Goal: Information Seeking & Learning: Learn about a topic

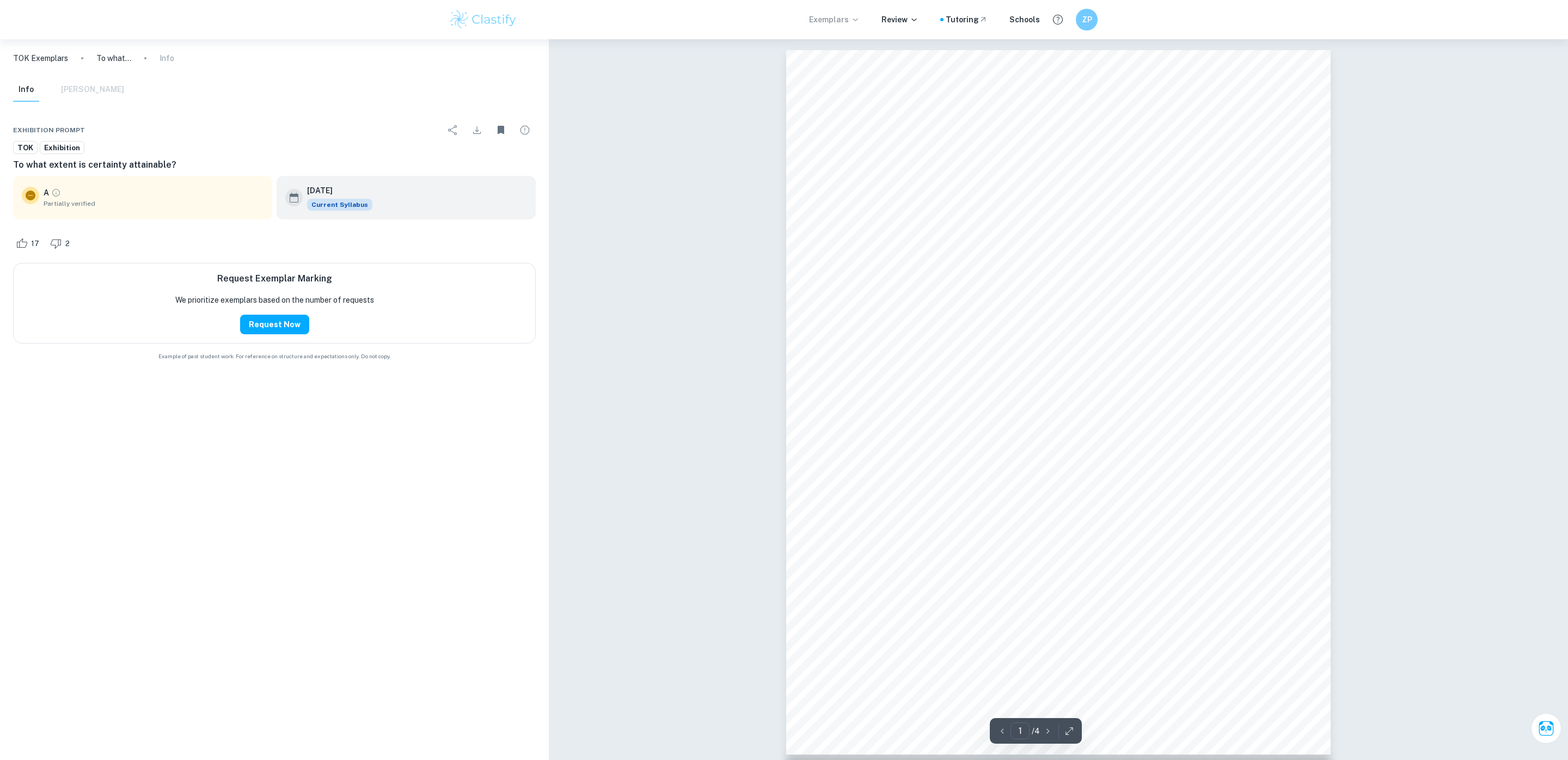
click at [834, 16] on p "Exemplars" at bounding box center [834, 20] width 50 height 12
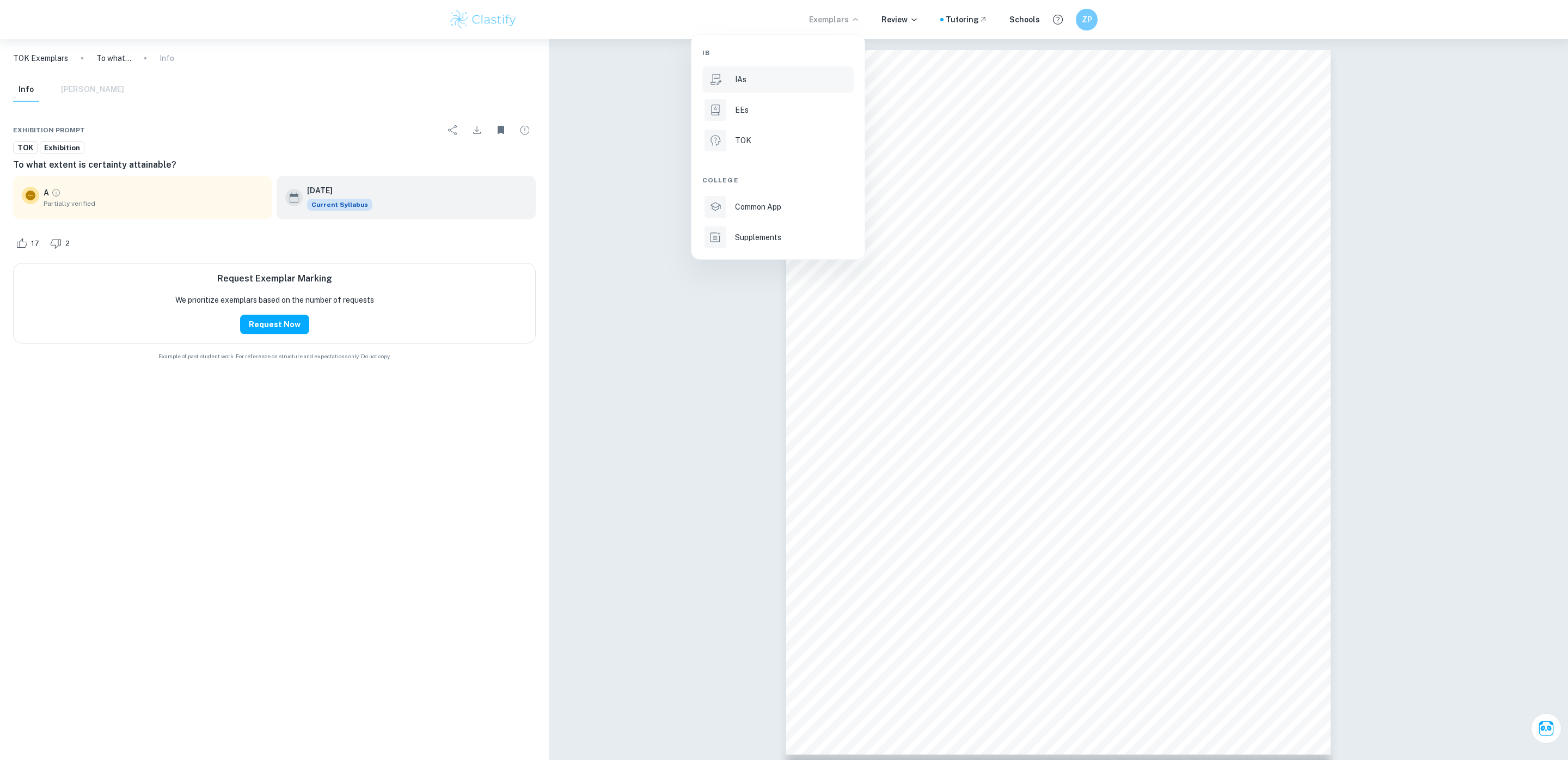
click at [748, 79] on div "IAs" at bounding box center [793, 79] width 117 height 12
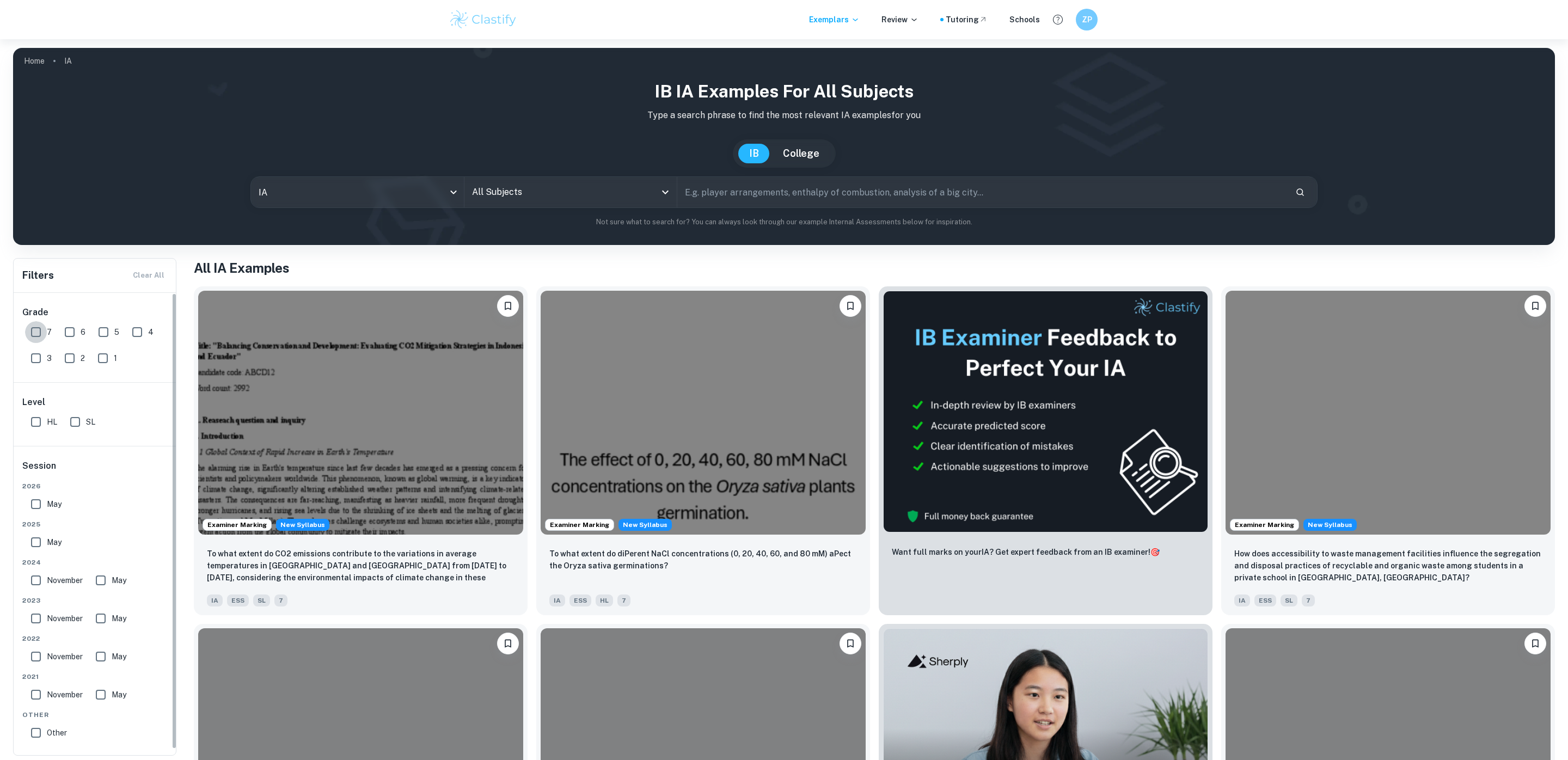
click at [29, 332] on input "7" at bounding box center [36, 332] width 22 height 22
checkbox input "true"
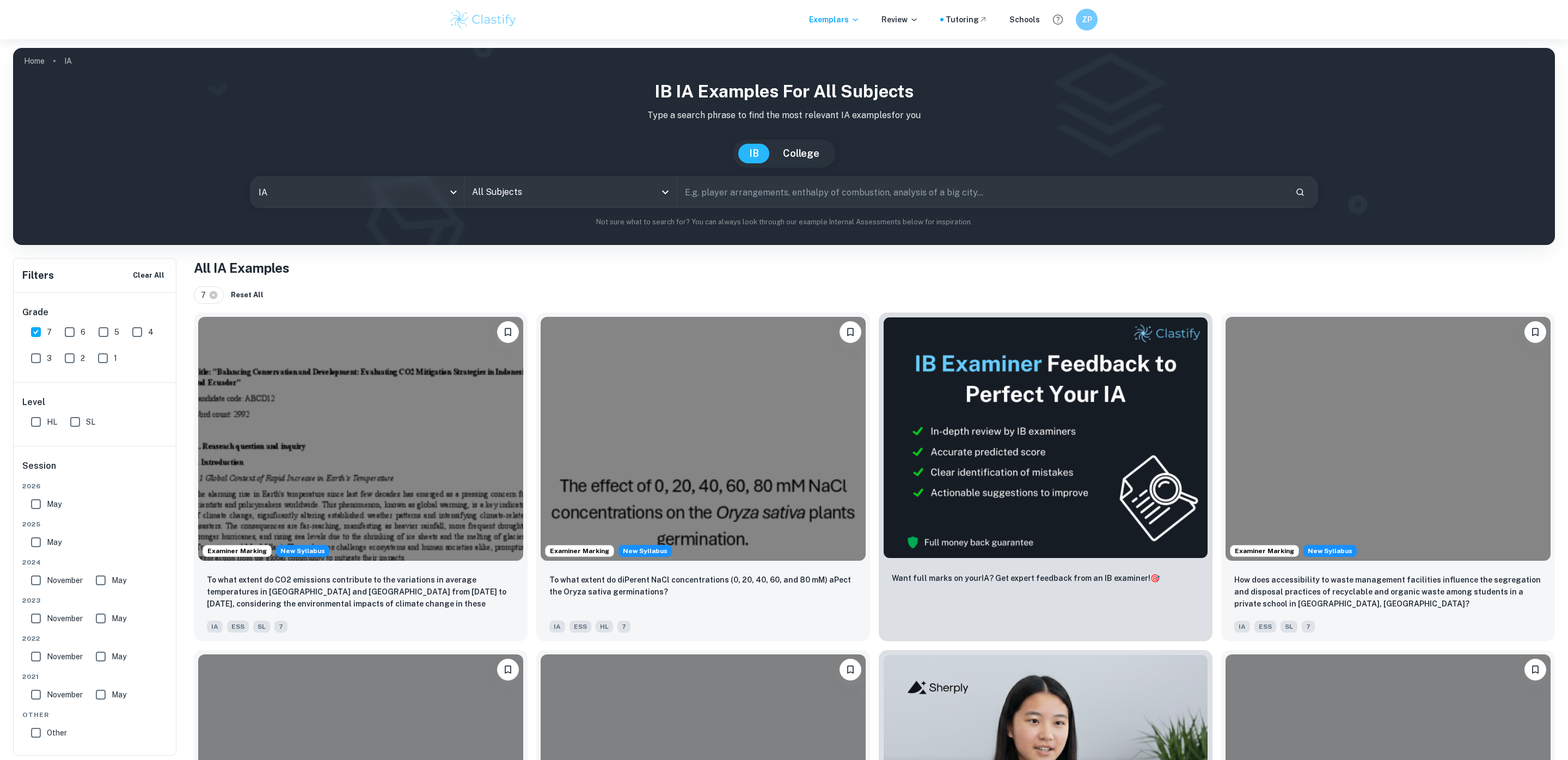
click at [76, 420] on input "SL" at bounding box center [75, 422] width 22 height 22
checkbox input "true"
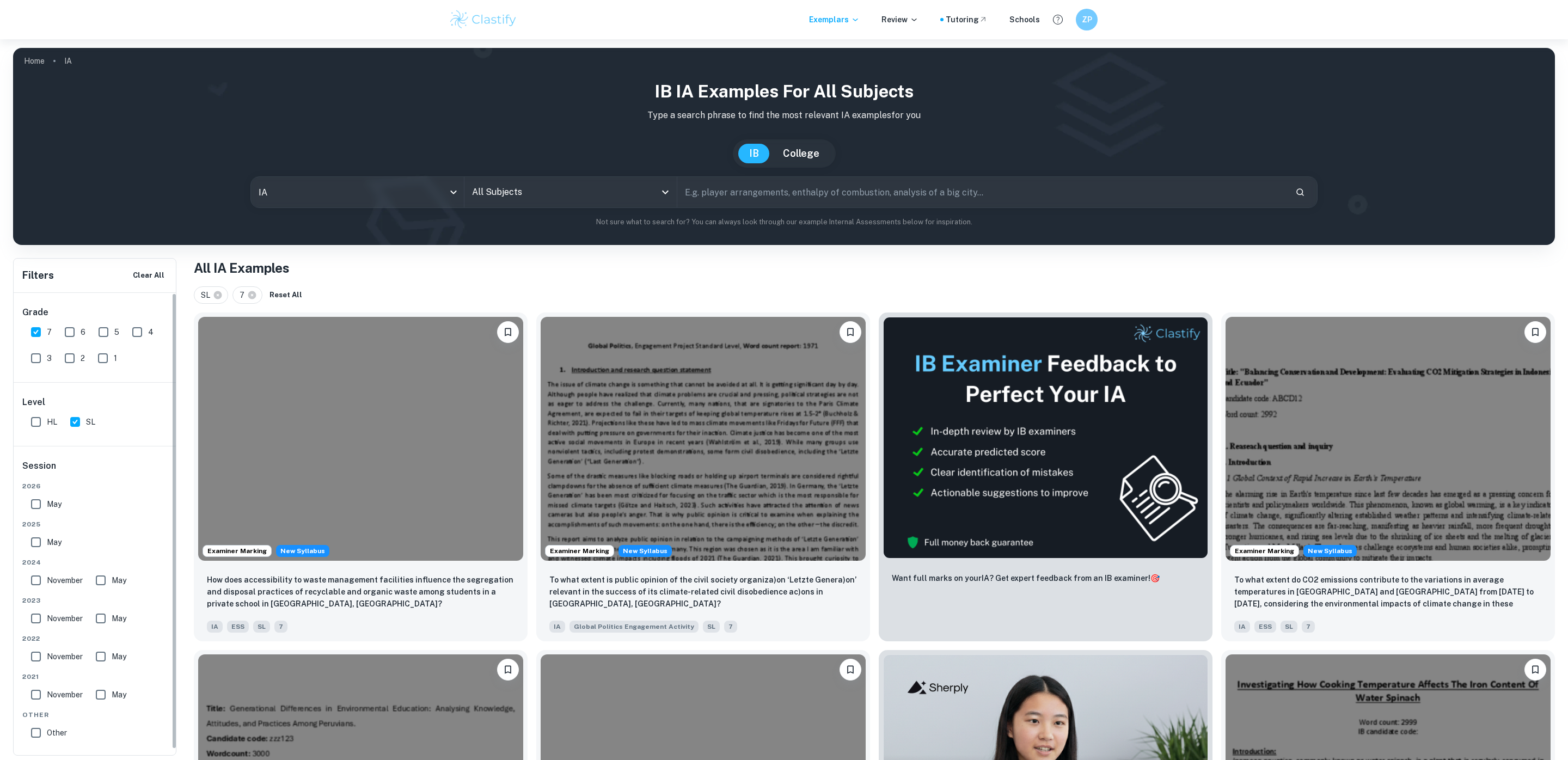
click at [508, 201] on input "All Subjects" at bounding box center [562, 192] width 187 height 21
click at [484, 243] on li "Biology" at bounding box center [574, 247] width 209 height 25
type input "Biology"
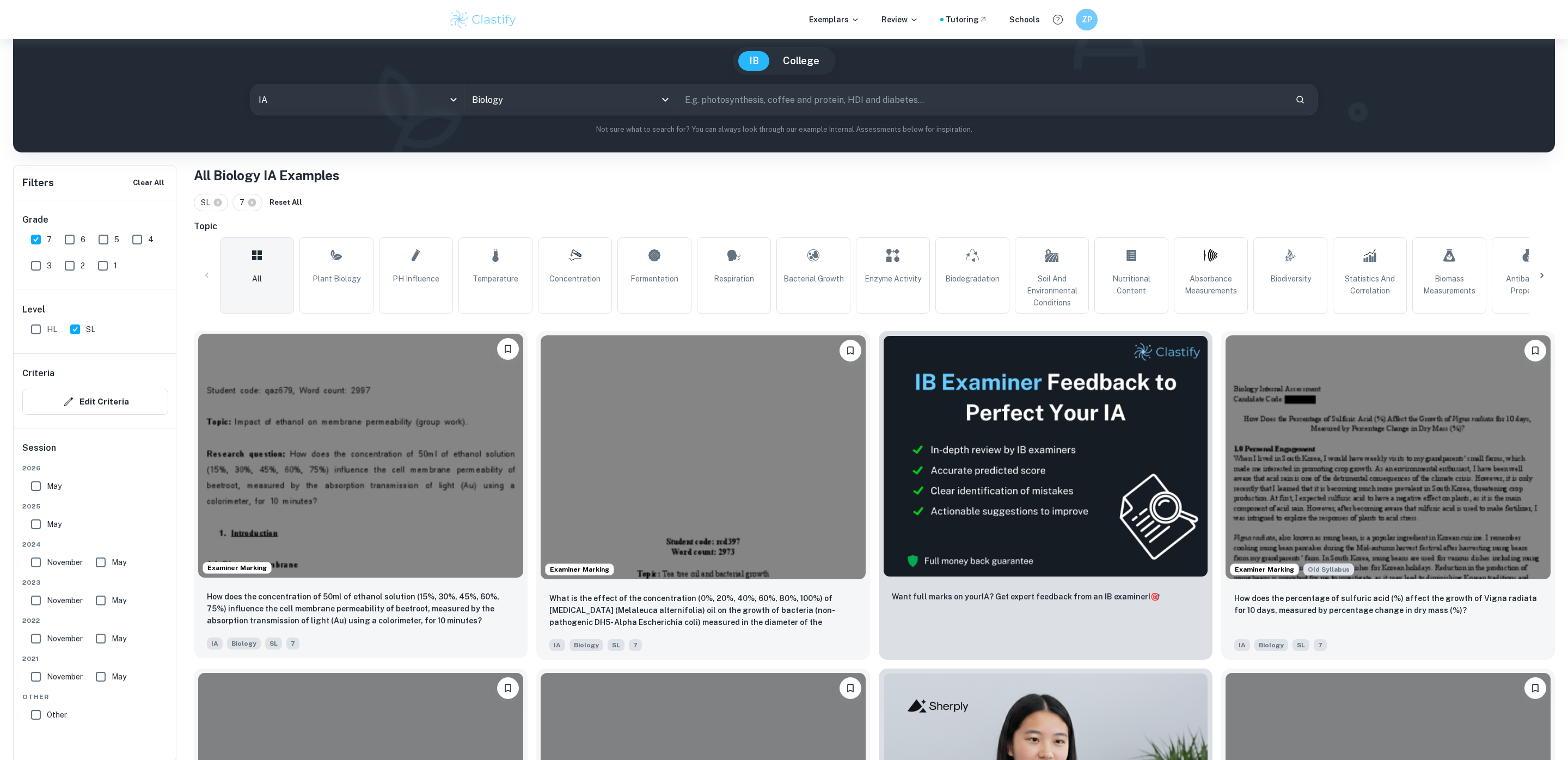
scroll to position [204, 0]
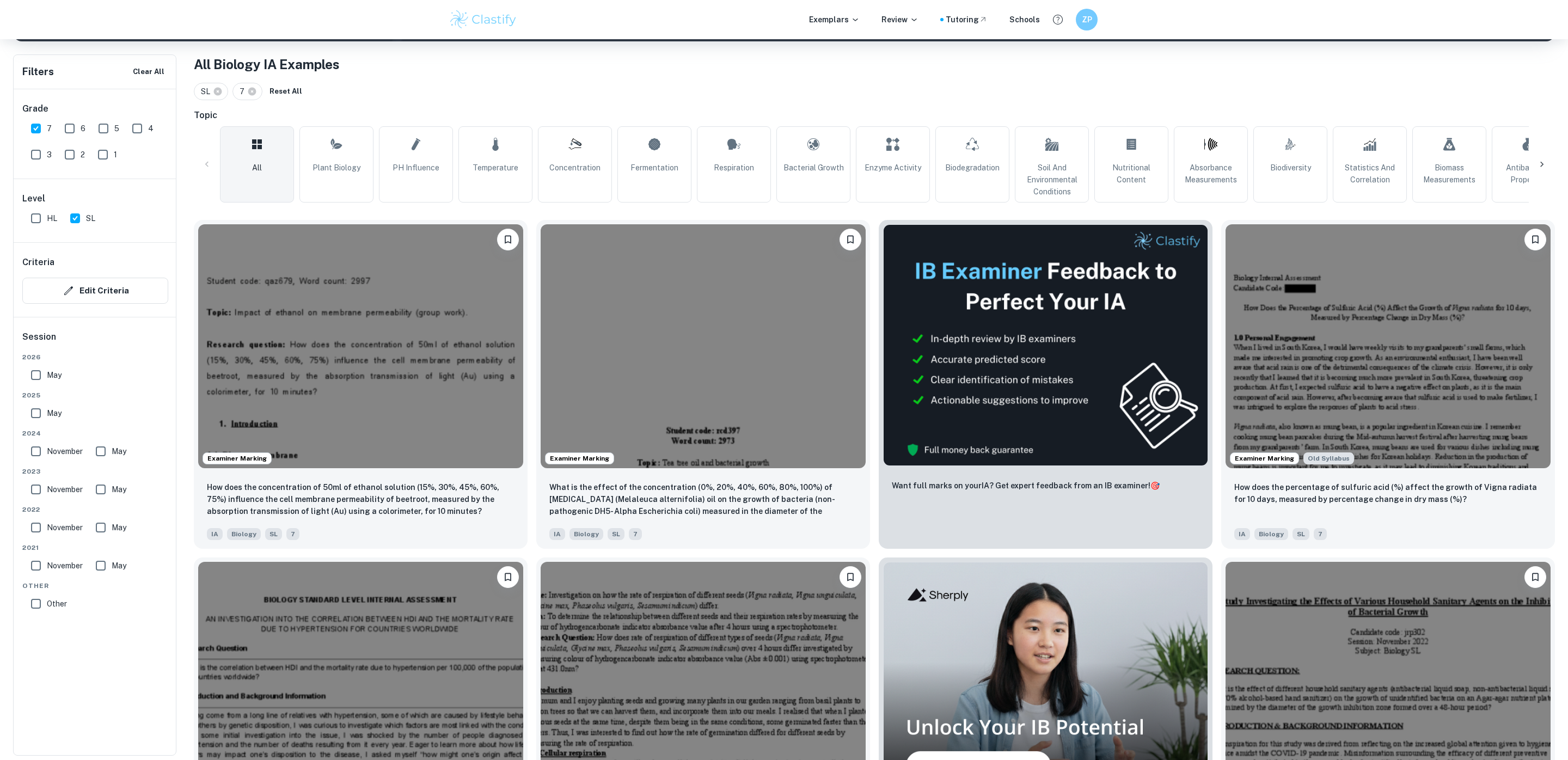
click at [38, 408] on input "May" at bounding box center [36, 413] width 22 height 22
checkbox input "true"
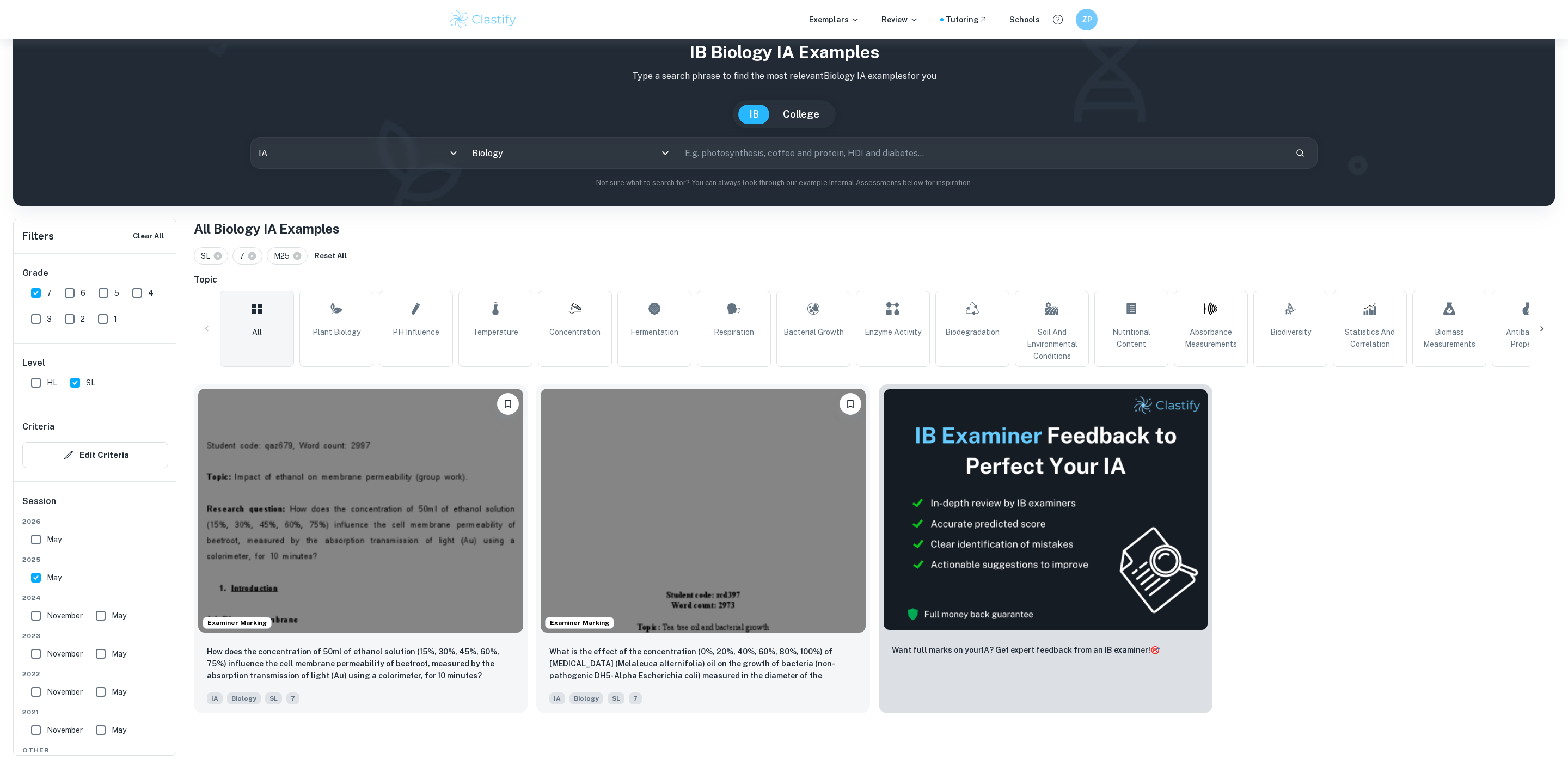
scroll to position [39, 0]
click at [31, 532] on input "May" at bounding box center [36, 539] width 22 height 22
checkbox input "true"
click at [288, 521] on img at bounding box center [361, 509] width 325 height 244
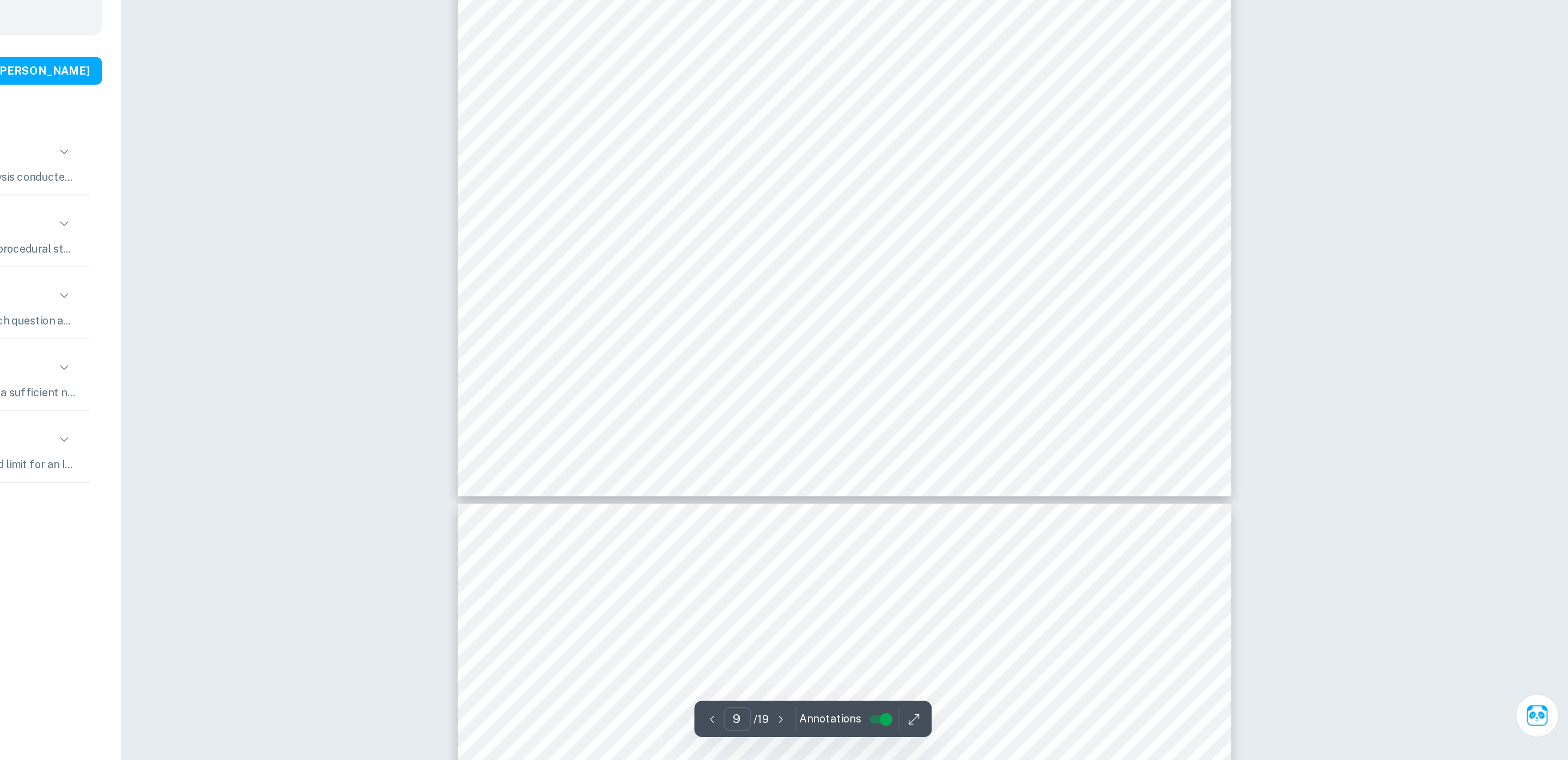
scroll to position [6542, 0]
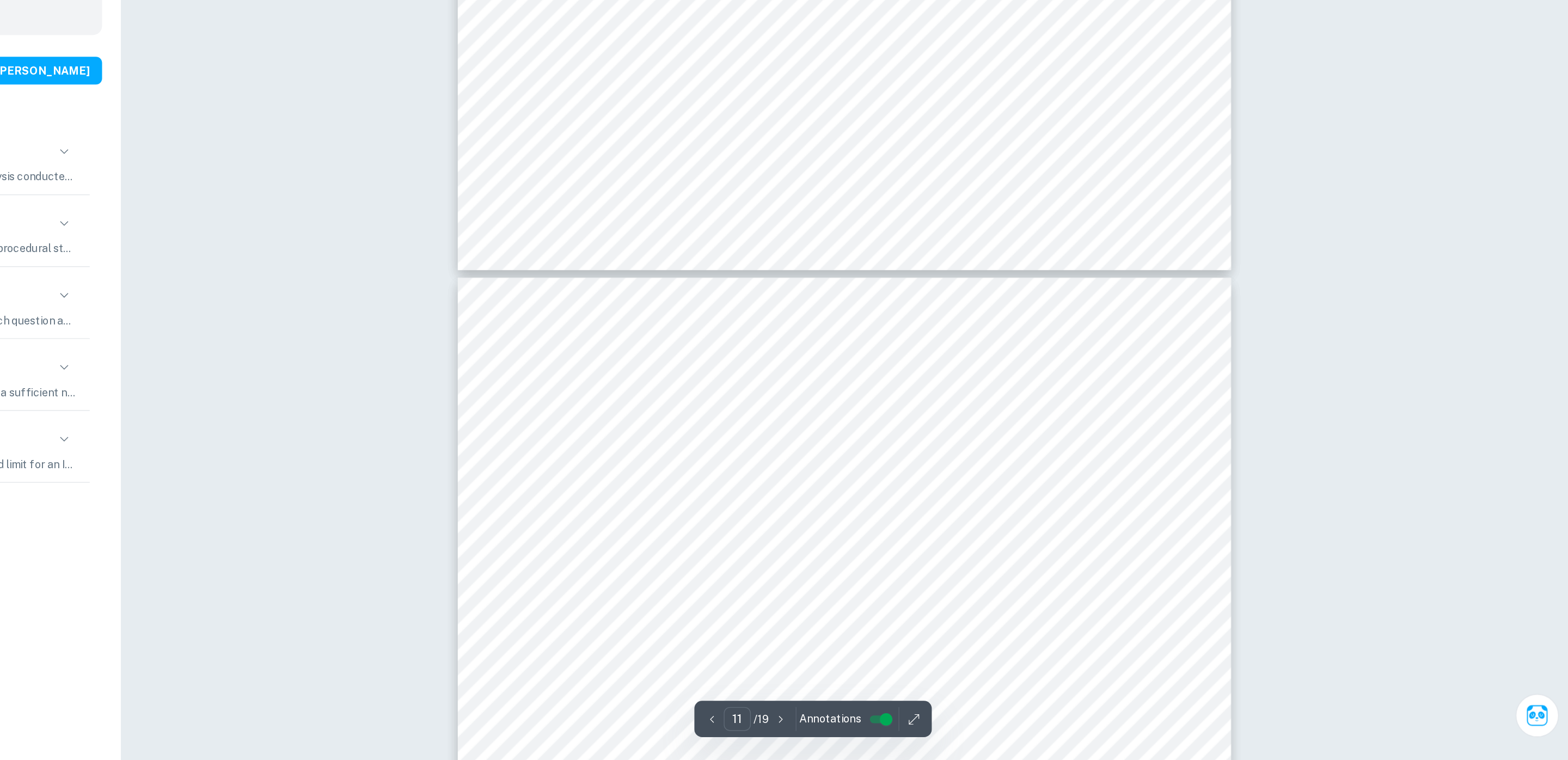
type input "12"
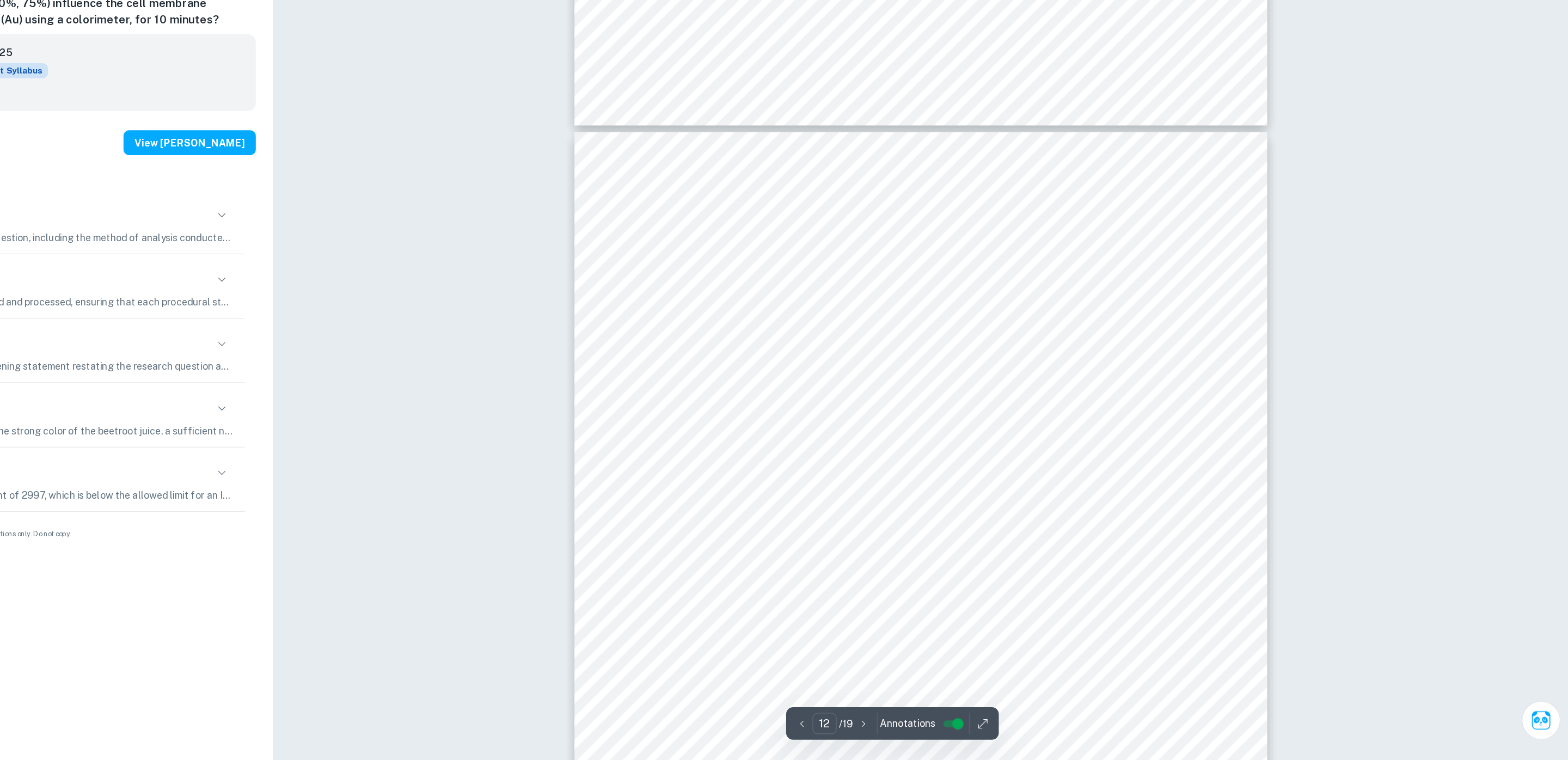
scroll to position [8401, 0]
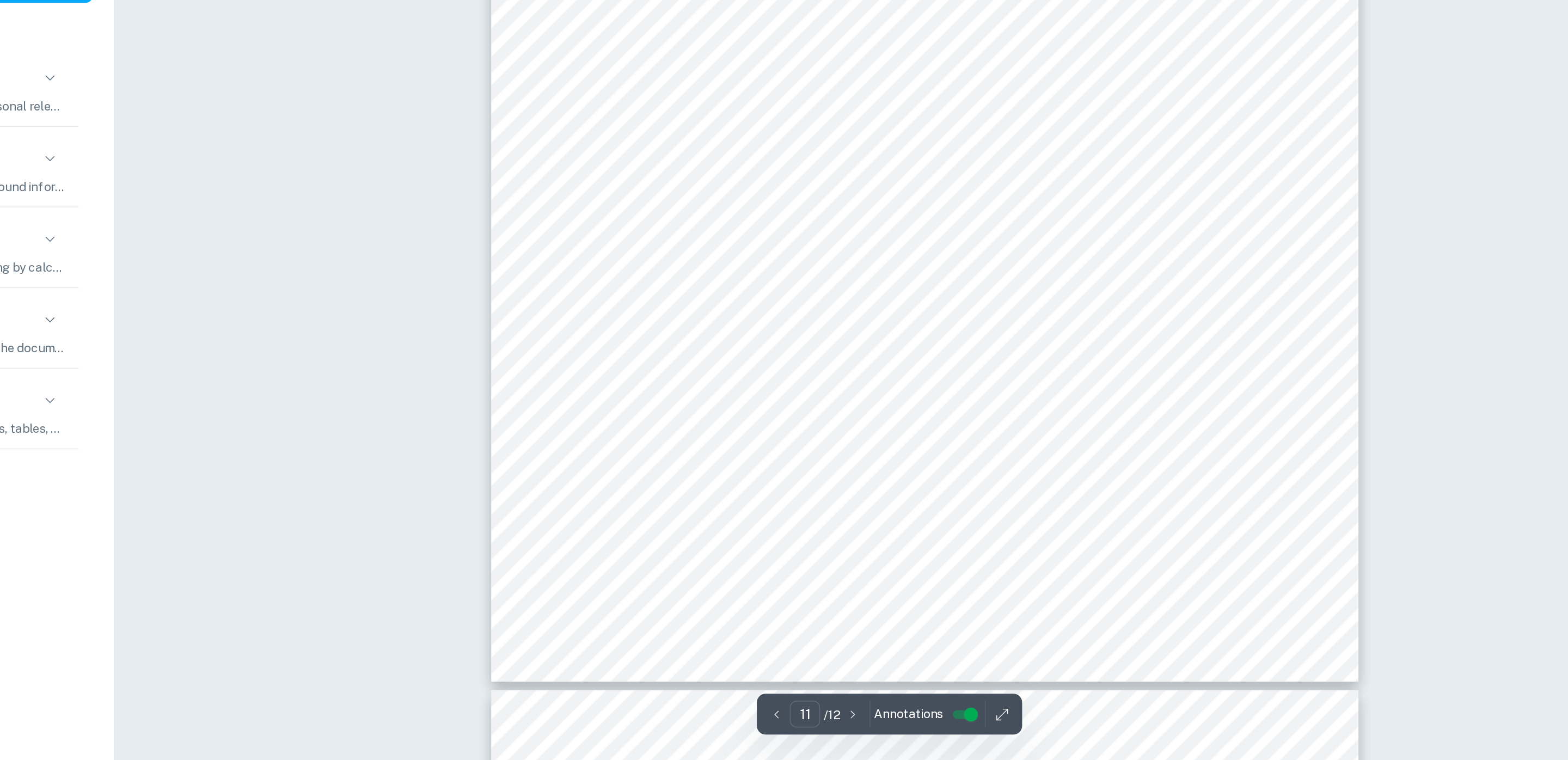
scroll to position [7952, 0]
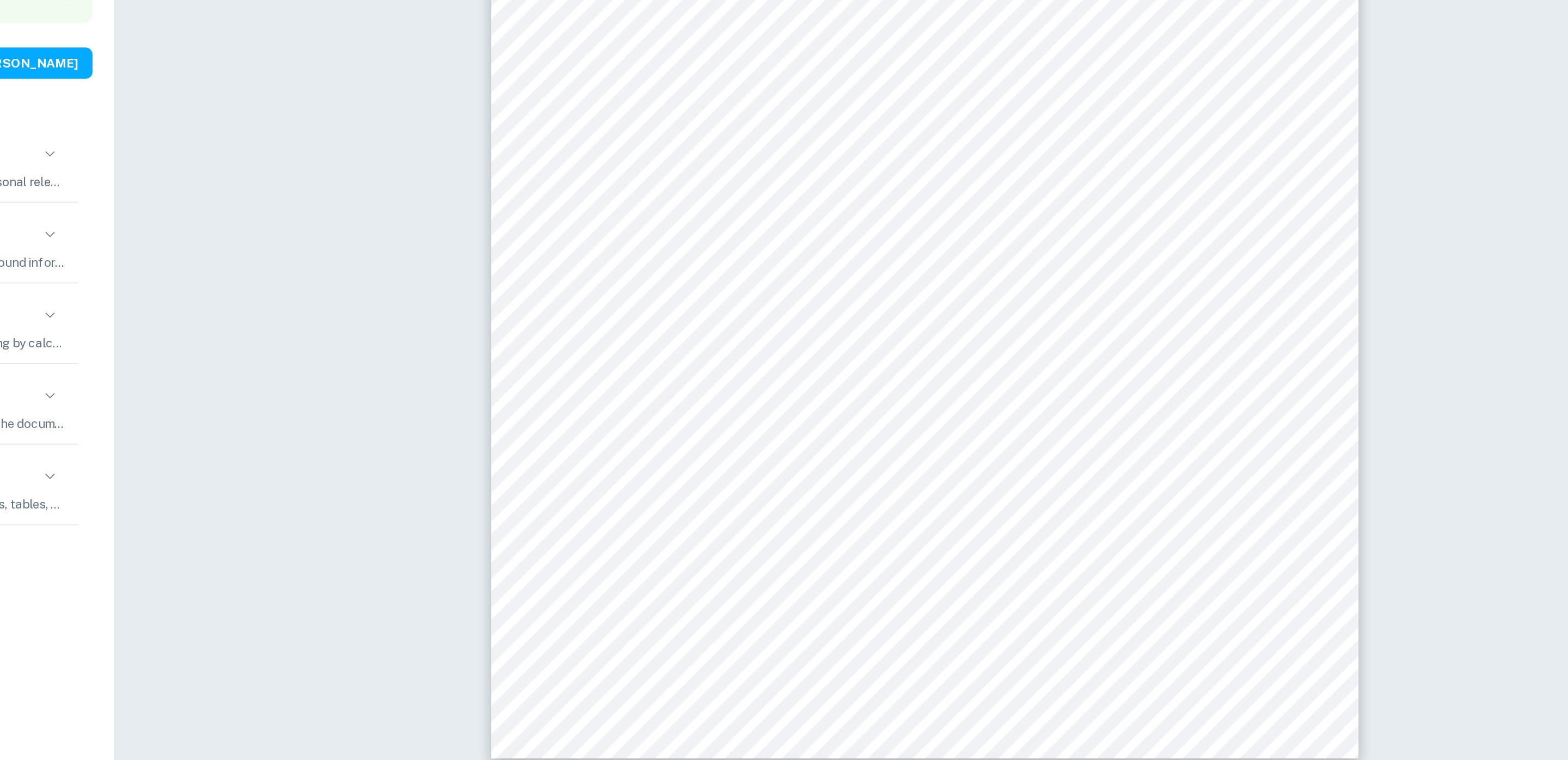
click at [975, 625] on span "https://www.maxhealthclub.nl/en/nieuws/the-importance-of-proteins/" at bounding box center [921, 623] width 106 height 11
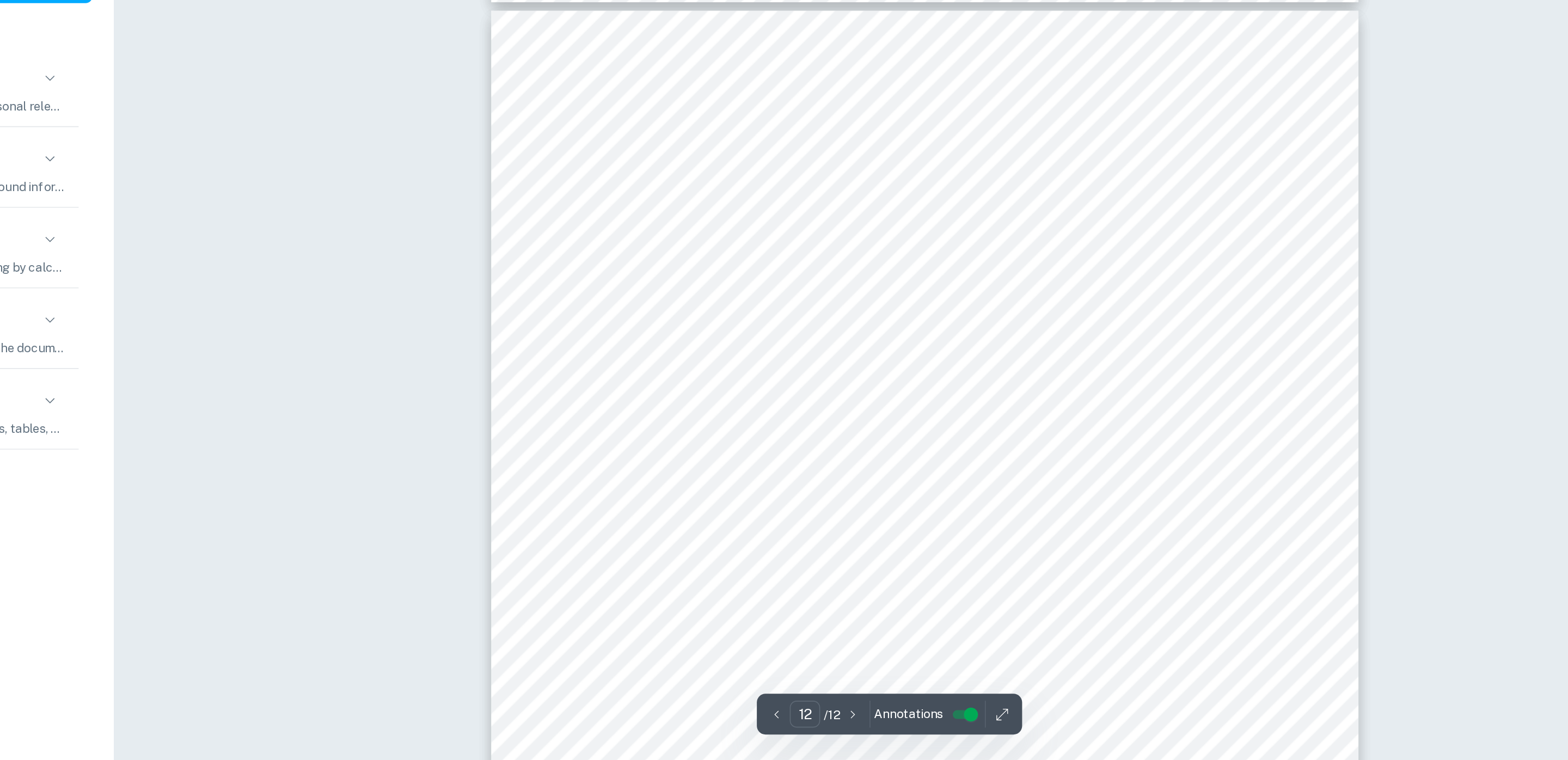
scroll to position [8382, 0]
drag, startPoint x: 1123, startPoint y: 471, endPoint x: 1026, endPoint y: 471, distance: 97.0
click at [1026, 471] on span "https://www.healthline.com/health/milk-almond-cow-soy-rice" at bounding box center [1027, 471] width 106 height 11
click at [1257, 470] on div "Page 12 of 12 McAdams, M. (2017, October 03). Amino Acids in Soy Protein. Retri…" at bounding box center [1059, 671] width 545 height 770
drag, startPoint x: 1257, startPoint y: 470, endPoint x: 961, endPoint y: 471, distance: 296.0
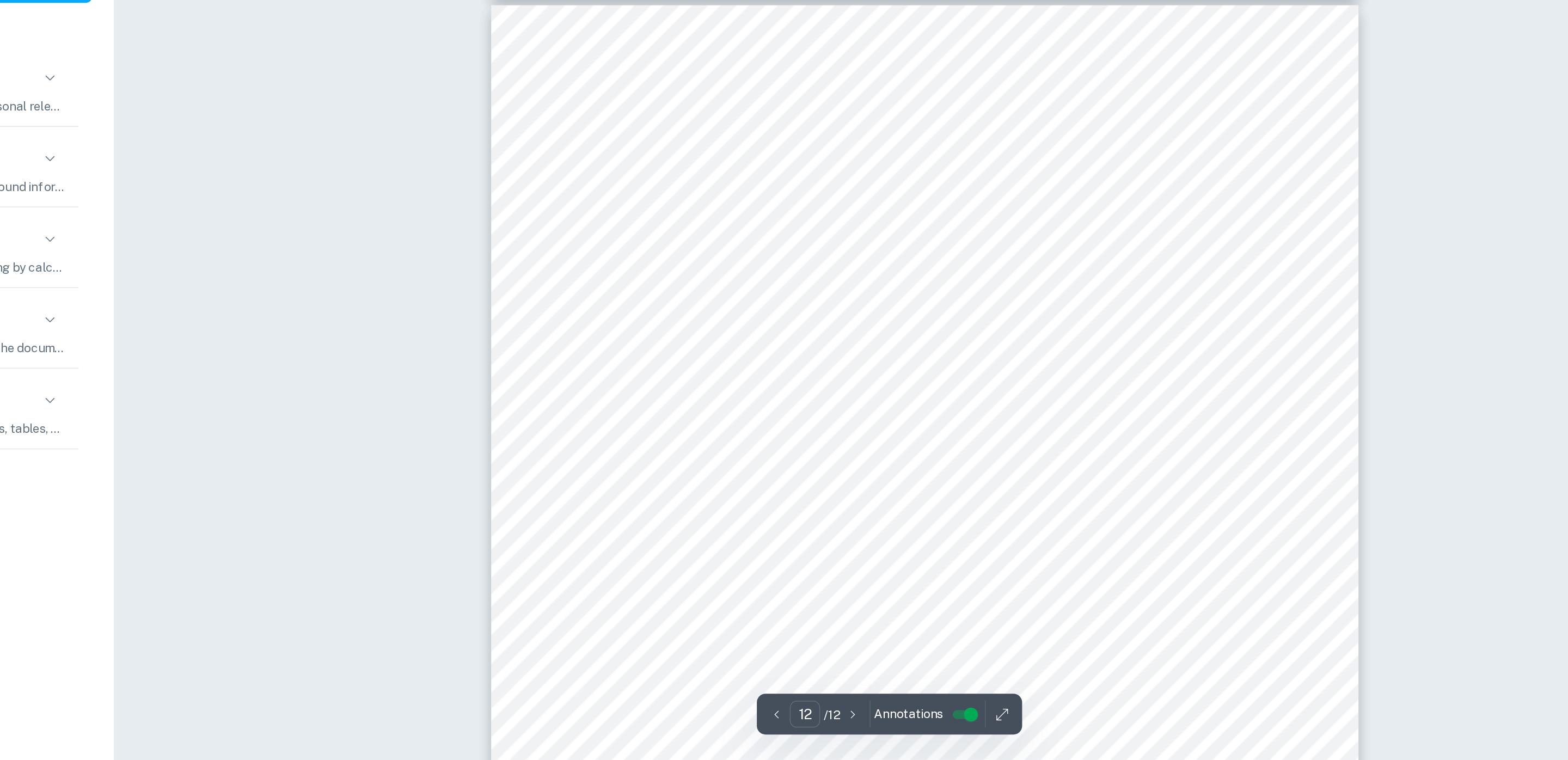
click at [961, 471] on div "Page 12 of 12 McAdams, M. (2017, October 03). Amino Acids in Soy Protein. Retri…" at bounding box center [1059, 671] width 545 height 770
click at [925, 471] on span "January 12, 2018, from" at bounding box center [896, 471] width 57 height 11
drag, startPoint x: 975, startPoint y: 467, endPoint x: 1243, endPoint y: 477, distance: 268.2
click at [1243, 477] on div "Page 12 of 12 McAdams, M. (2017, October 03). Amino Acids in Soy Protein. Retri…" at bounding box center [1059, 671] width 545 height 770
drag, startPoint x: 1252, startPoint y: 469, endPoint x: 965, endPoint y: 465, distance: 287.0
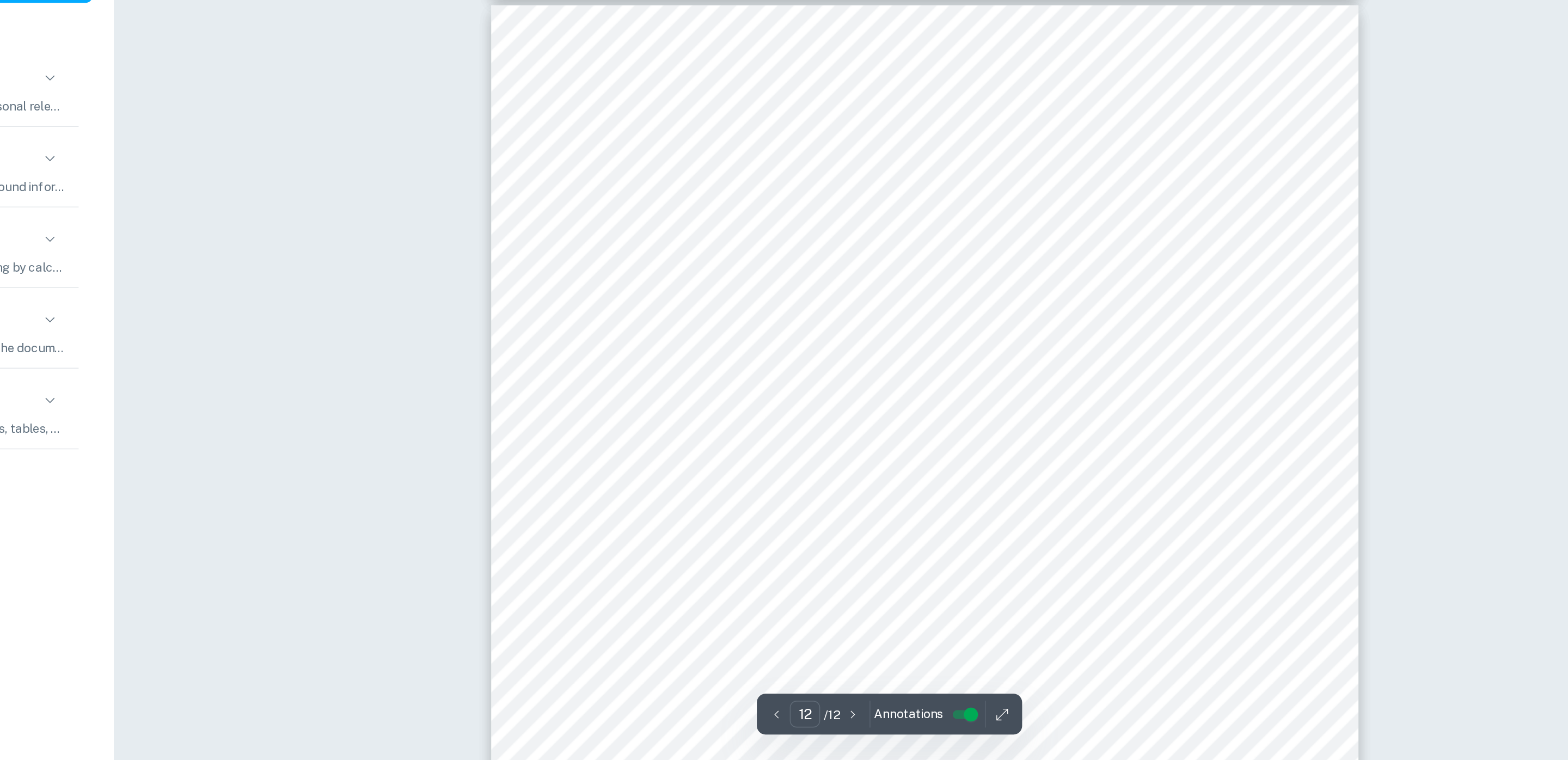
click at [965, 465] on div "Page 12 of 12 McAdams, M. (2017, October 03). Amino Acids in Soy Protein. Retri…" at bounding box center [1059, 671] width 545 height 770
click at [1081, 469] on span "https://www.healthline.com/health/milk-almond-cow-soy-rice" at bounding box center [1027, 471] width 106 height 11
drag, startPoint x: 975, startPoint y: 471, endPoint x: 1241, endPoint y: 470, distance: 266.0
click at [1241, 470] on div "Page 12 of 12 McAdams, M. (2017, October 03). Amino Acids in Soy Protein. Retri…" at bounding box center [1059, 671] width 545 height 770
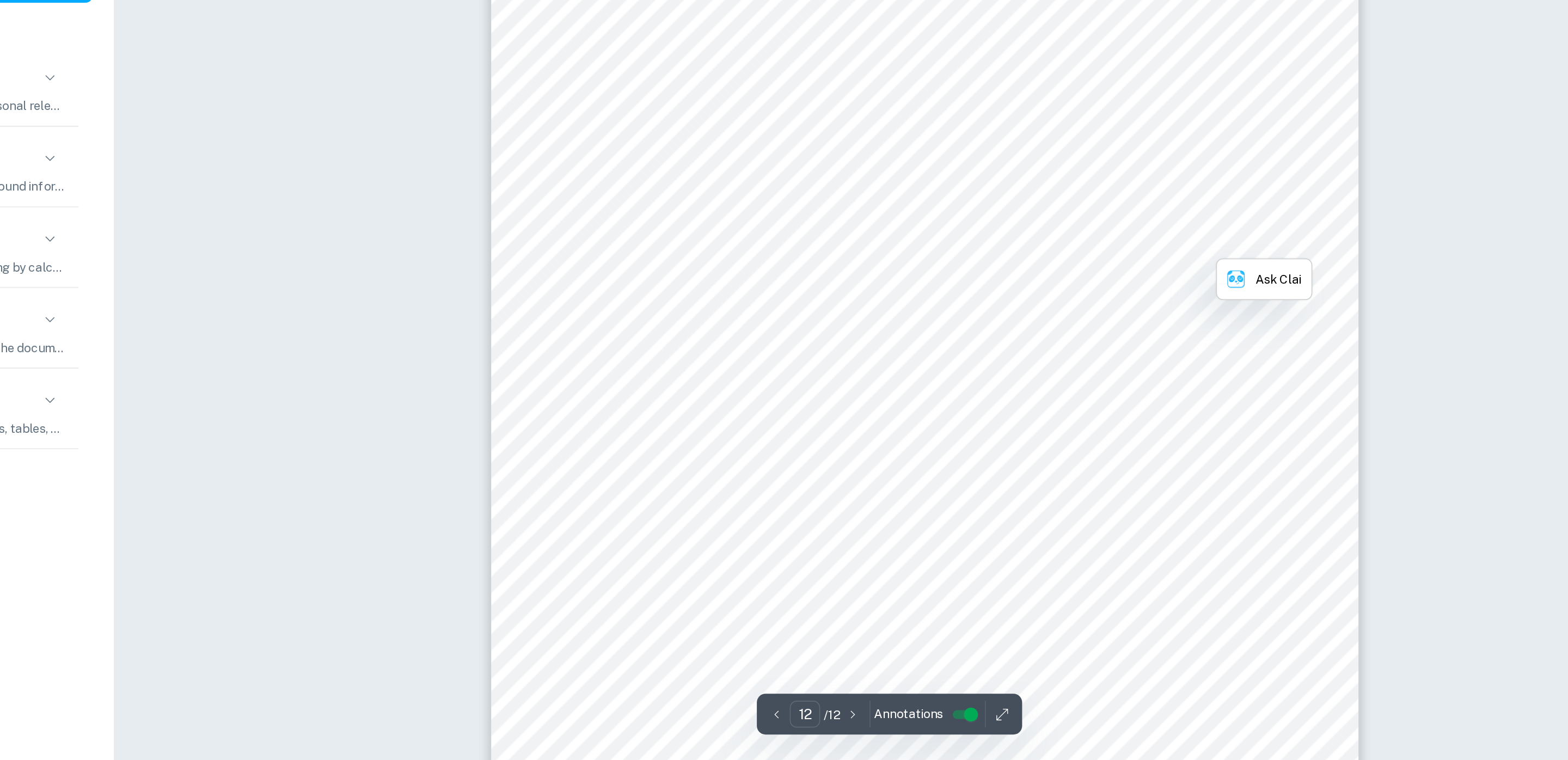
click at [808, 488] on div at bounding box center [1059, 634] width 545 height 770
drag, startPoint x: 1184, startPoint y: 611, endPoint x: 921, endPoint y: 615, distance: 263.0
click at [921, 615] on div "Page 12 of 12 McAdams, M. (2017, October 03). Amino Acids in Soy Protein. Retri…" at bounding box center [1059, 634] width 545 height 770
click at [1083, 391] on div at bounding box center [1059, 634] width 545 height 770
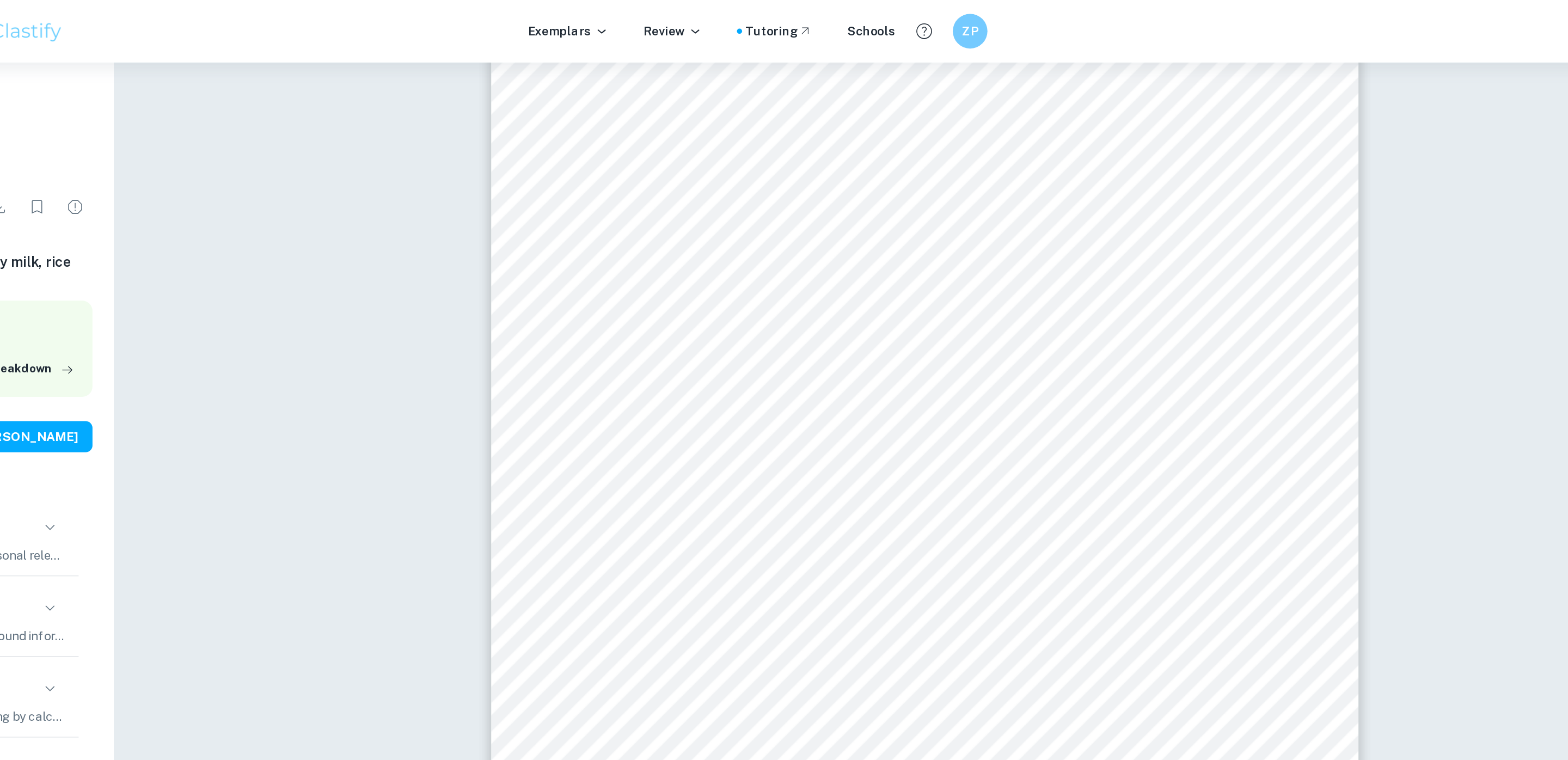
scroll to position [5053, 0]
click at [989, 237] on div "Page 7 of 12 Types of milk Average wet and dry mass of coagulated milk/g [±0.01…" at bounding box center [1059, 123] width 545 height 770
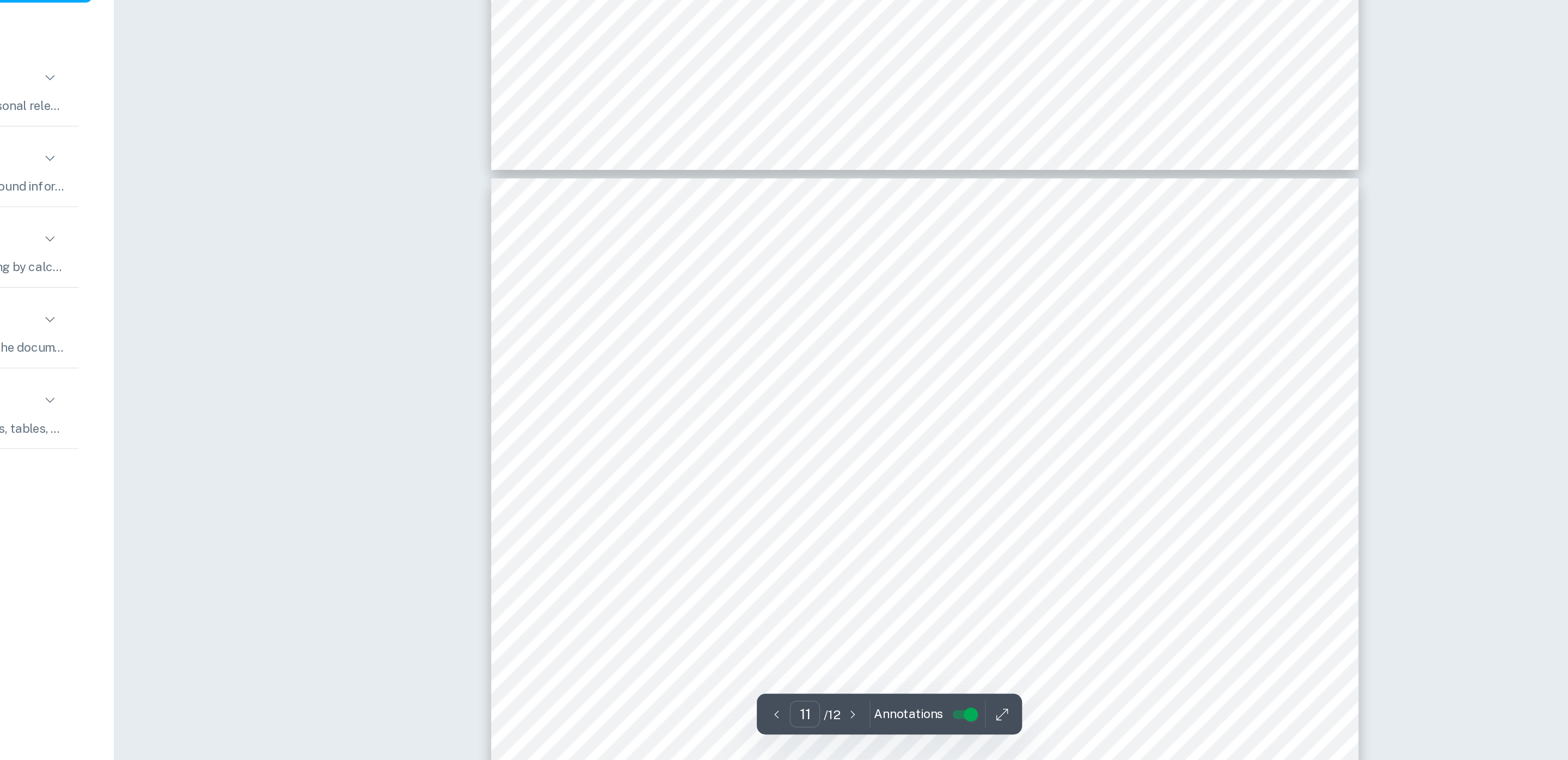
type input "12"
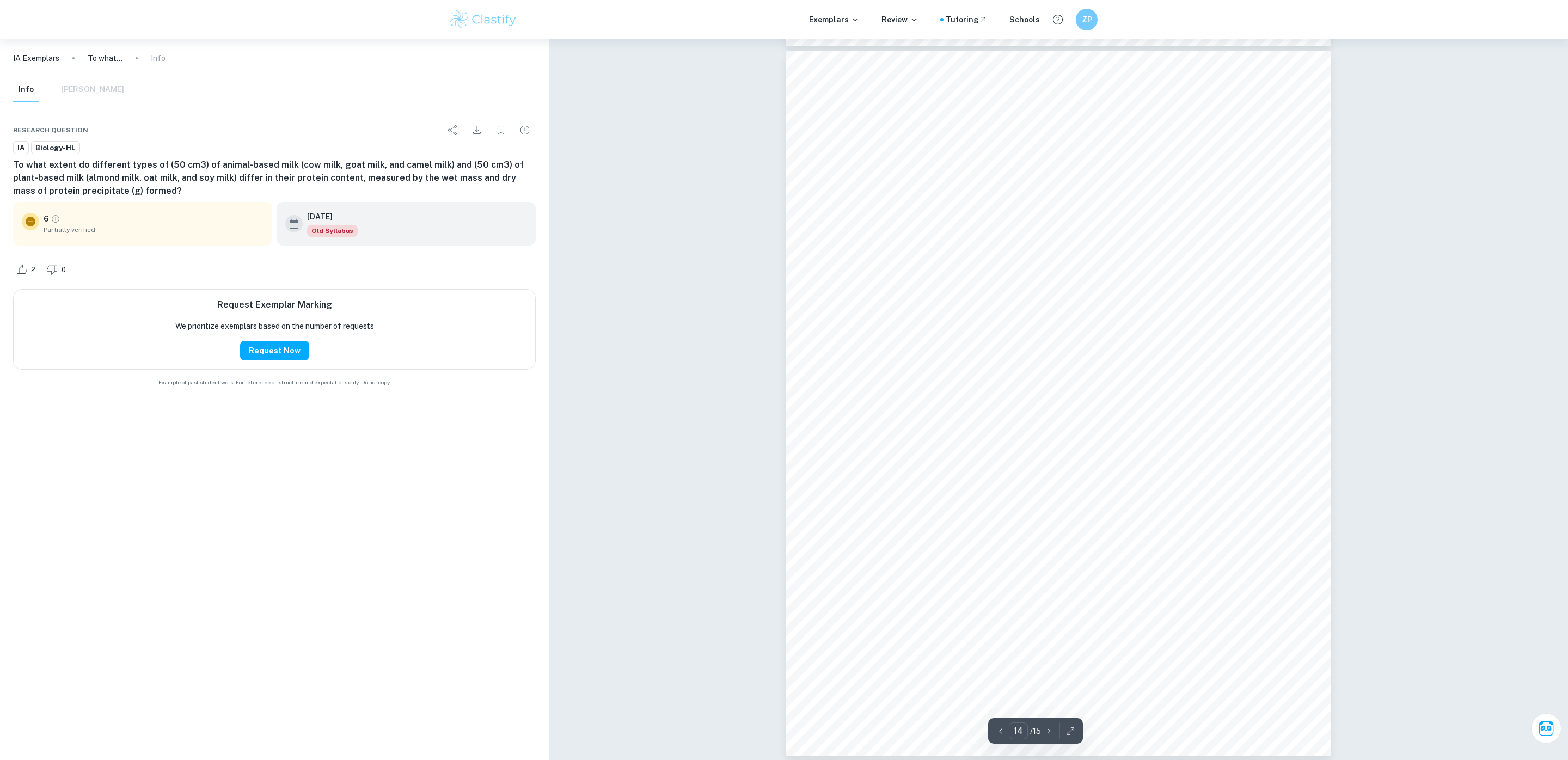
scroll to position [9320, 0]
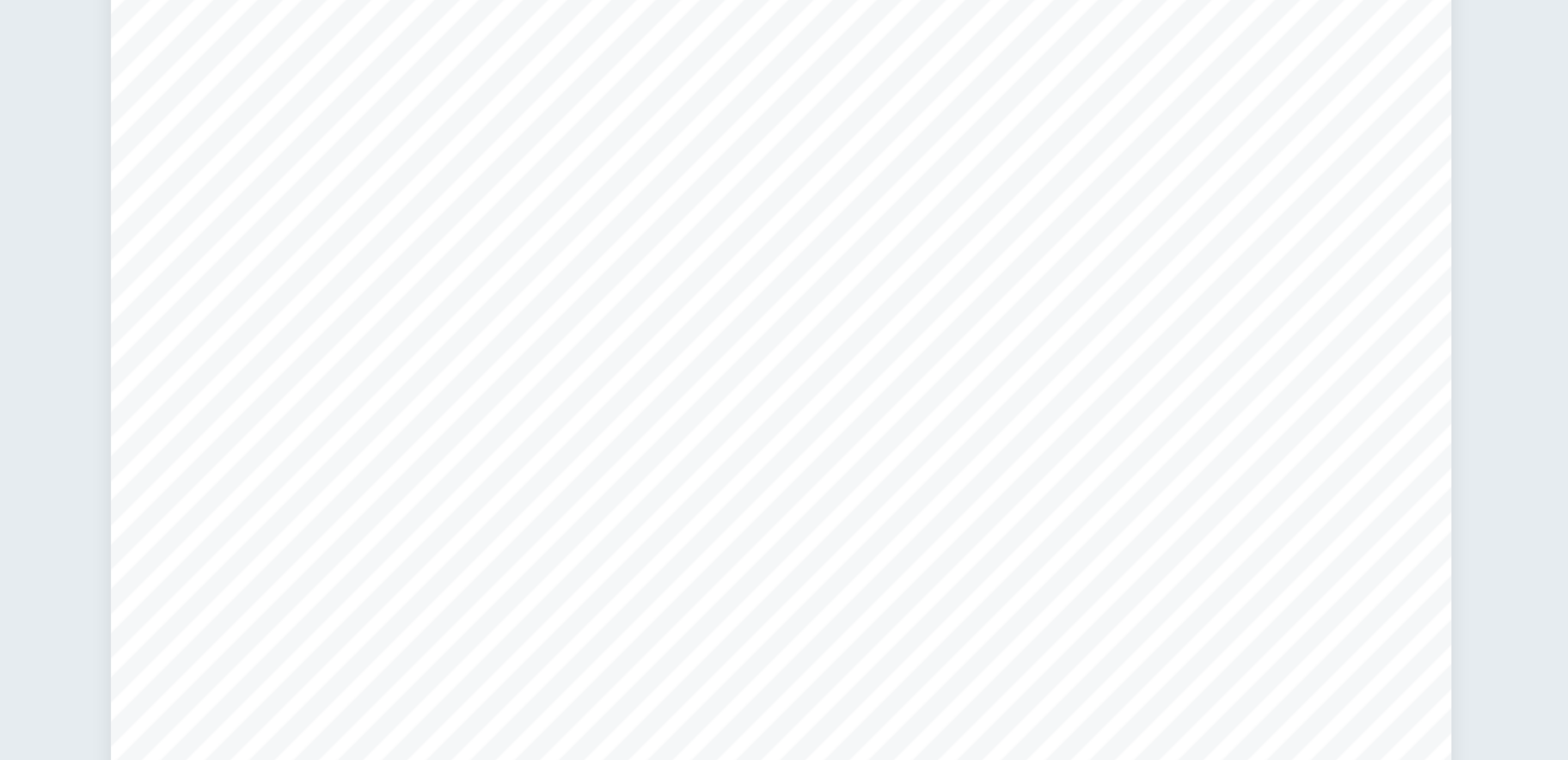
drag, startPoint x: 850, startPoint y: 286, endPoint x: 1004, endPoint y: 305, distance: 155.2
click at [1004, 305] on div "13 Works Cited: 1) Collard KM, McCormick DP. A Nutritional Comparison of Cow's …" at bounding box center [1059, 403] width 545 height 705
click at [932, 319] on span "<How Much Protein Is Simply Too Much?=" at bounding box center [944, 324] width 188 height 11
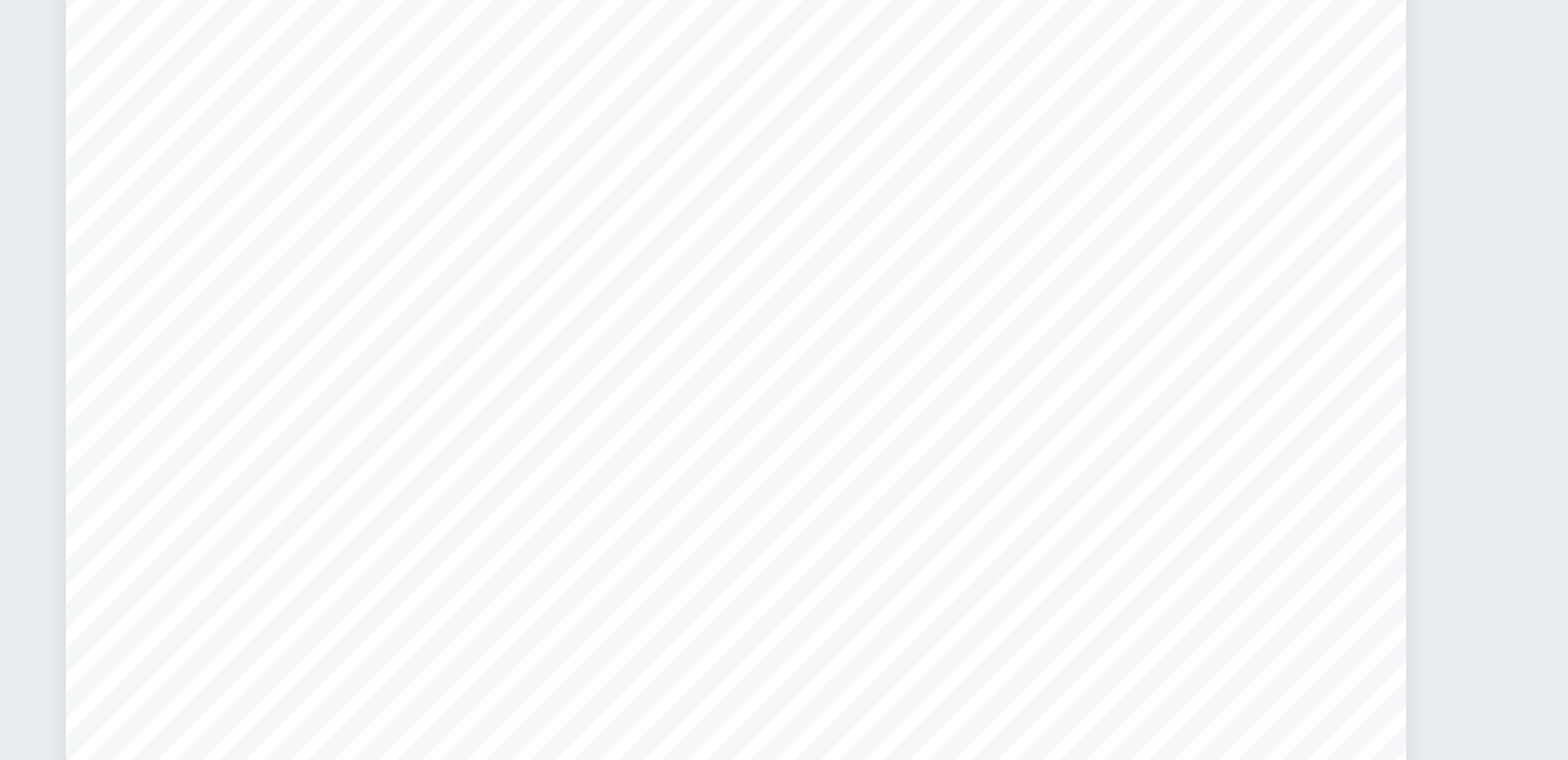
click at [956, 452] on span "www.researchgate.net/publication/352179341_HEALTH_BENEFITS_OF_PLANT-" at bounding box center [903, 452] width 105 height 11
click at [1085, 336] on div at bounding box center [1059, 403] width 545 height 705
click at [1072, 341] on div "13 Works Cited: 1) Collard KM, McCormick DP. A Nutritional Comparison of Cow's …" at bounding box center [1059, 403] width 545 height 705
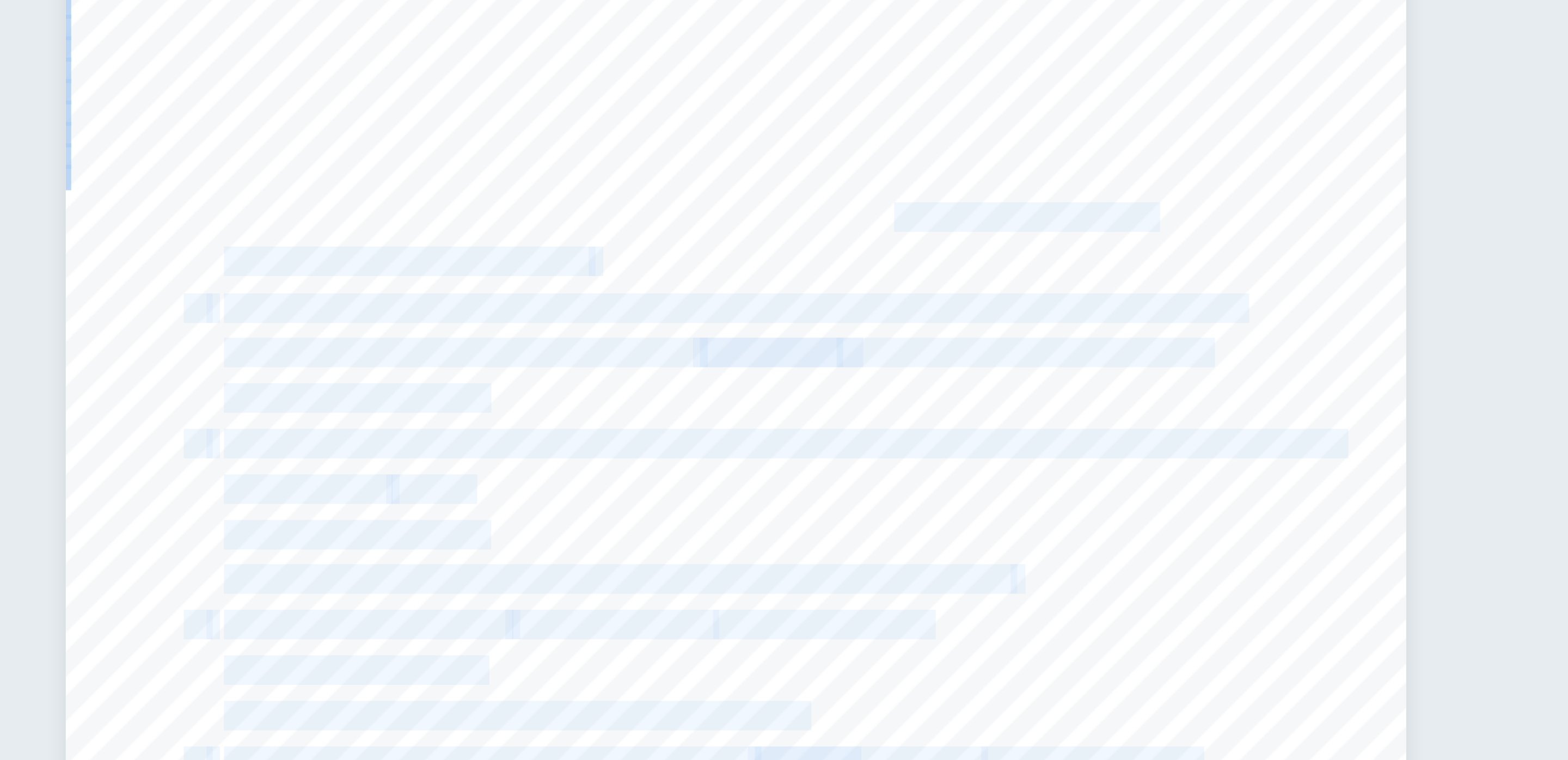
drag, startPoint x: 1062, startPoint y: 341, endPoint x: 1123, endPoint y: 324, distance: 63.3
click at [1123, 324] on div "13 Works Cited: 1) Collard KM, McCormick DP. A Nutritional Comparison of Cow's …" at bounding box center [1059, 403] width 545 height 705
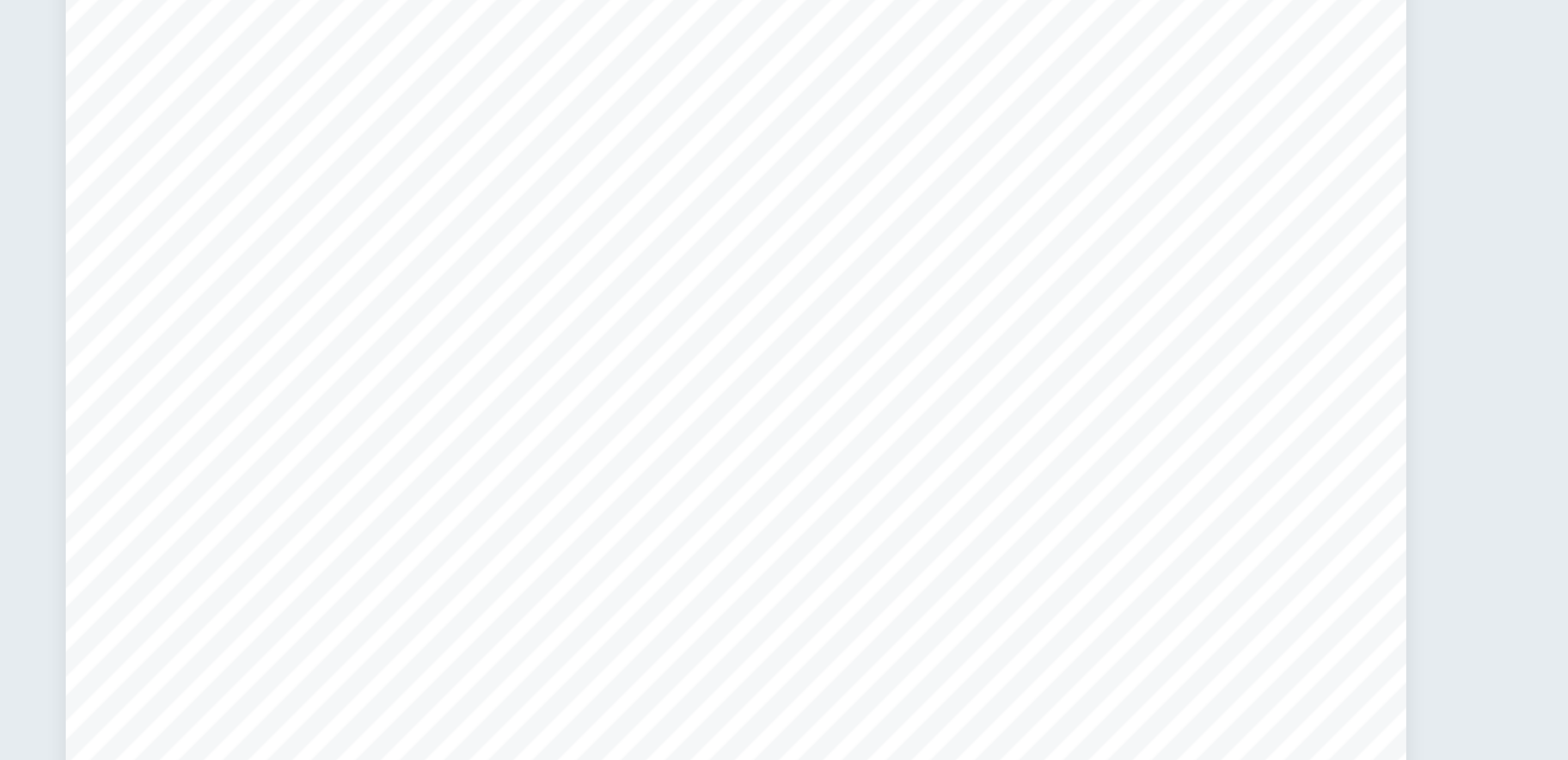
click at [1117, 333] on div "13 Works Cited: 1) Collard KM, McCormick DP. A Nutritional Comparison of Cow's …" at bounding box center [1059, 403] width 545 height 705
drag, startPoint x: 1121, startPoint y: 324, endPoint x: 1001, endPoint y: 341, distance: 121.2
click at [1001, 341] on div "13 Works Cited: 1) Collard KM, McCormick DP. A Nutritional Comparison of Cow's …" at bounding box center [1059, 403] width 545 height 705
click at [1113, 373] on span ", Nature Publishing Group, 20 Oct. 2016," at bounding box center [1174, 378] width 151 height 11
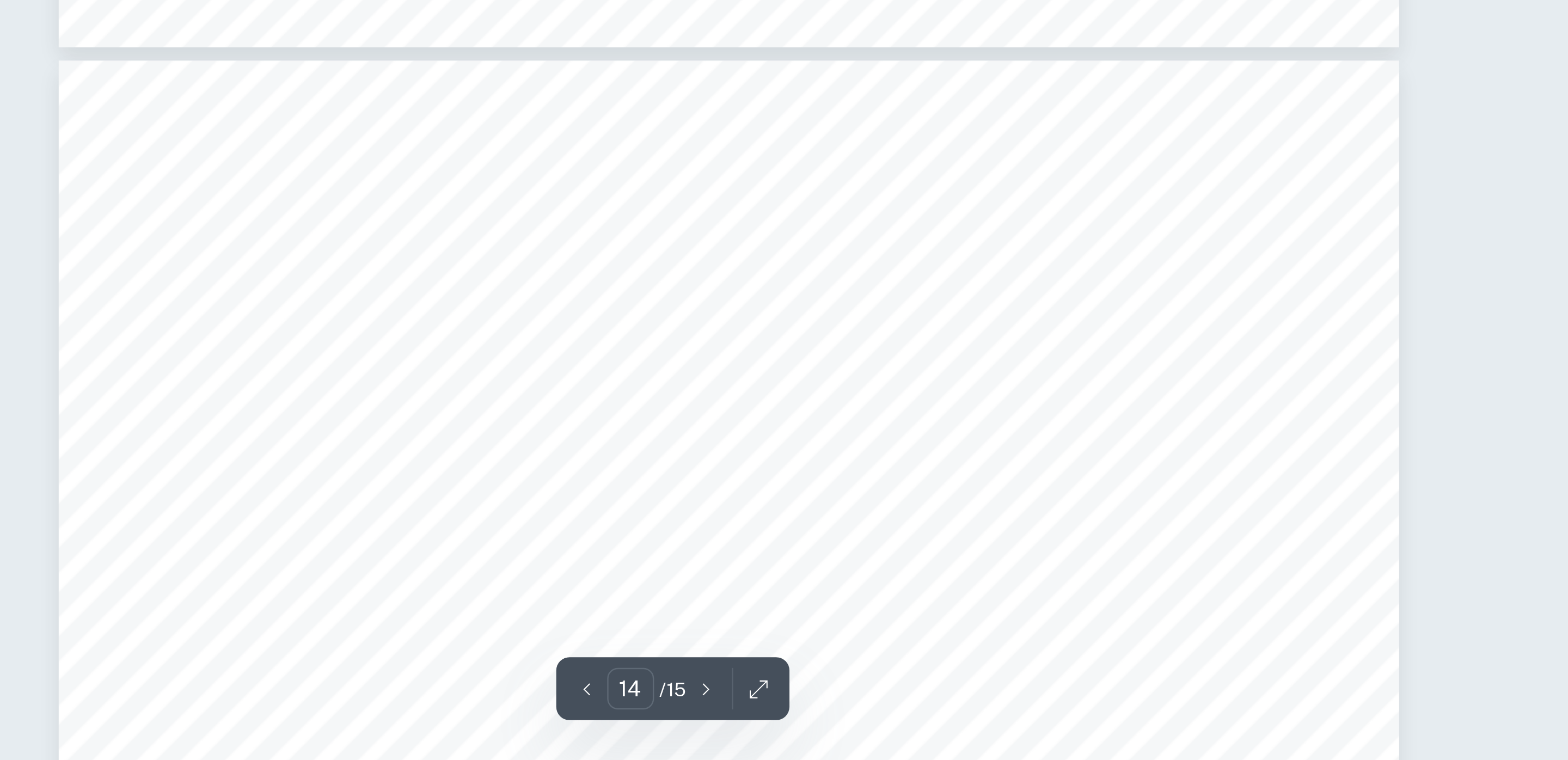
scroll to position [9605, 0]
drag, startPoint x: 885, startPoint y: 638, endPoint x: 844, endPoint y: 620, distance: 44.8
drag, startPoint x: 848, startPoint y: 623, endPoint x: 874, endPoint y: 645, distance: 34.1
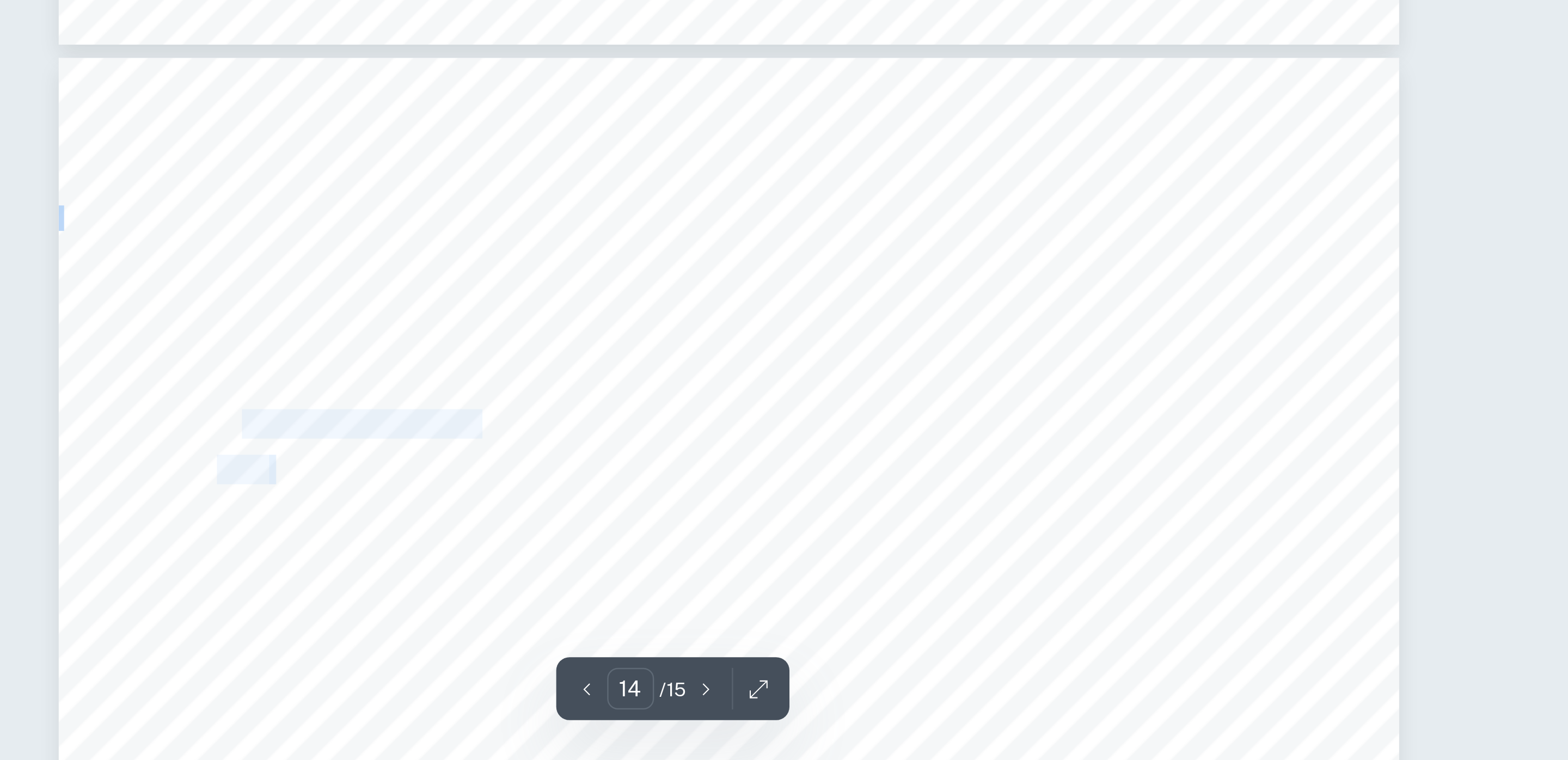
drag, startPoint x: 880, startPoint y: 642, endPoint x: 854, endPoint y: 640, distance: 26.1
click at [874, 641] on span "." at bounding box center [873, 642] width 3 height 11
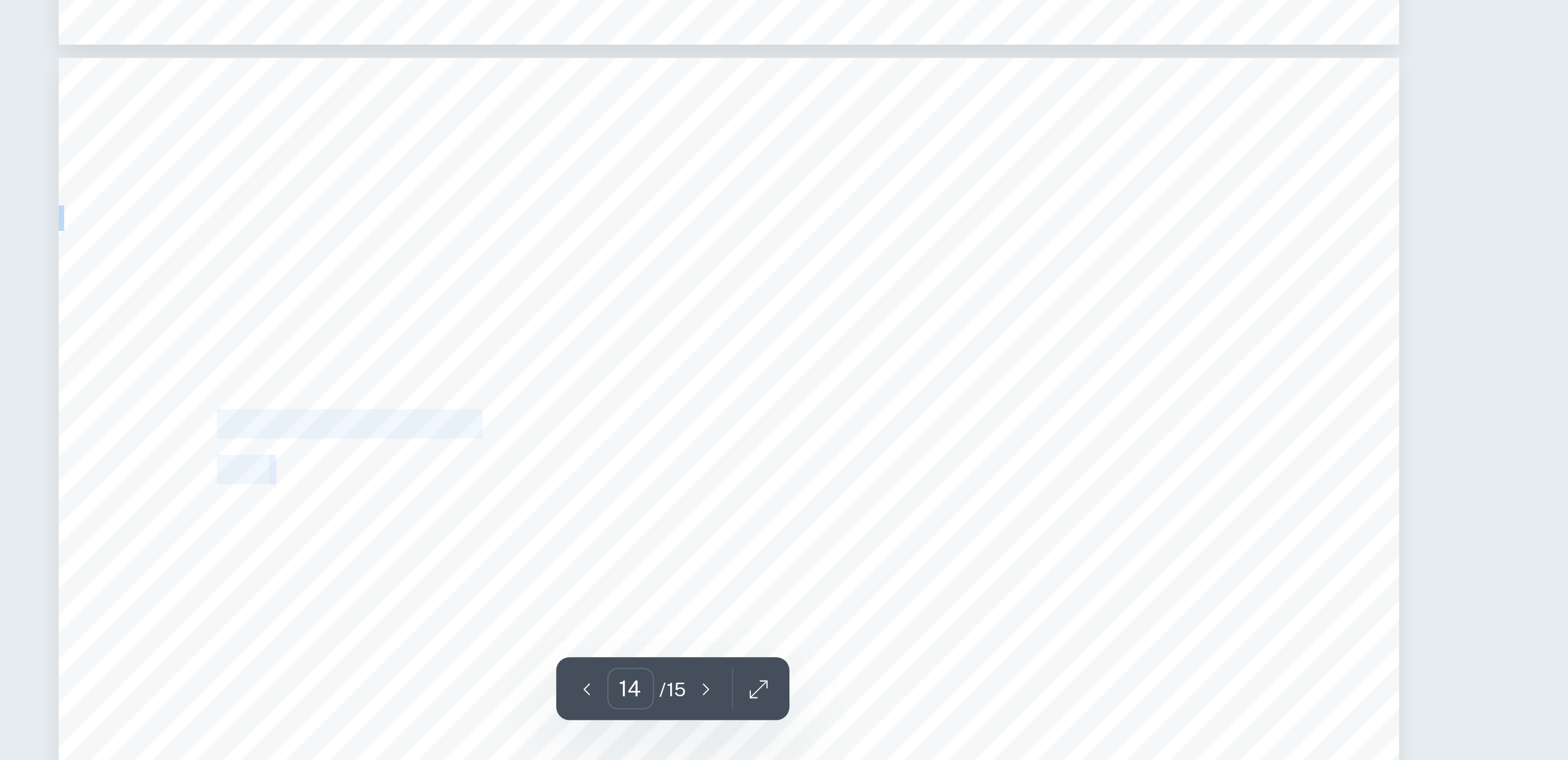
drag, startPoint x: 877, startPoint y: 642, endPoint x: 853, endPoint y: 625, distance: 29.4
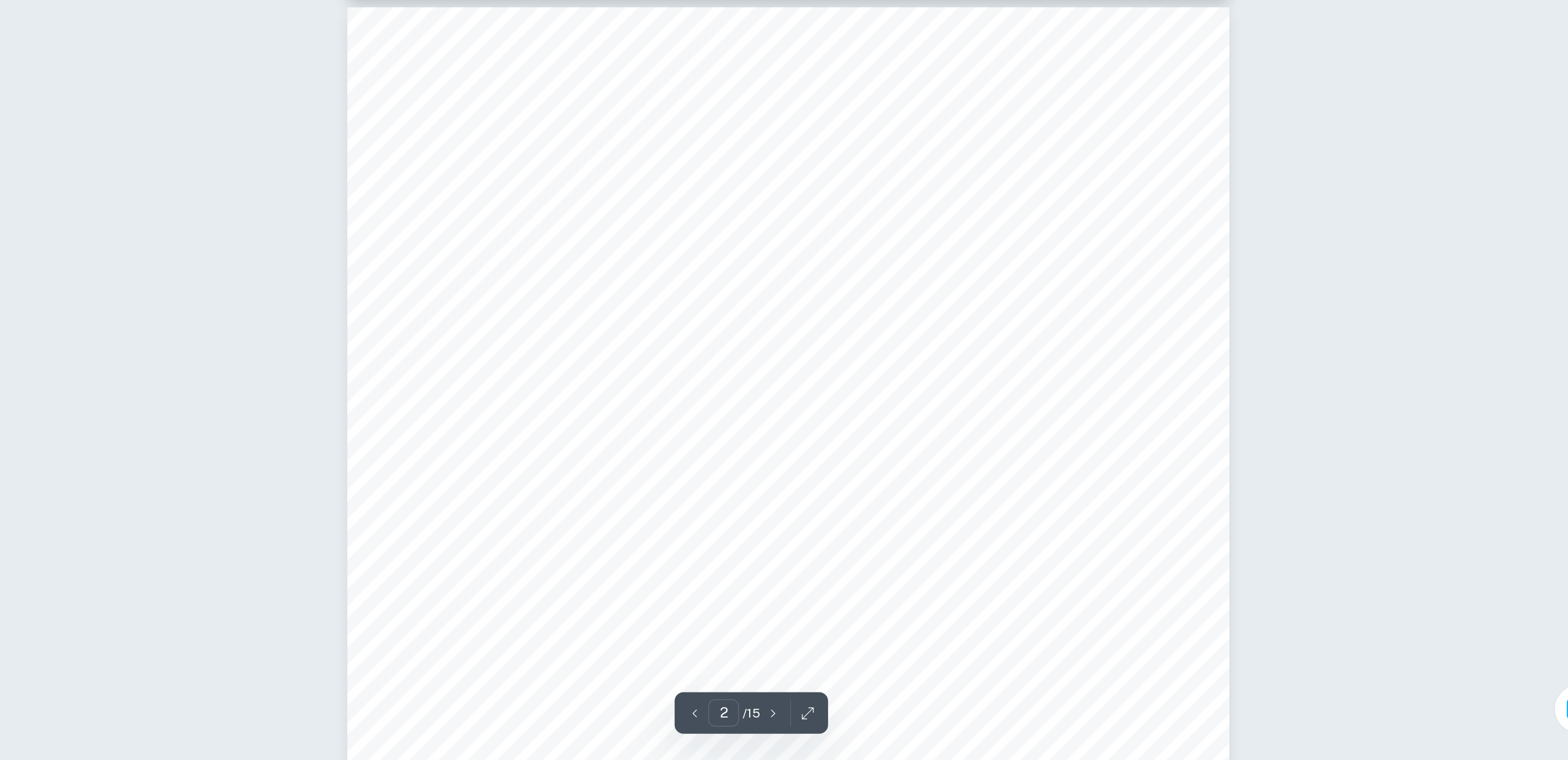
scroll to position [0, 0]
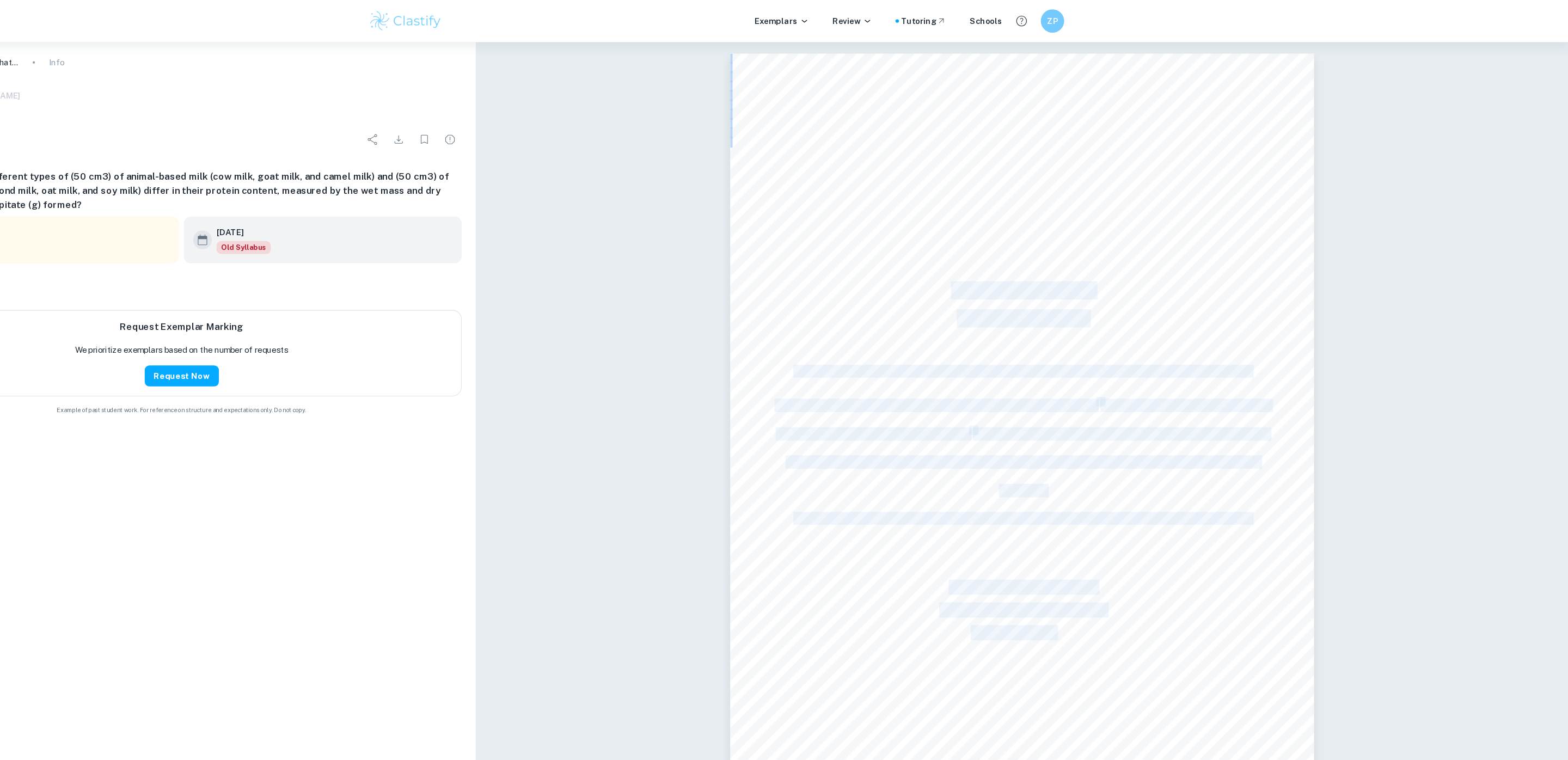
drag, startPoint x: 994, startPoint y: 266, endPoint x: 1088, endPoint y: 454, distance: 210.2
click at [1088, 454] on div "Biology Higher Level Internal Assessment ______________________________________…" at bounding box center [1059, 403] width 545 height 705
click at [1075, 217] on div "Biology Higher Level Internal Assessment ______________________________________…" at bounding box center [1059, 403] width 545 height 705
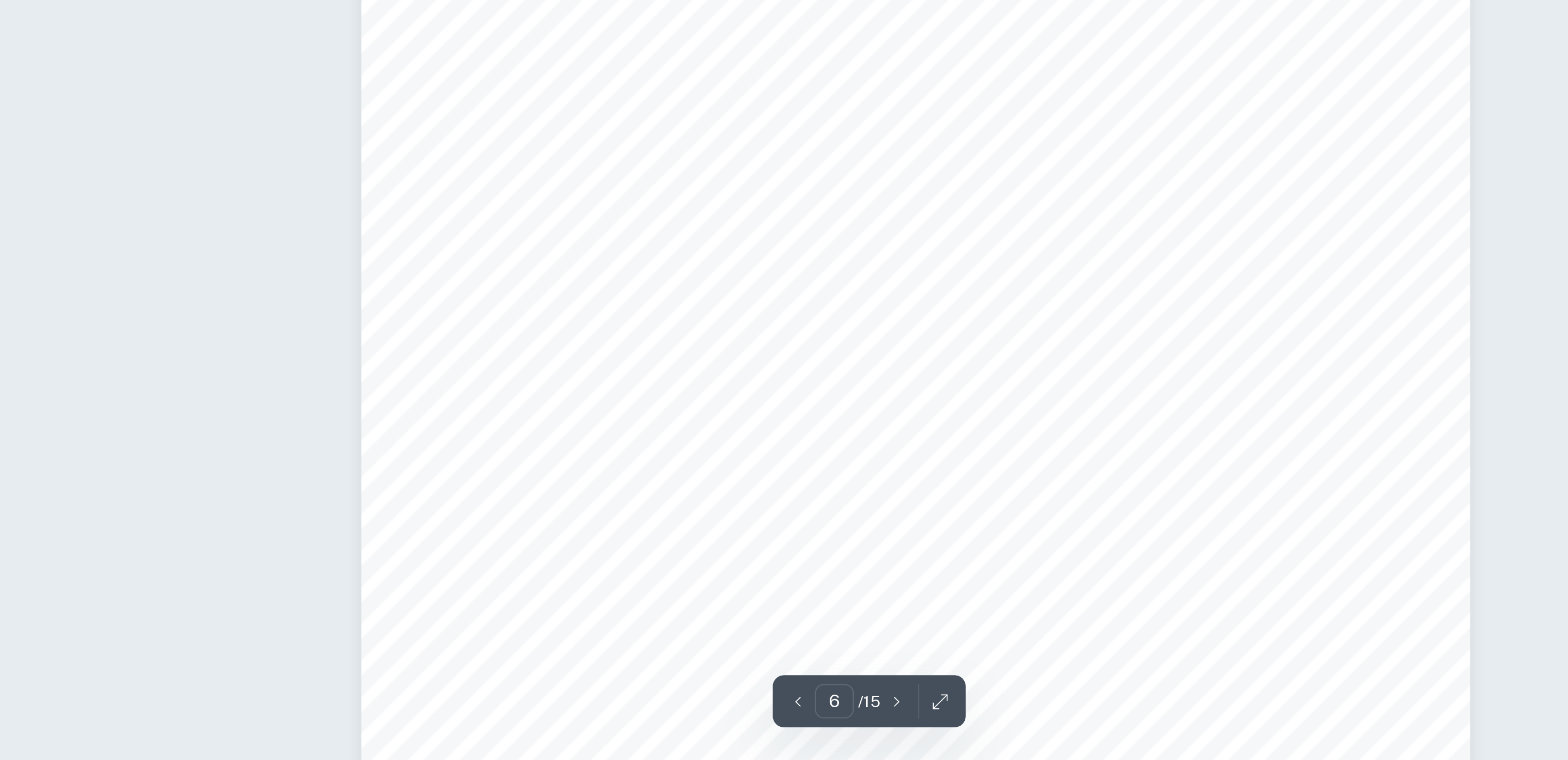
scroll to position [3855, 0]
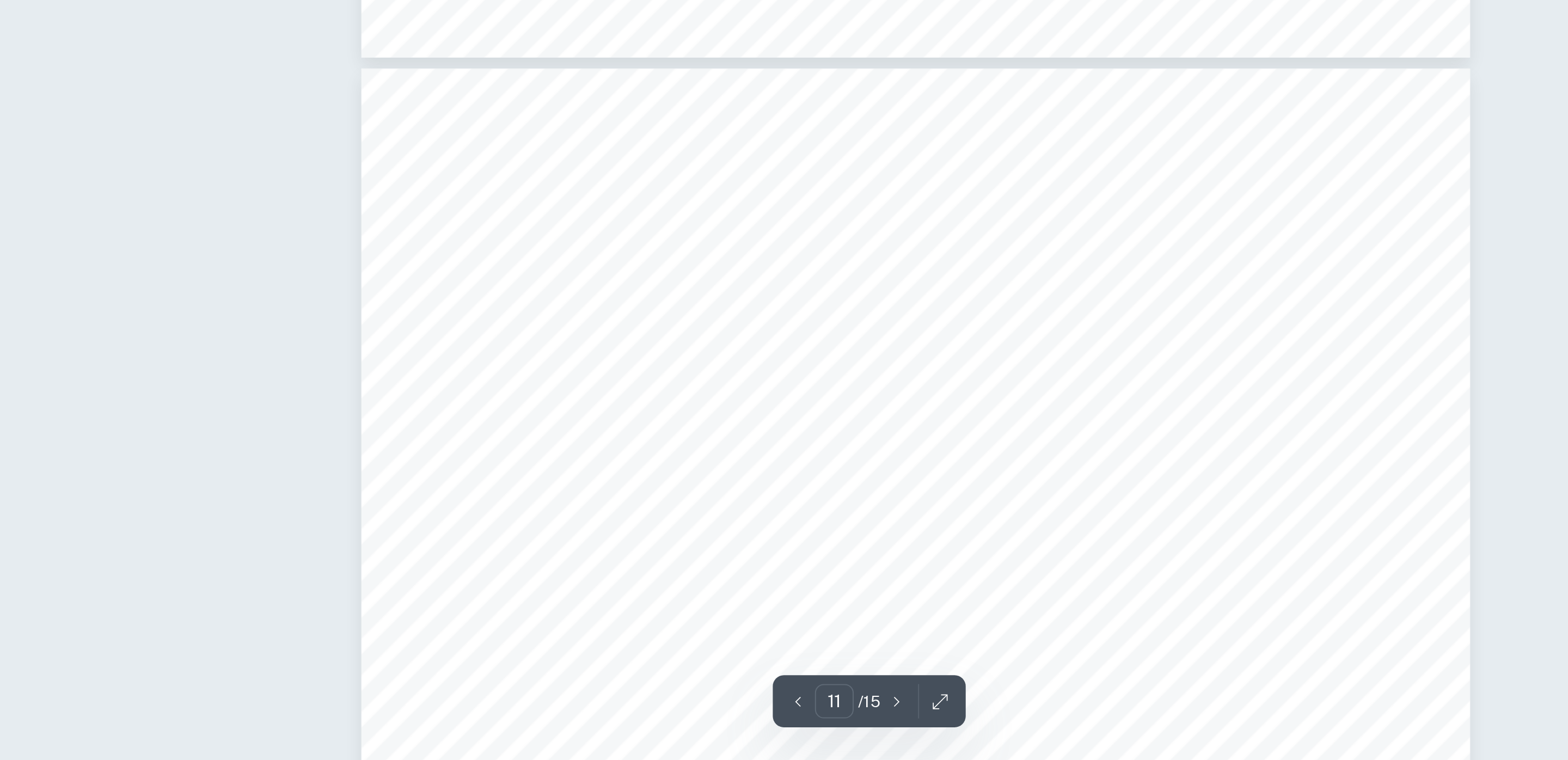
type input "12"
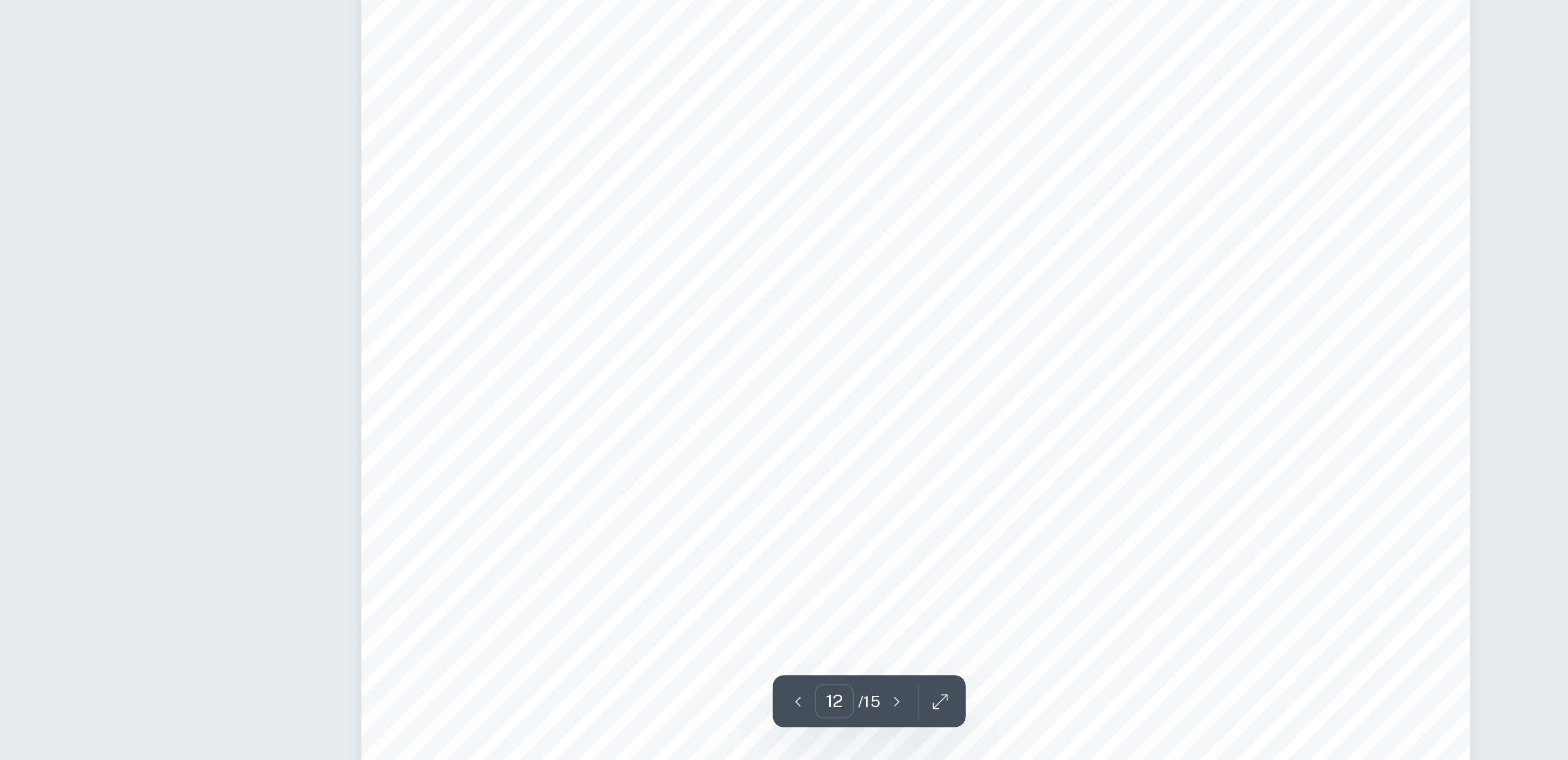
scroll to position [7708, 0]
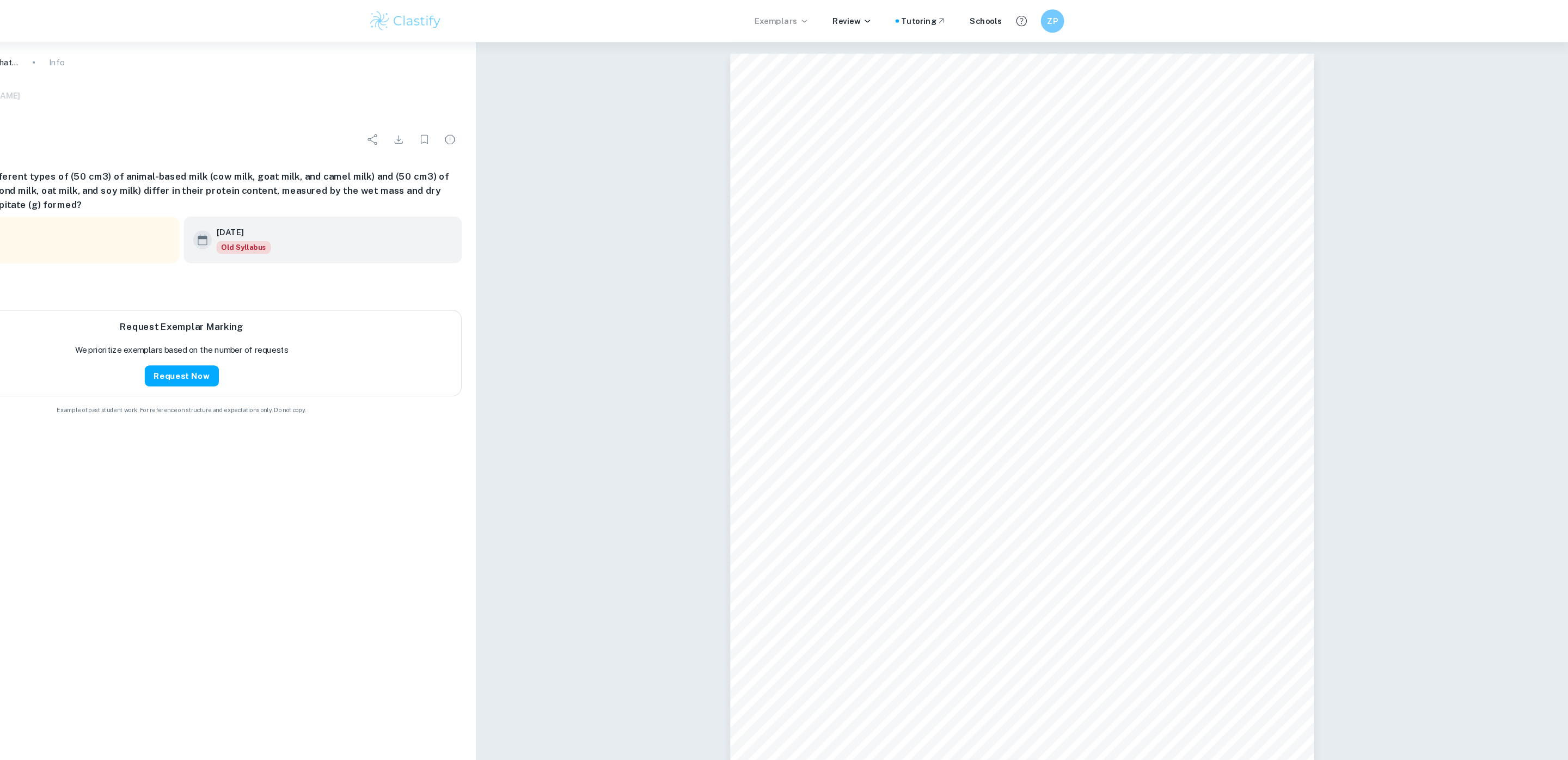
click at [860, 21] on icon at bounding box center [855, 19] width 8 height 8
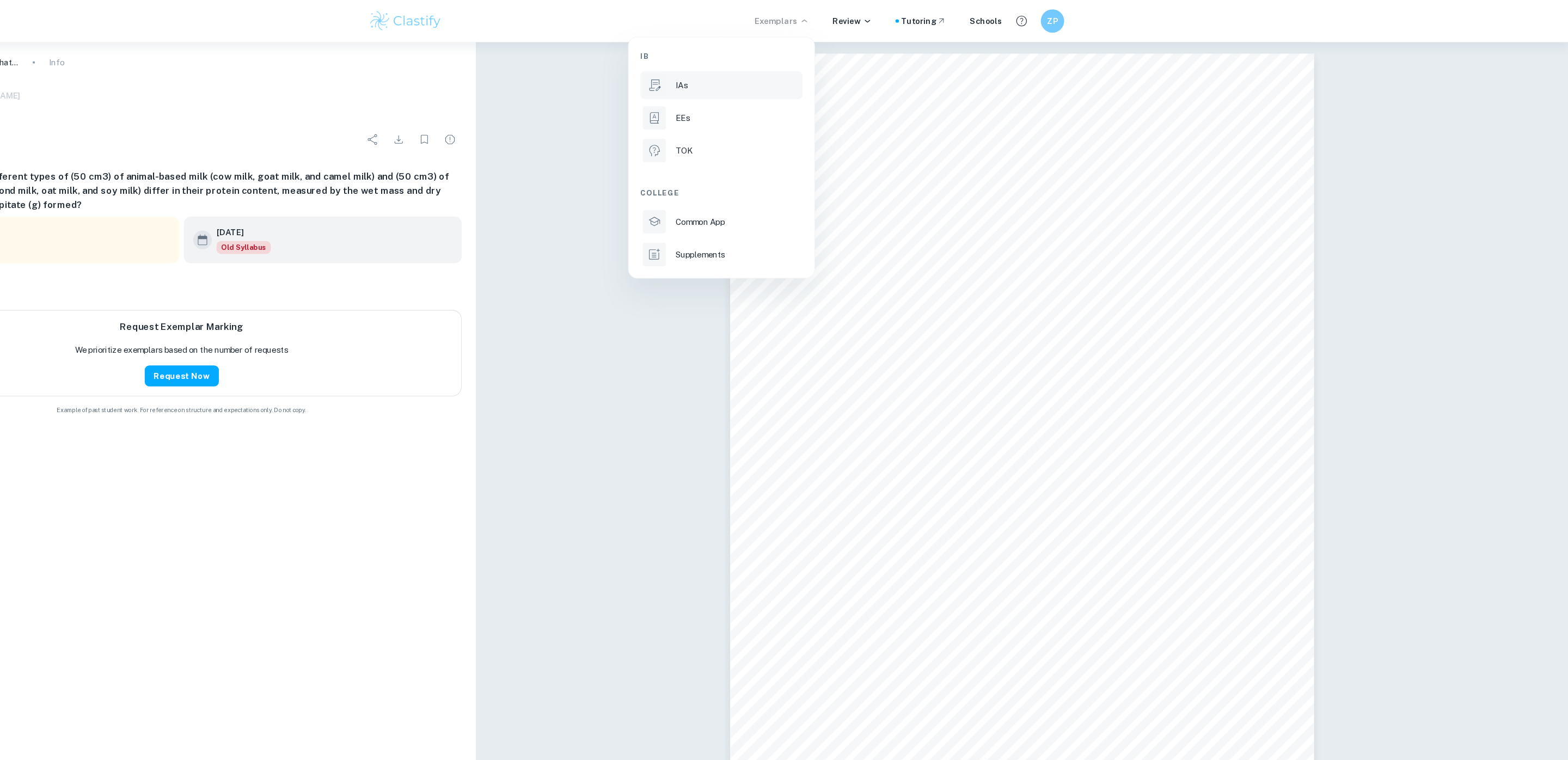
click at [750, 72] on li "IAs" at bounding box center [778, 79] width 151 height 26
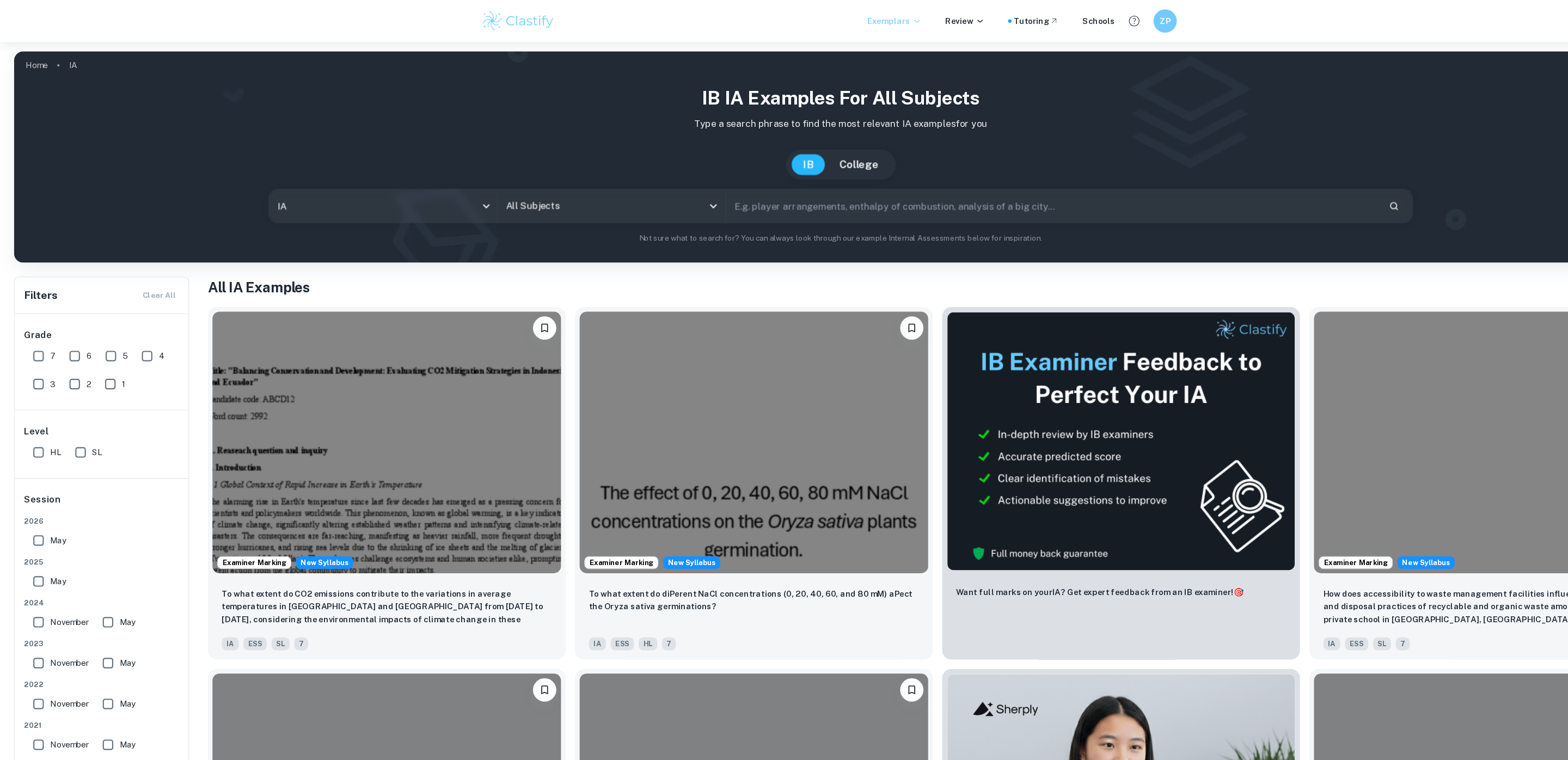
click at [31, 330] on input "7" at bounding box center [36, 332] width 22 height 22
checkbox input "true"
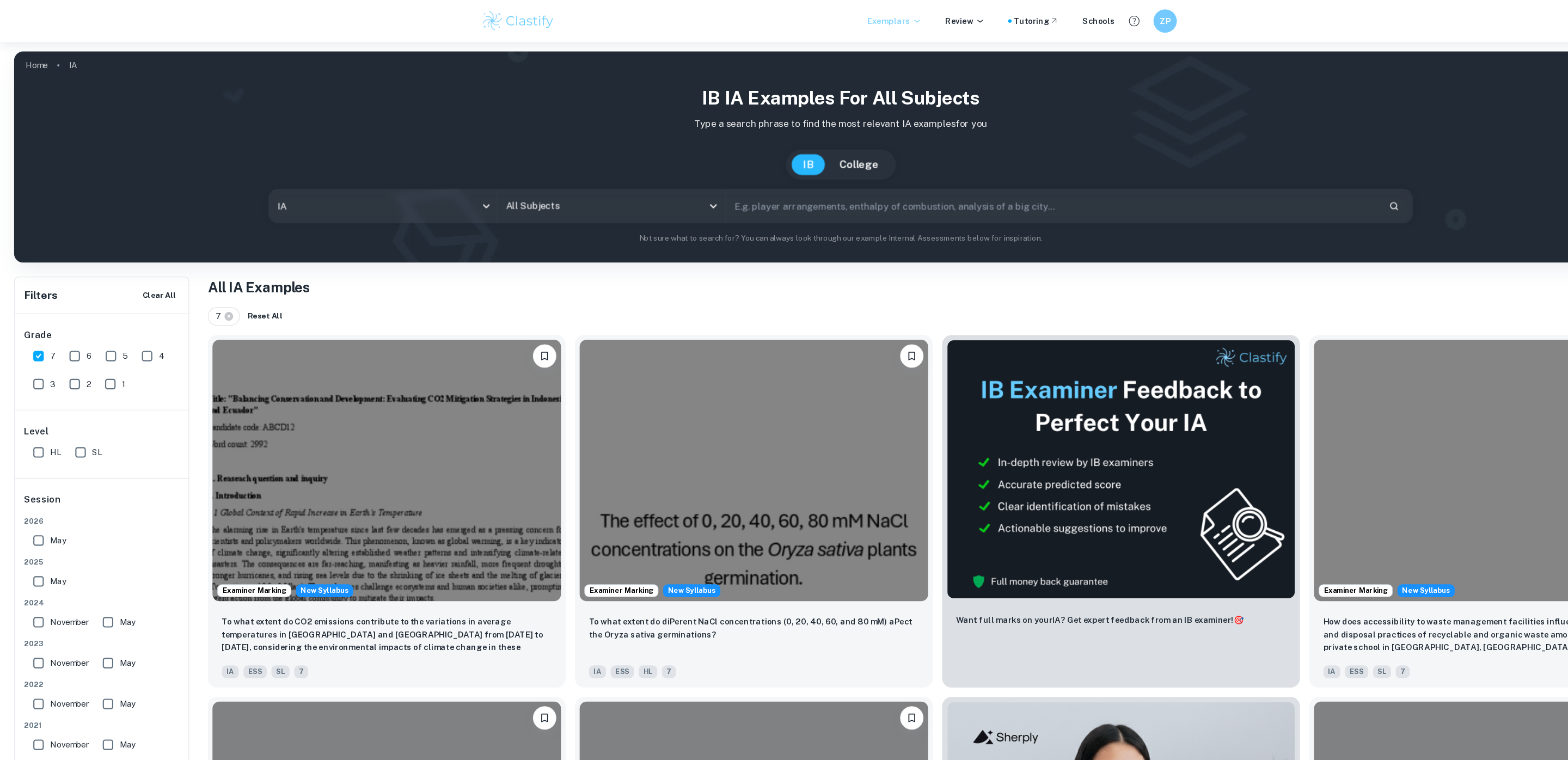
click at [79, 416] on input "SL" at bounding box center [75, 422] width 22 height 22
checkbox input "true"
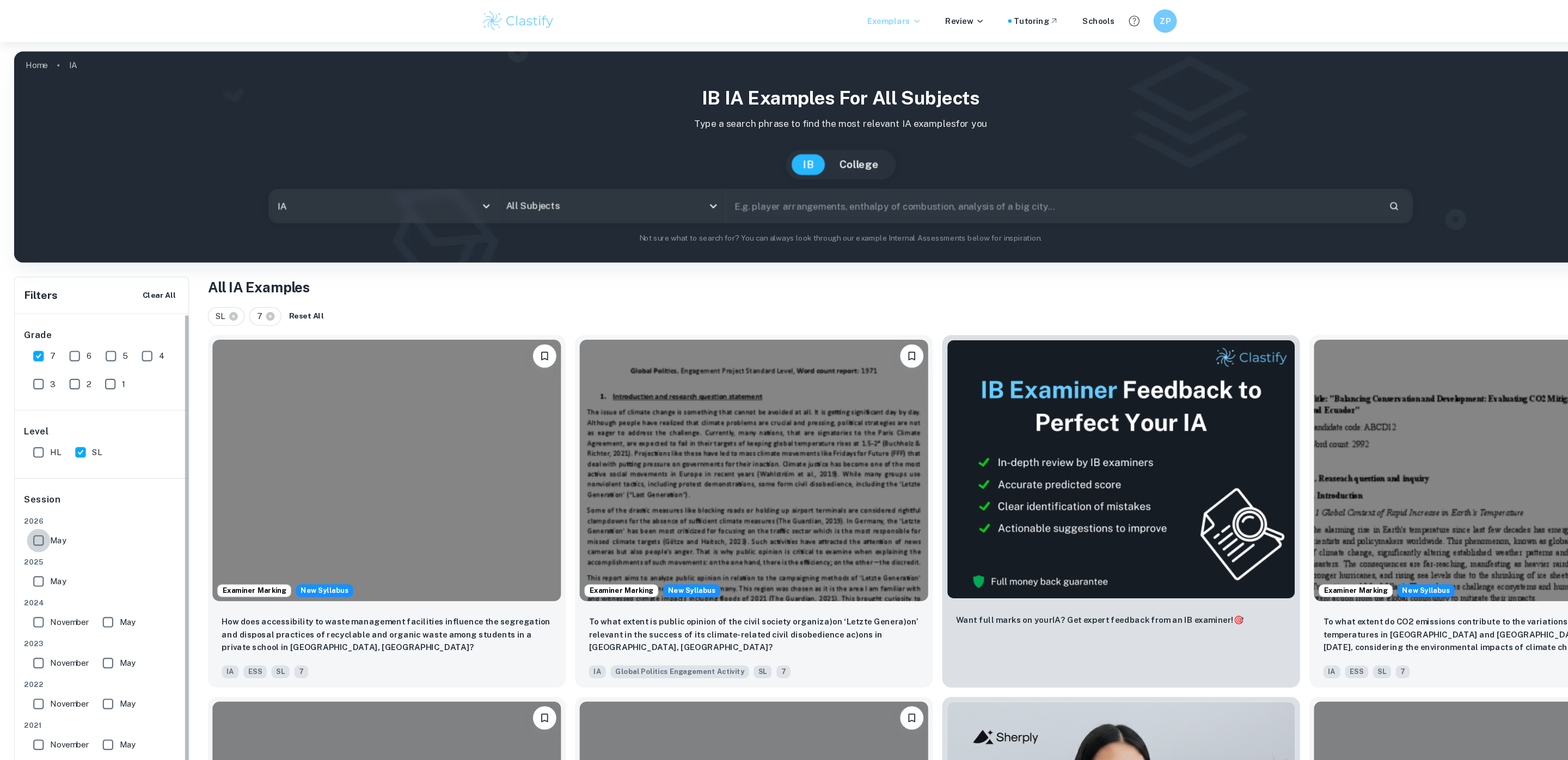
click at [34, 500] on input "May" at bounding box center [36, 504] width 22 height 22
checkbox input "true"
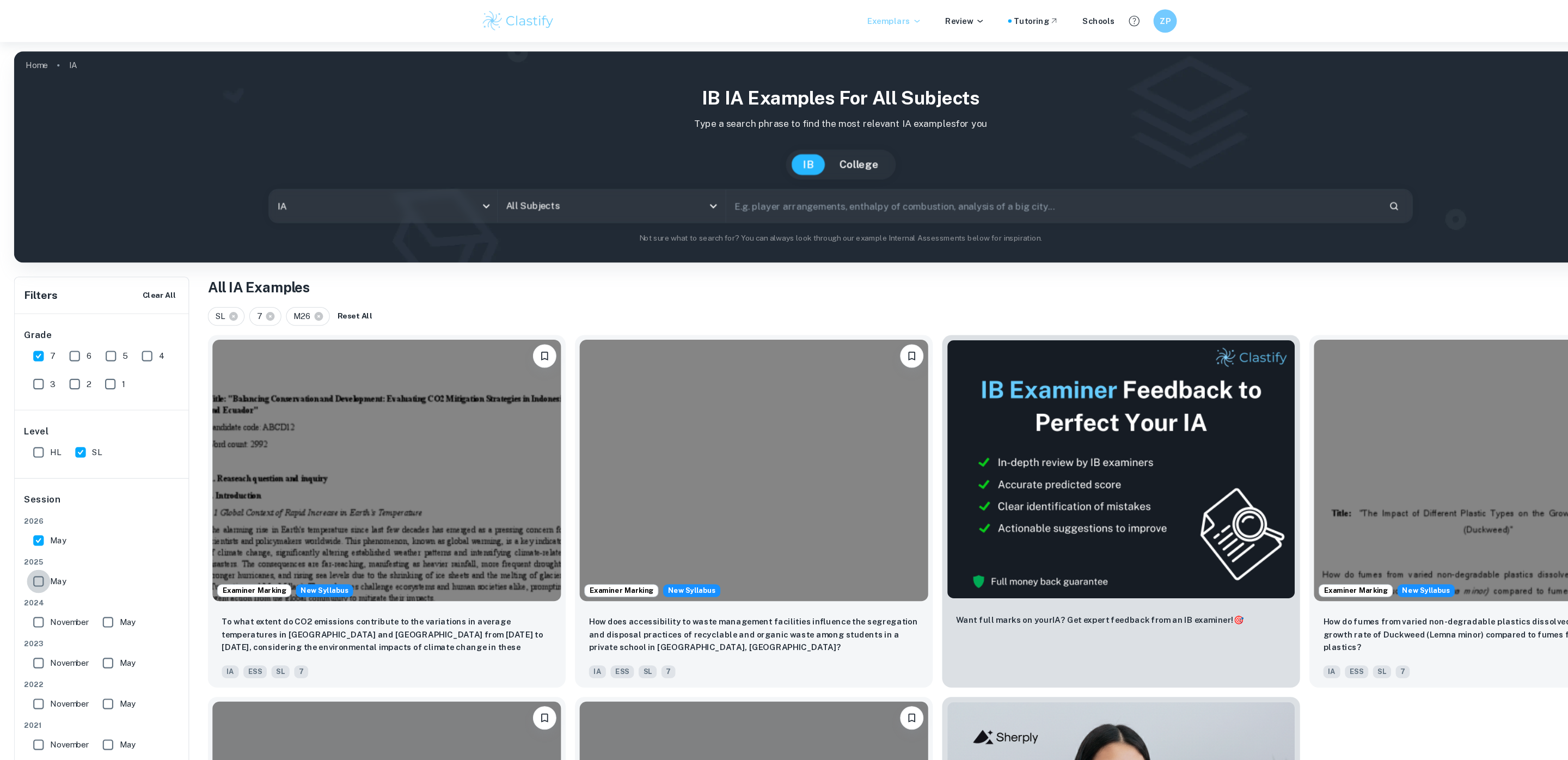
click at [39, 539] on input "May" at bounding box center [36, 543] width 22 height 22
checkbox input "true"
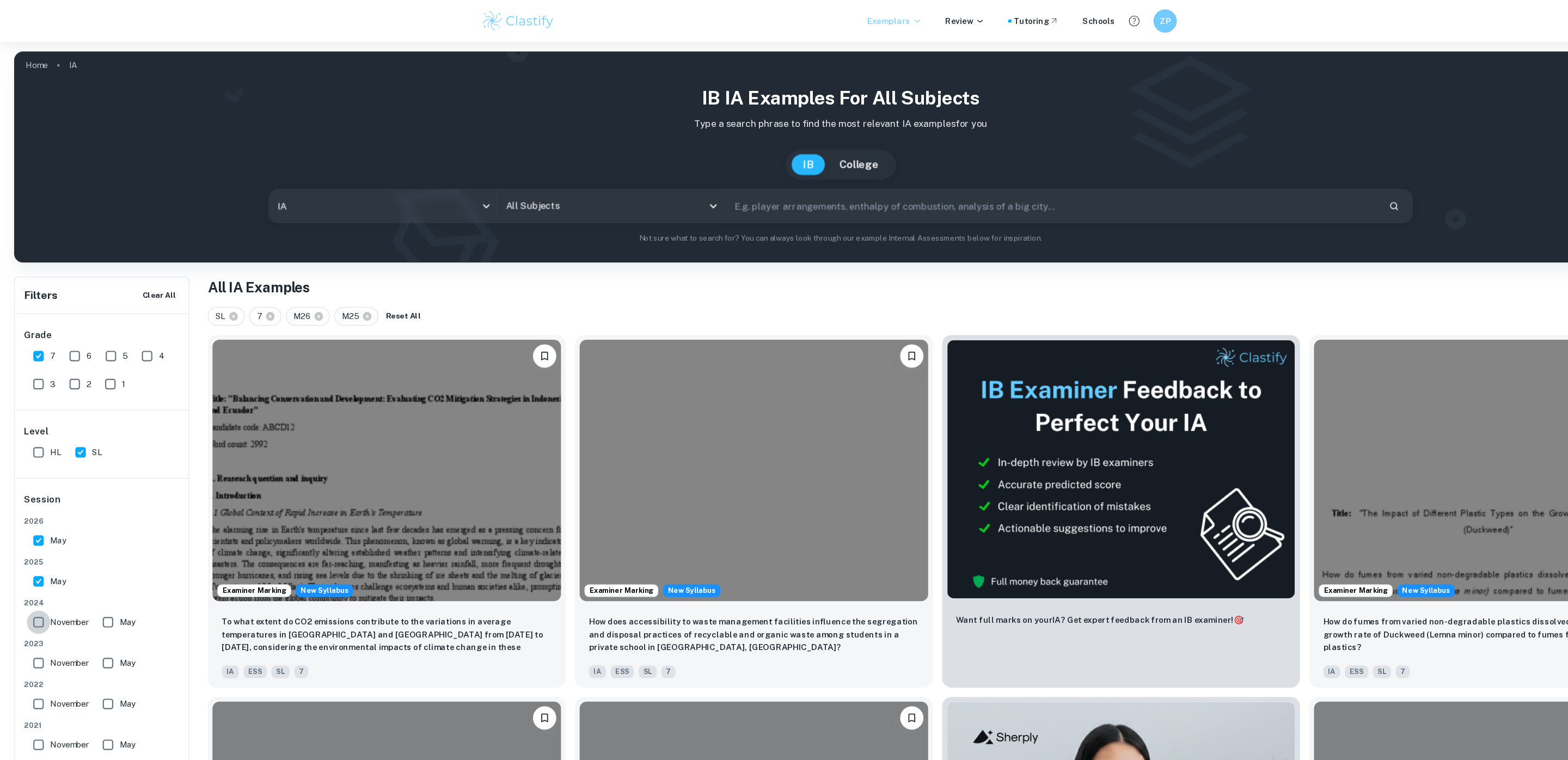
click at [39, 584] on input "November" at bounding box center [36, 581] width 22 height 22
checkbox input "true"
click at [109, 581] on input "May" at bounding box center [101, 581] width 22 height 22
checkbox input "true"
click at [508, 184] on input "All Subjects" at bounding box center [562, 192] width 187 height 21
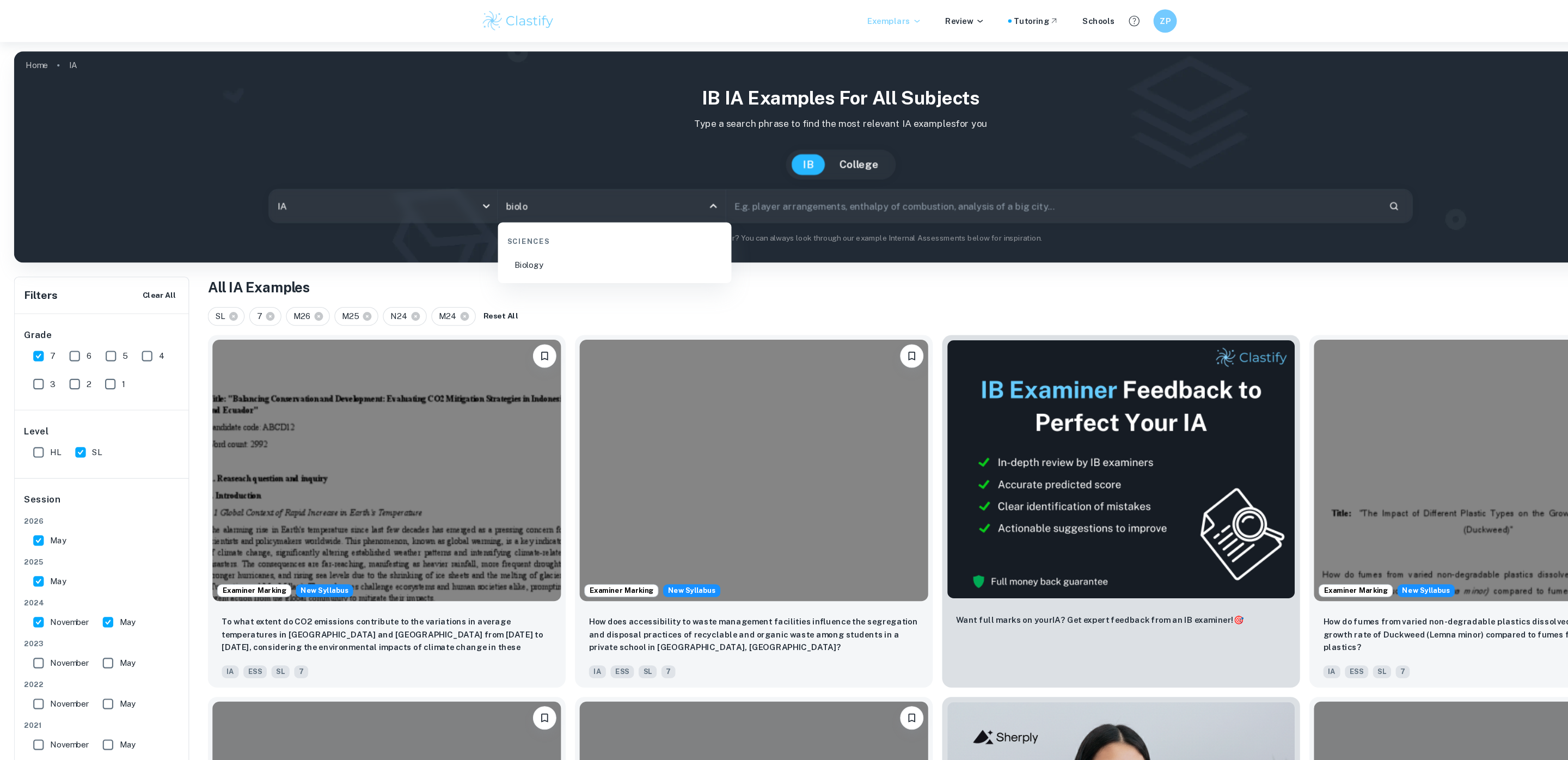
type input "biolog"
click at [535, 250] on li "Biology" at bounding box center [574, 247] width 209 height 25
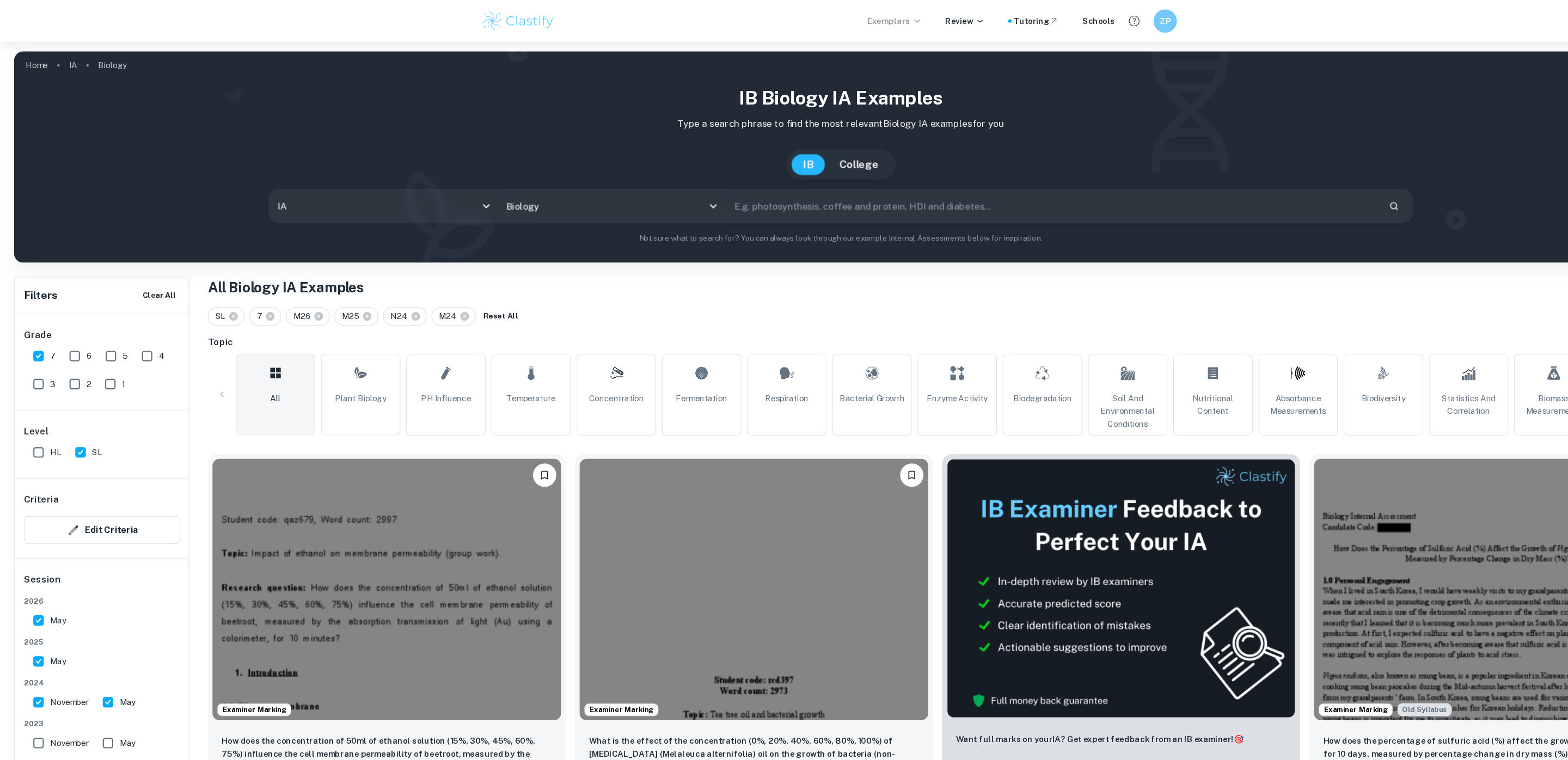
scroll to position [39, 0]
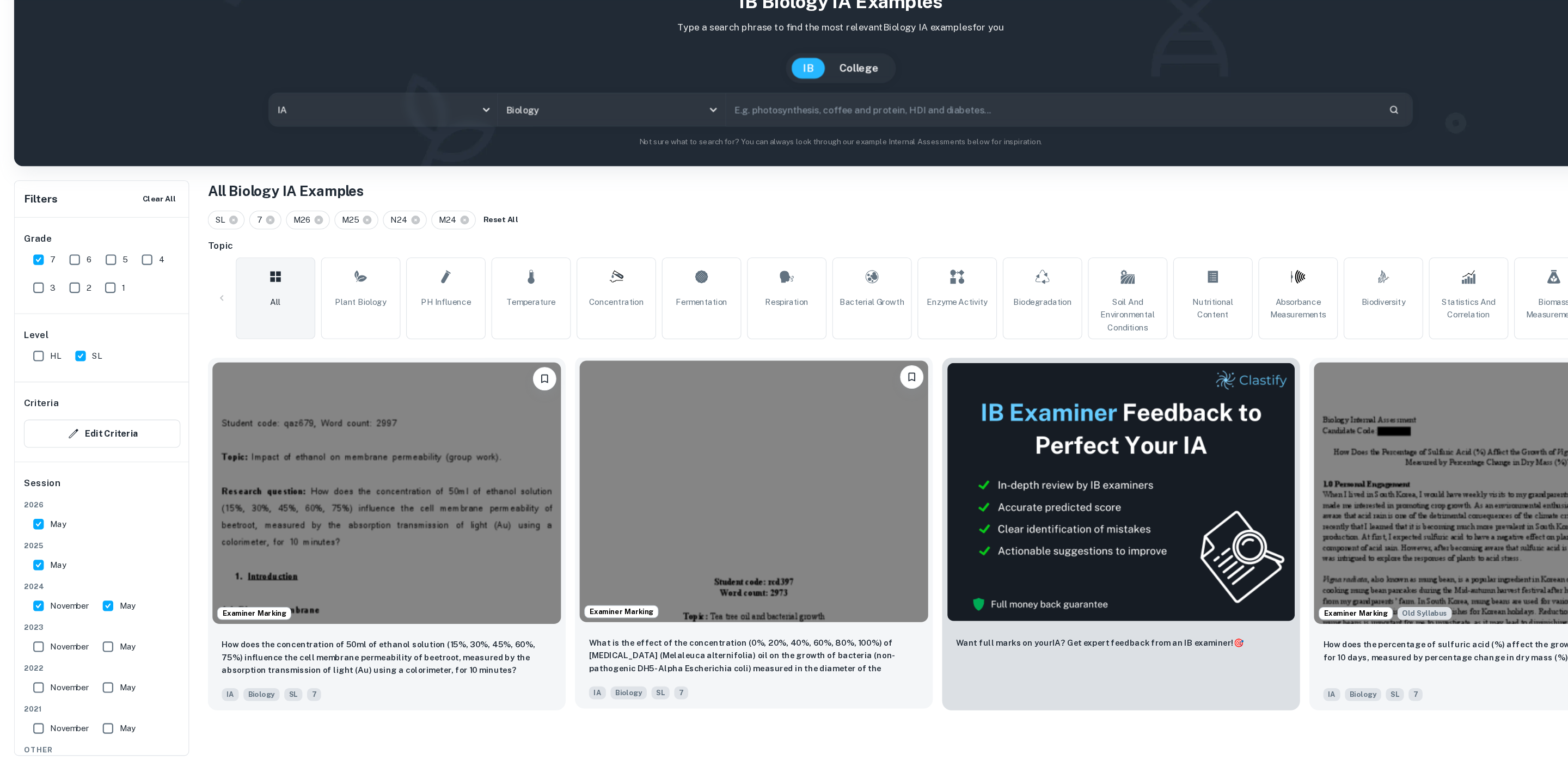
click at [678, 459] on img at bounding box center [703, 509] width 325 height 244
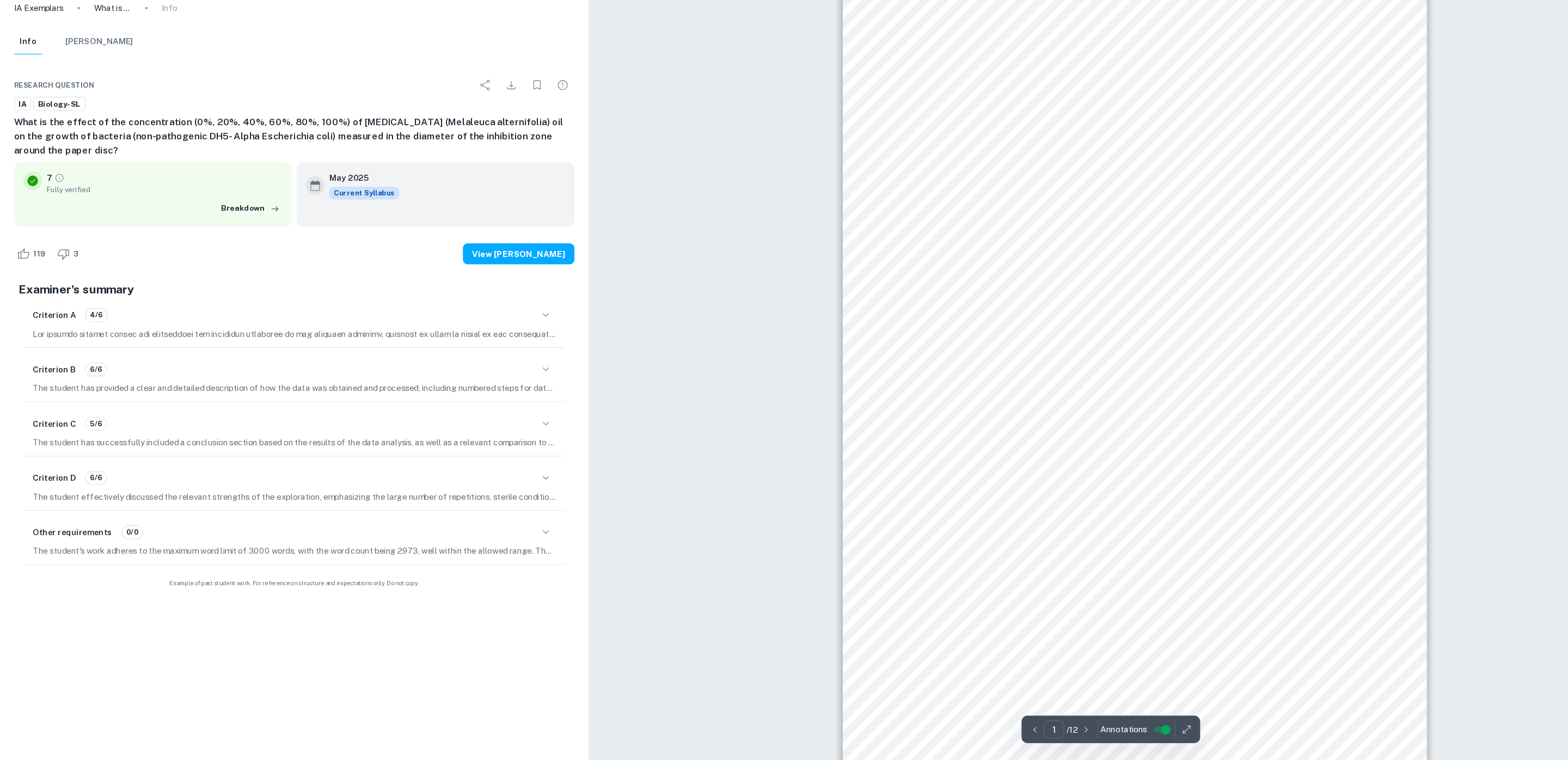
scroll to position [55, 0]
drag, startPoint x: 957, startPoint y: 311, endPoint x: 1141, endPoint y: 327, distance: 184.7
click at [1141, 327] on div "- 1 - Student code: rcd397 Word count: 2973 Topic: Tea tree oil and bacterial g…" at bounding box center [1059, 381] width 545 height 771
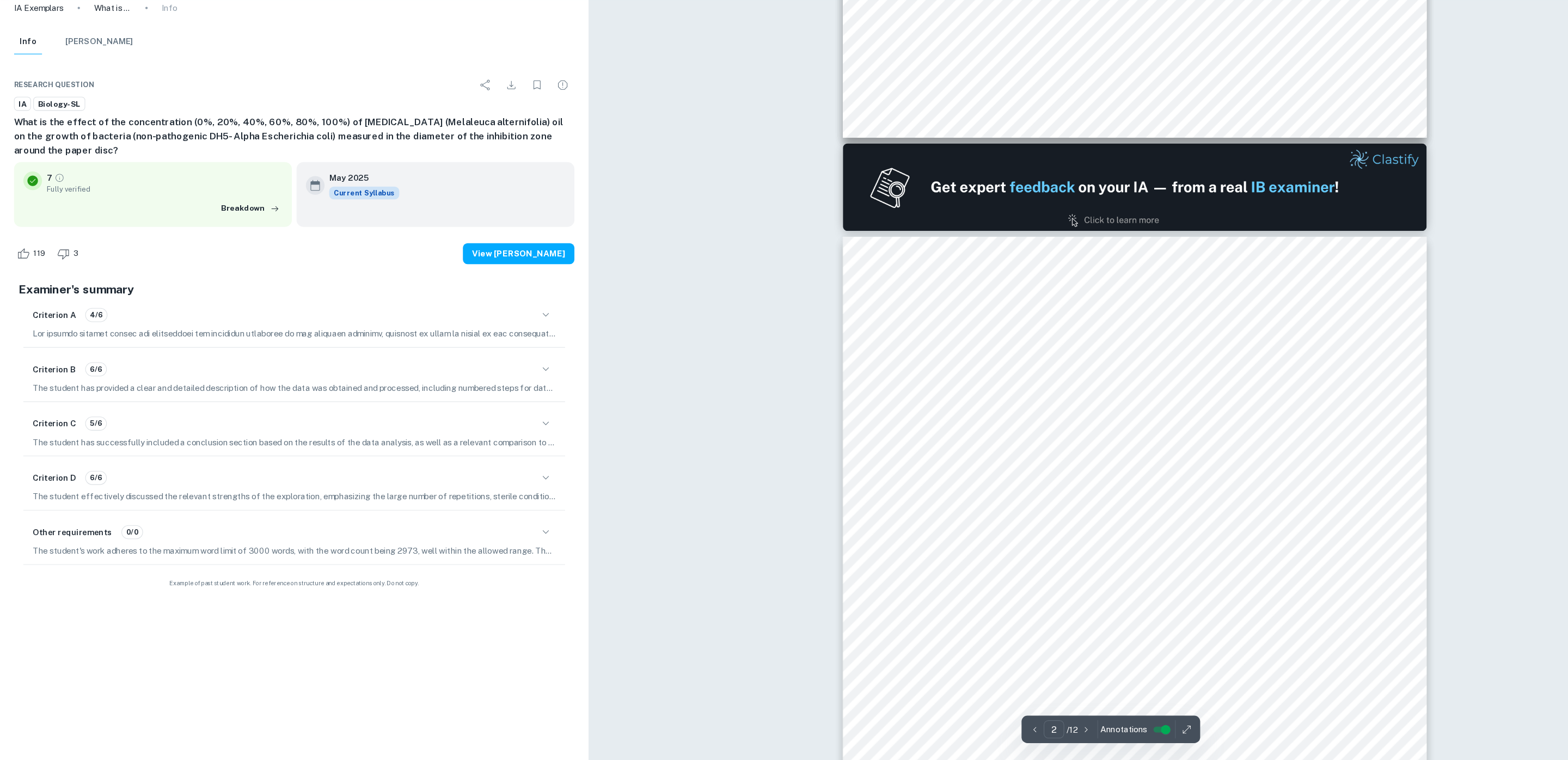
type input "1"
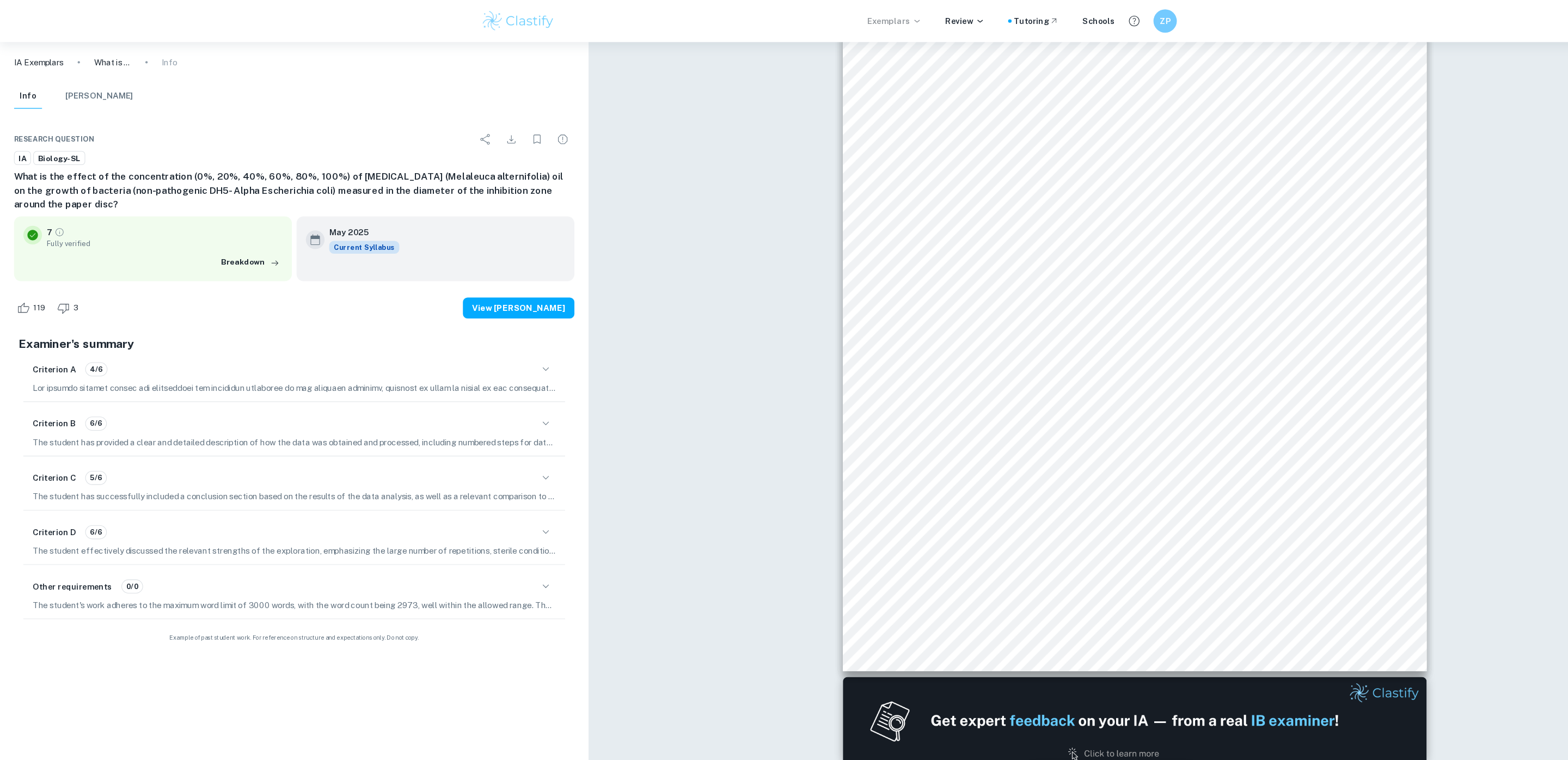
scroll to position [0, 0]
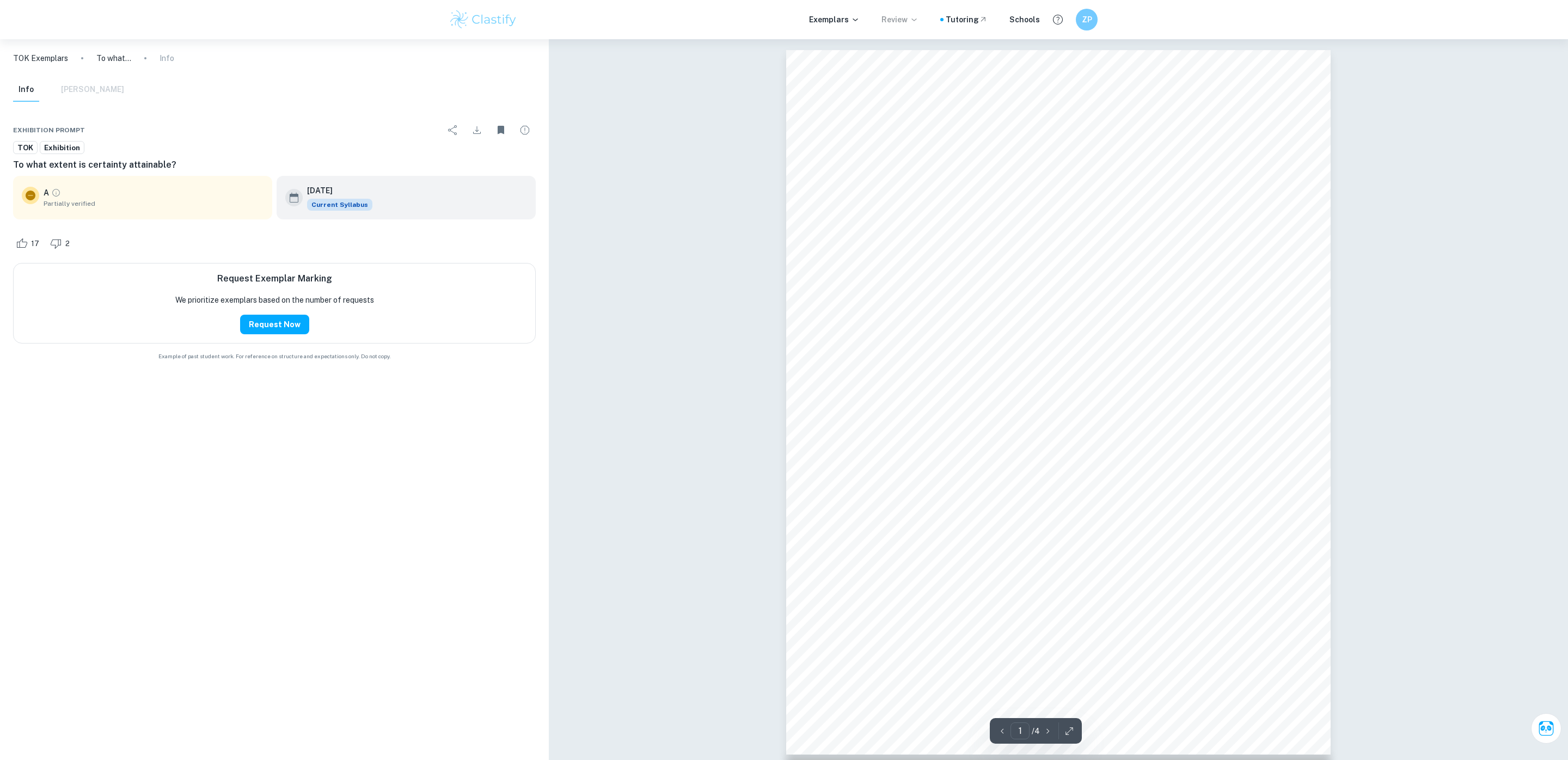
click at [912, 18] on p "Review" at bounding box center [900, 20] width 37 height 12
click at [836, 14] on div at bounding box center [784, 380] width 1568 height 760
click at [843, 18] on p "Exemplars" at bounding box center [834, 20] width 50 height 12
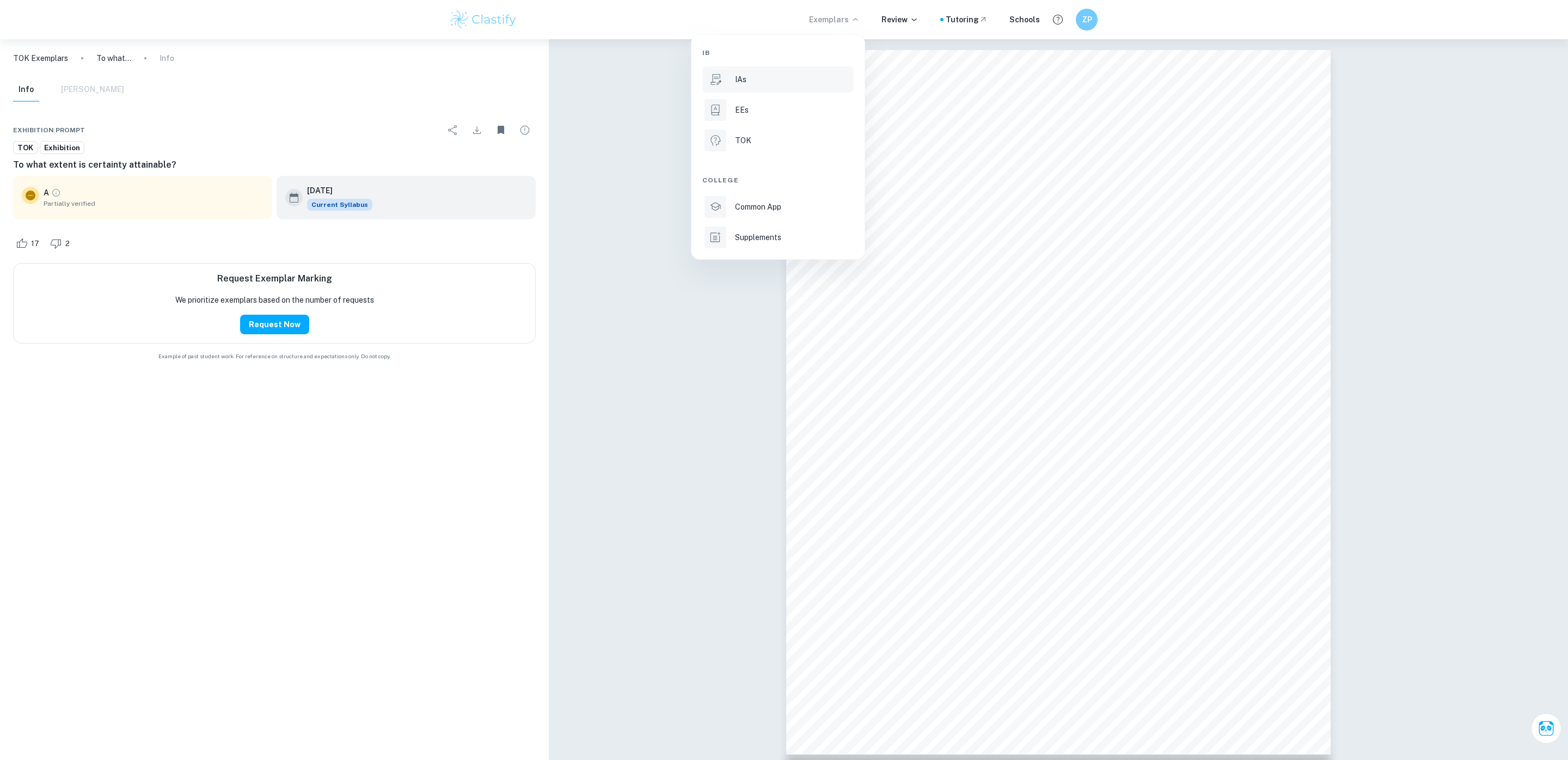
click at [789, 81] on div "IAs" at bounding box center [793, 79] width 117 height 12
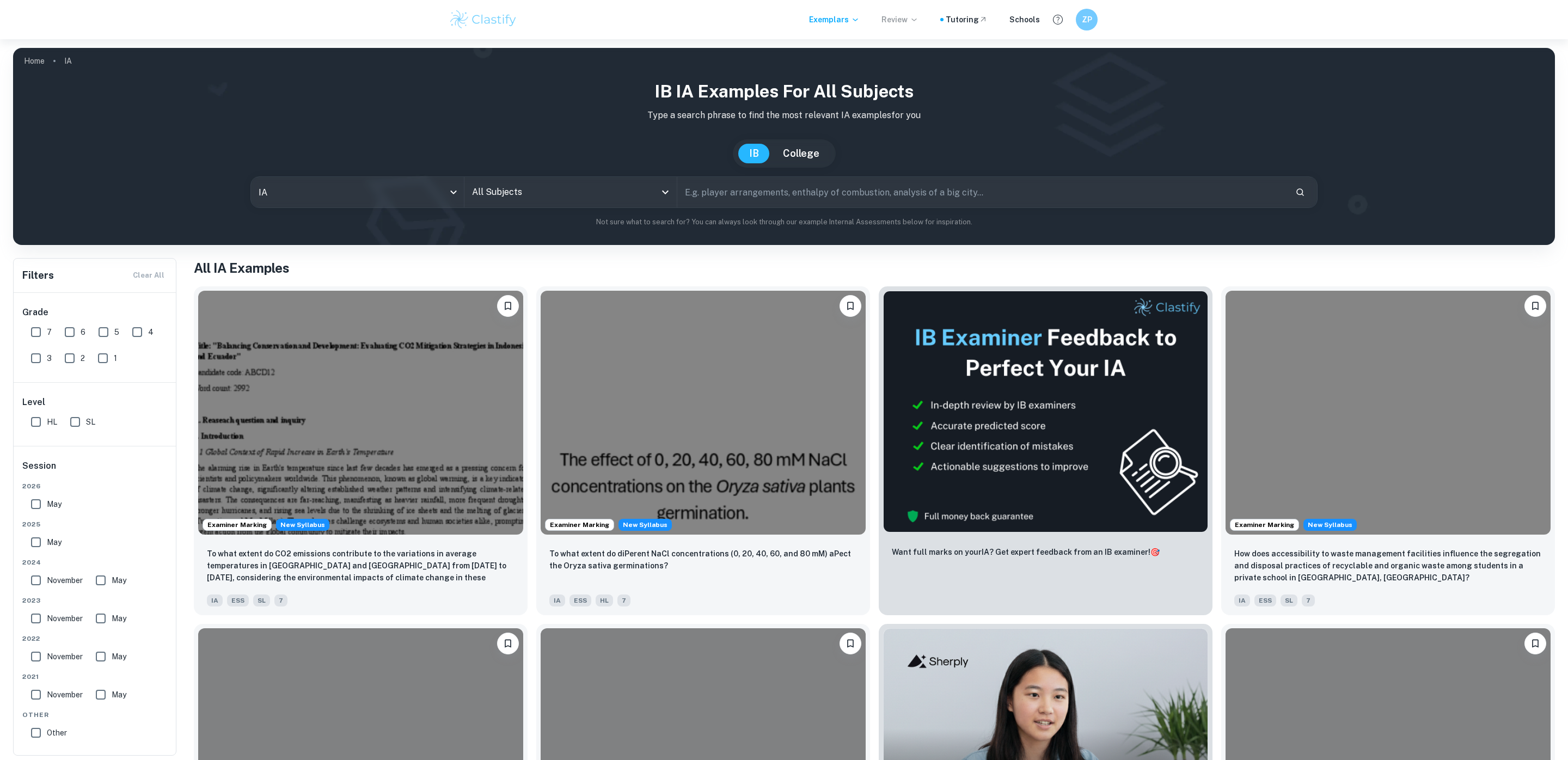
click at [891, 21] on p "Review" at bounding box center [900, 20] width 37 height 12
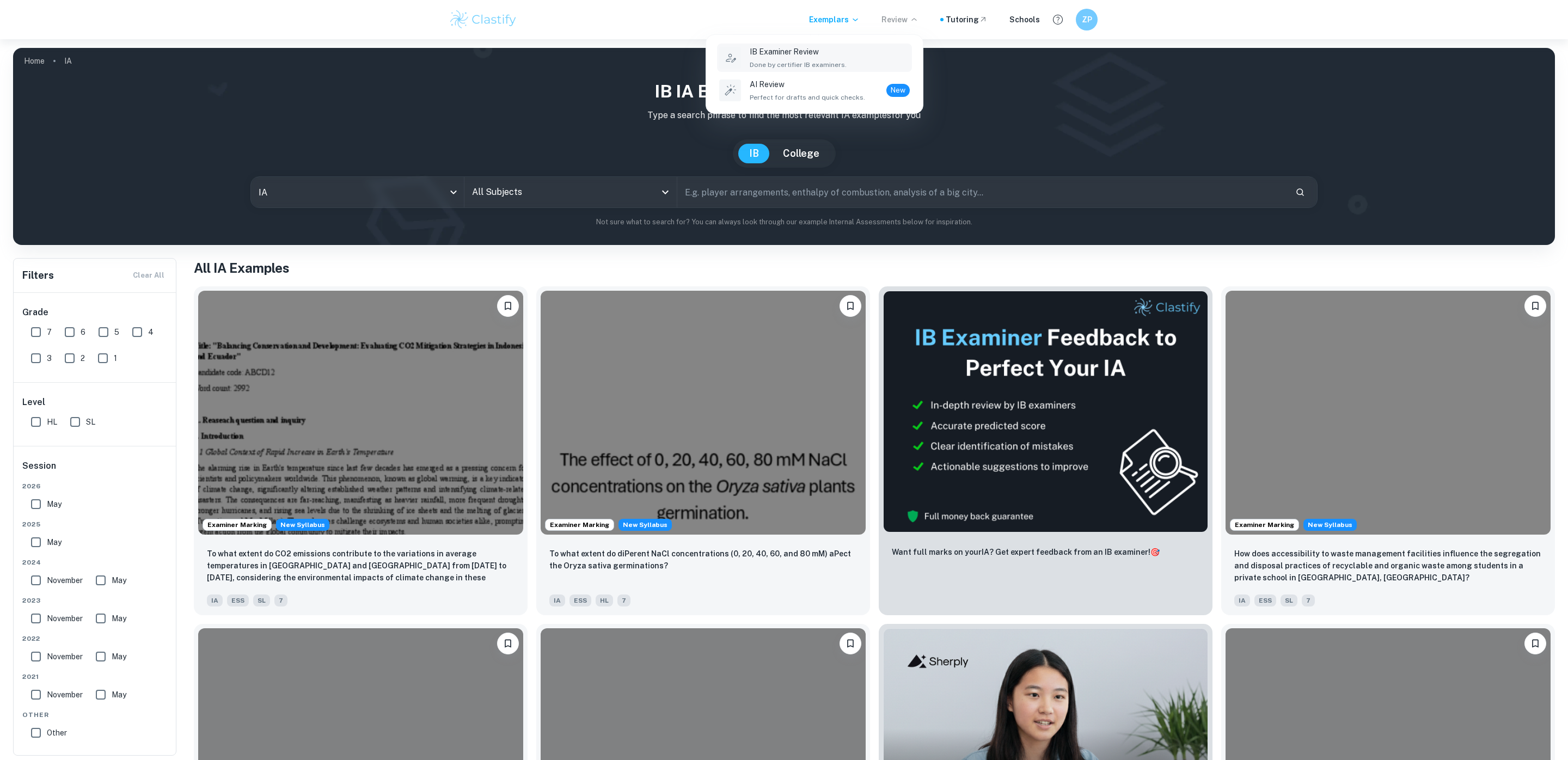
click at [835, 63] on span "Done by certifier IB examiners." at bounding box center [798, 65] width 97 height 10
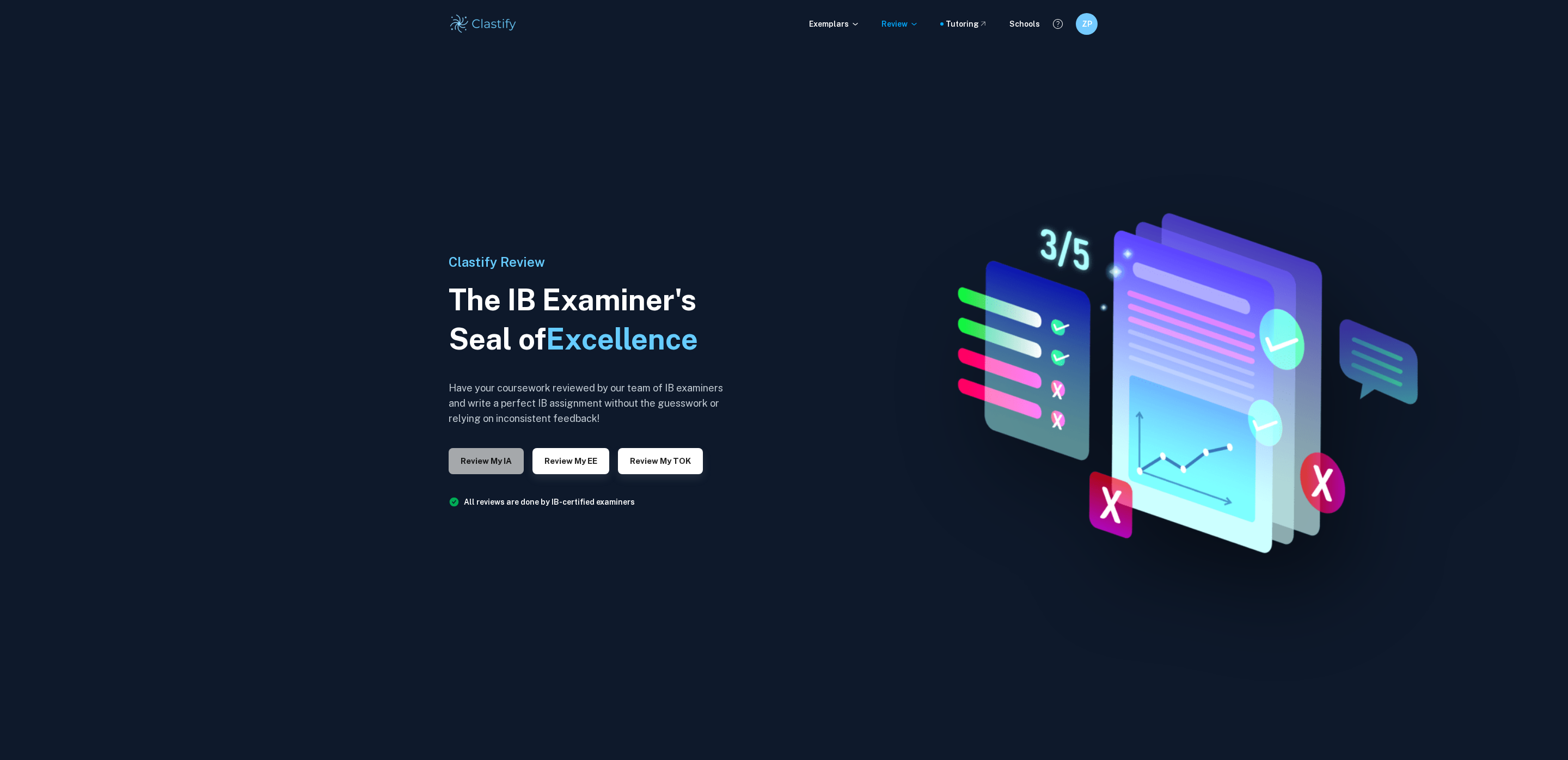
click at [503, 462] on button "Review my IA" at bounding box center [486, 461] width 75 height 26
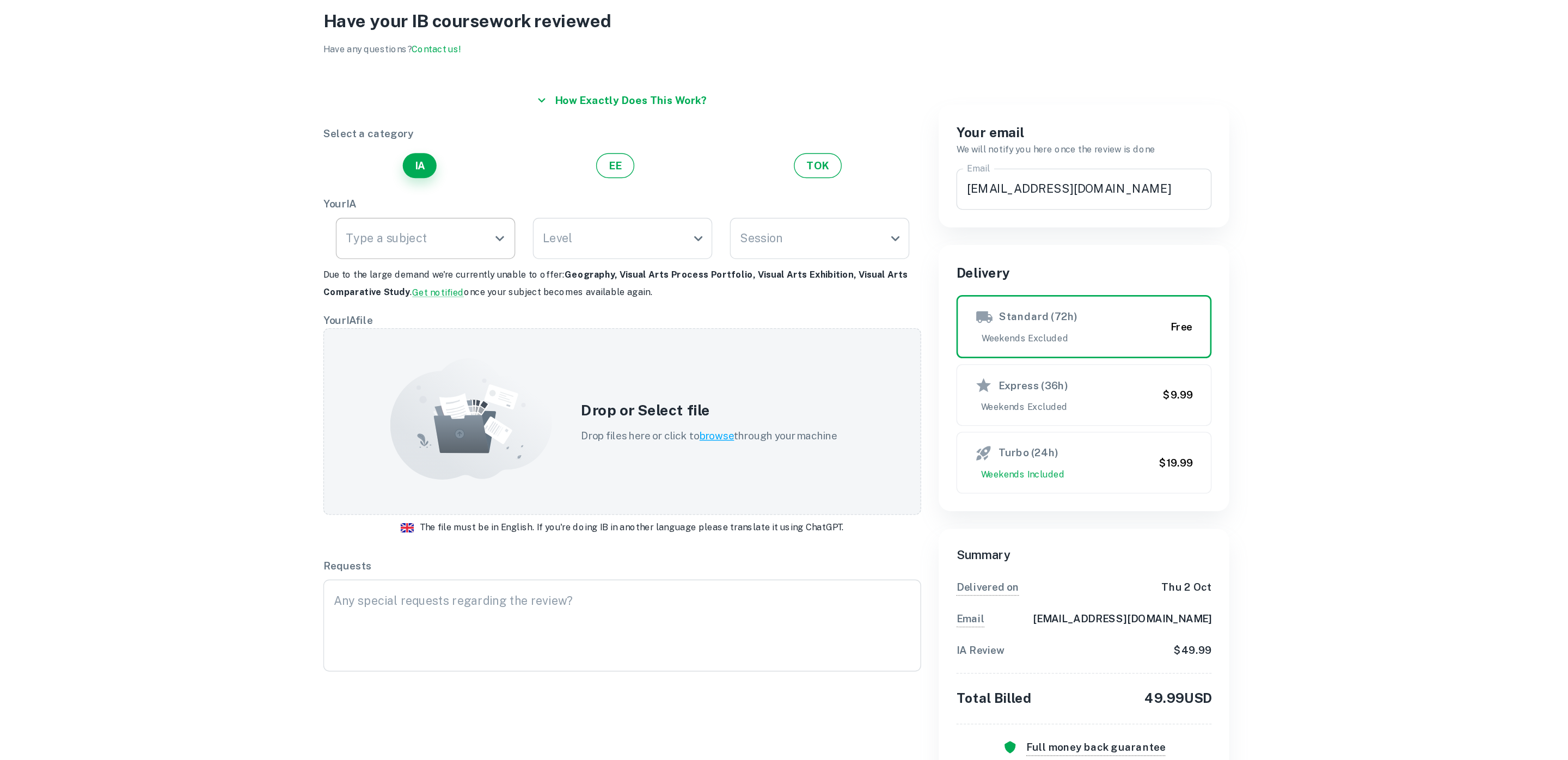
click at [527, 243] on input "Type a subject" at bounding box center [516, 240] width 107 height 21
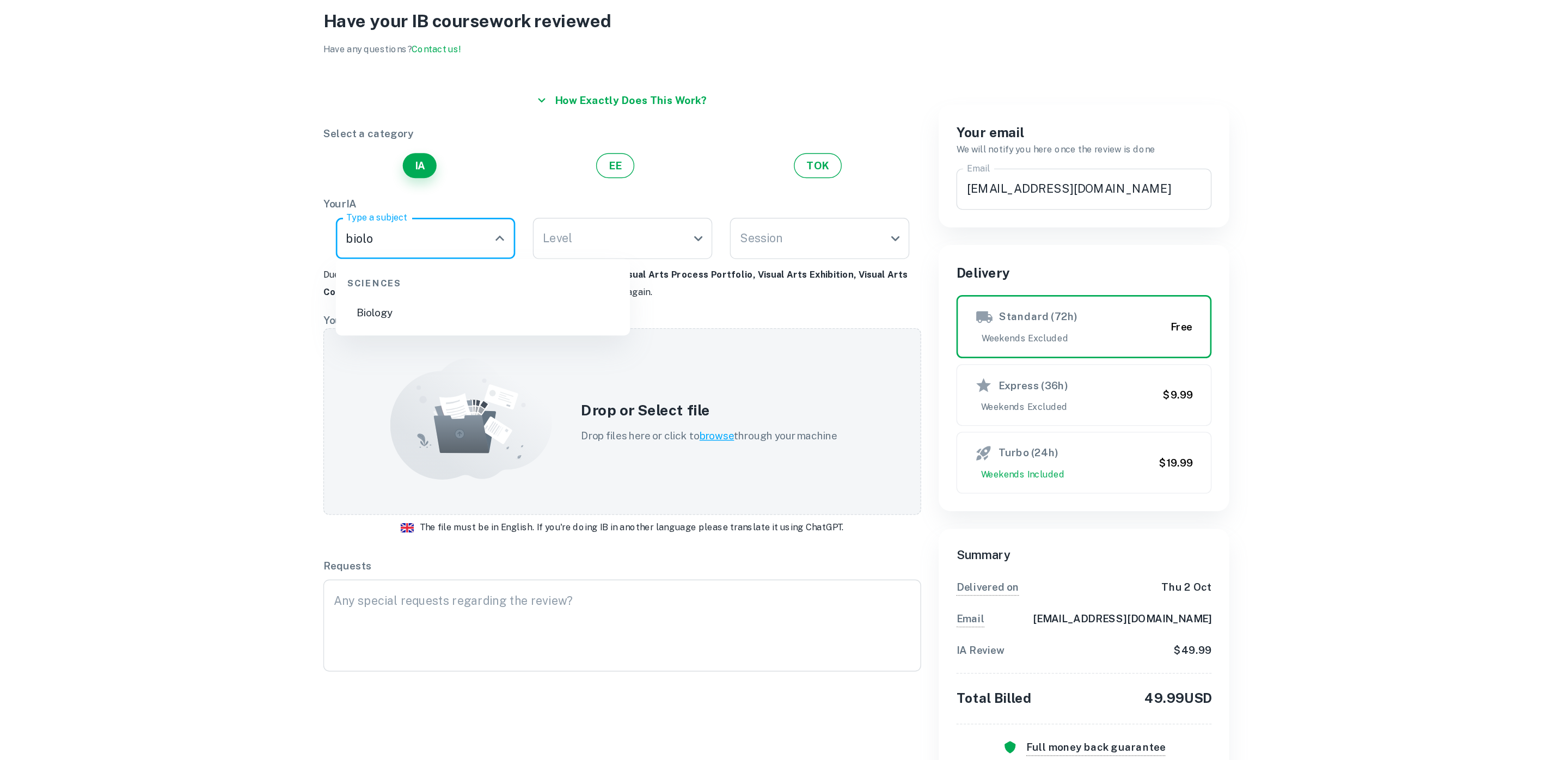
click at [525, 288] on li "Biology" at bounding box center [567, 295] width 209 height 25
type input "Biology"
click at [453, 167] on body "We value your privacy We use cookies to enhance your browsing experience, serve…" at bounding box center [784, 419] width 1568 height 760
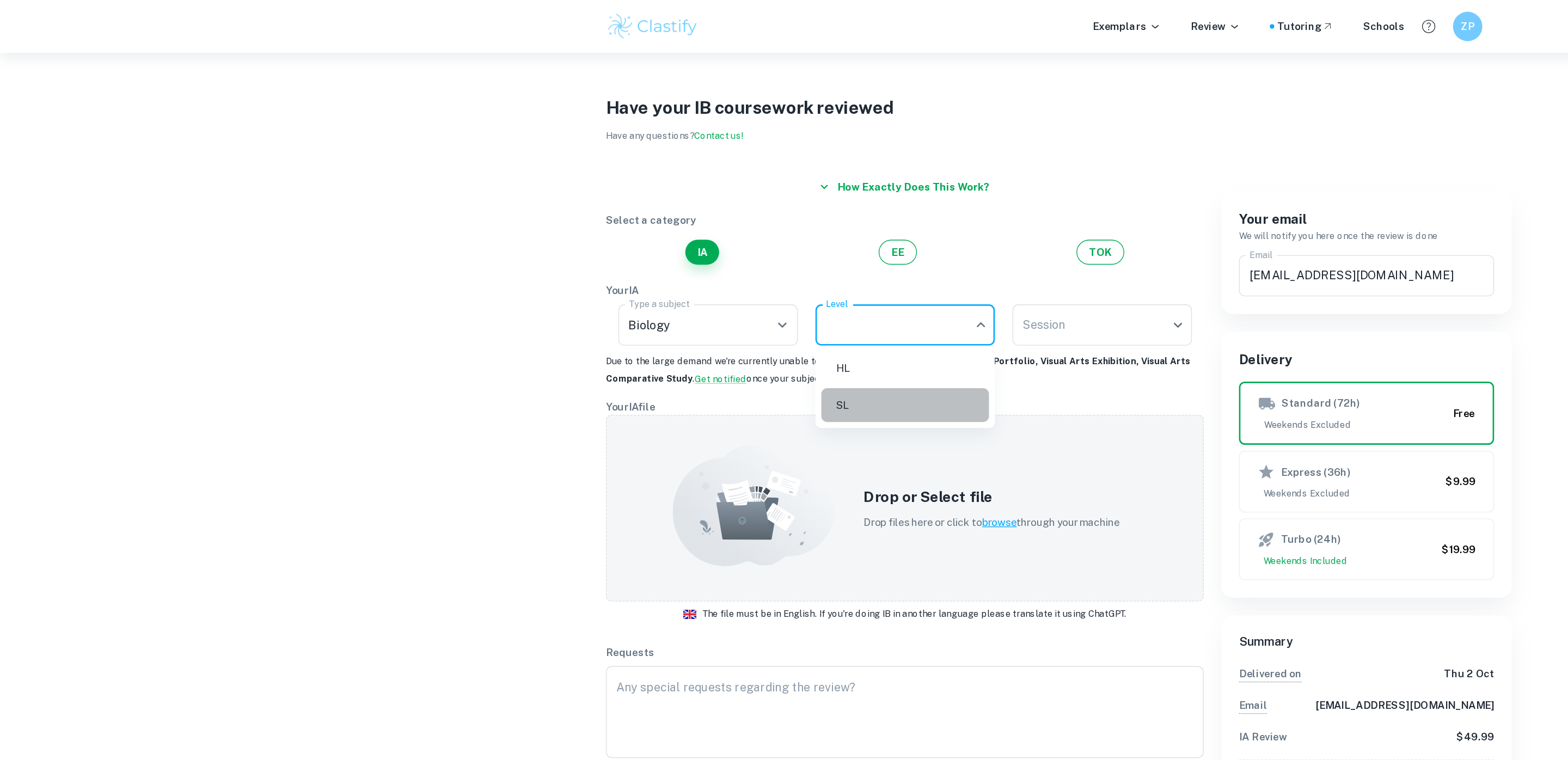
click at [641, 296] on li "SL" at bounding box center [670, 300] width 124 height 25
type input "SL"
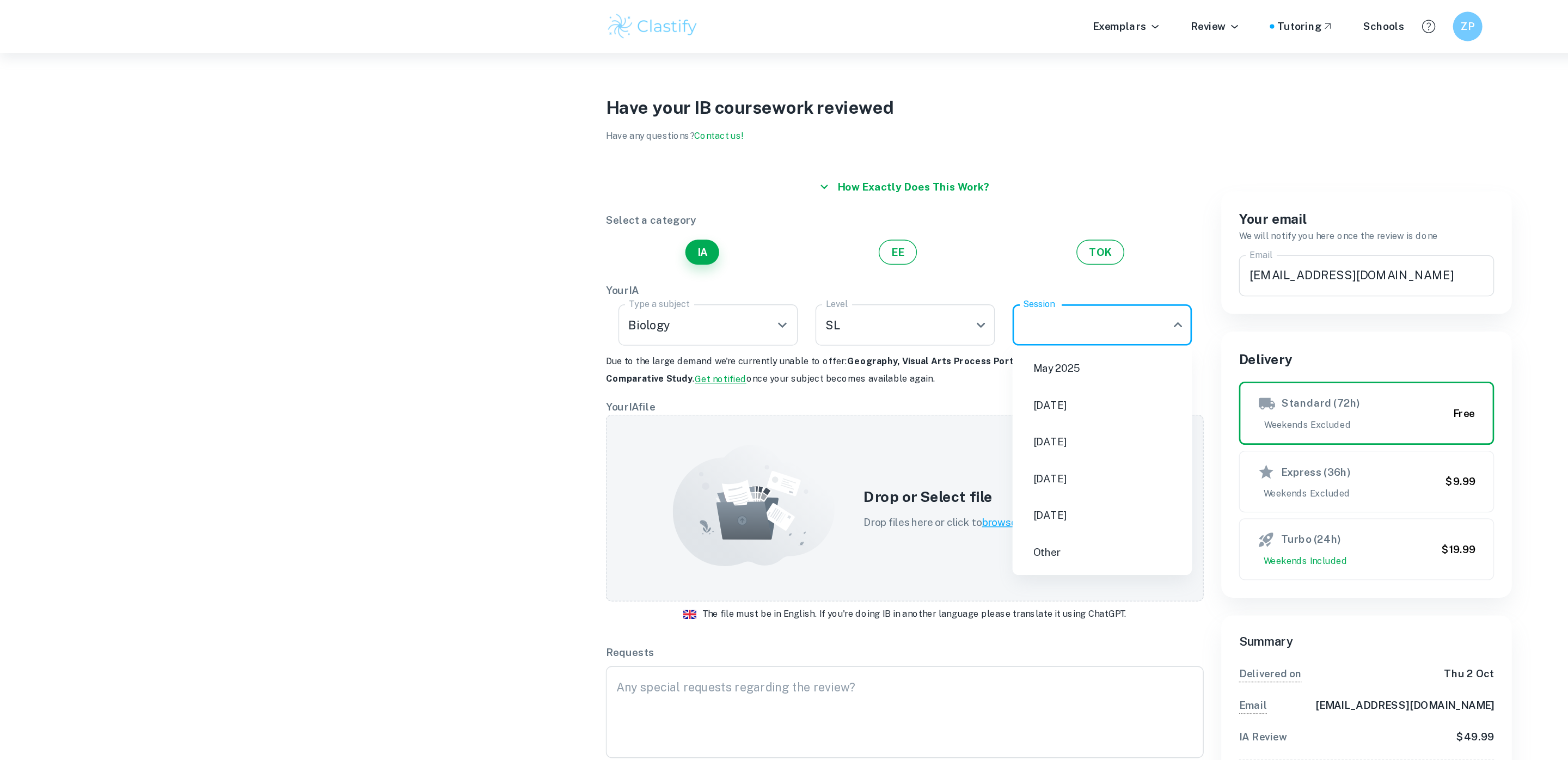
click at [775, 237] on body "We value your privacy We use cookies to enhance your browsing experience, serve…" at bounding box center [784, 419] width 1568 height 760
click at [782, 333] on li "[DATE]" at bounding box center [816, 327] width 124 height 25
type input "M26"
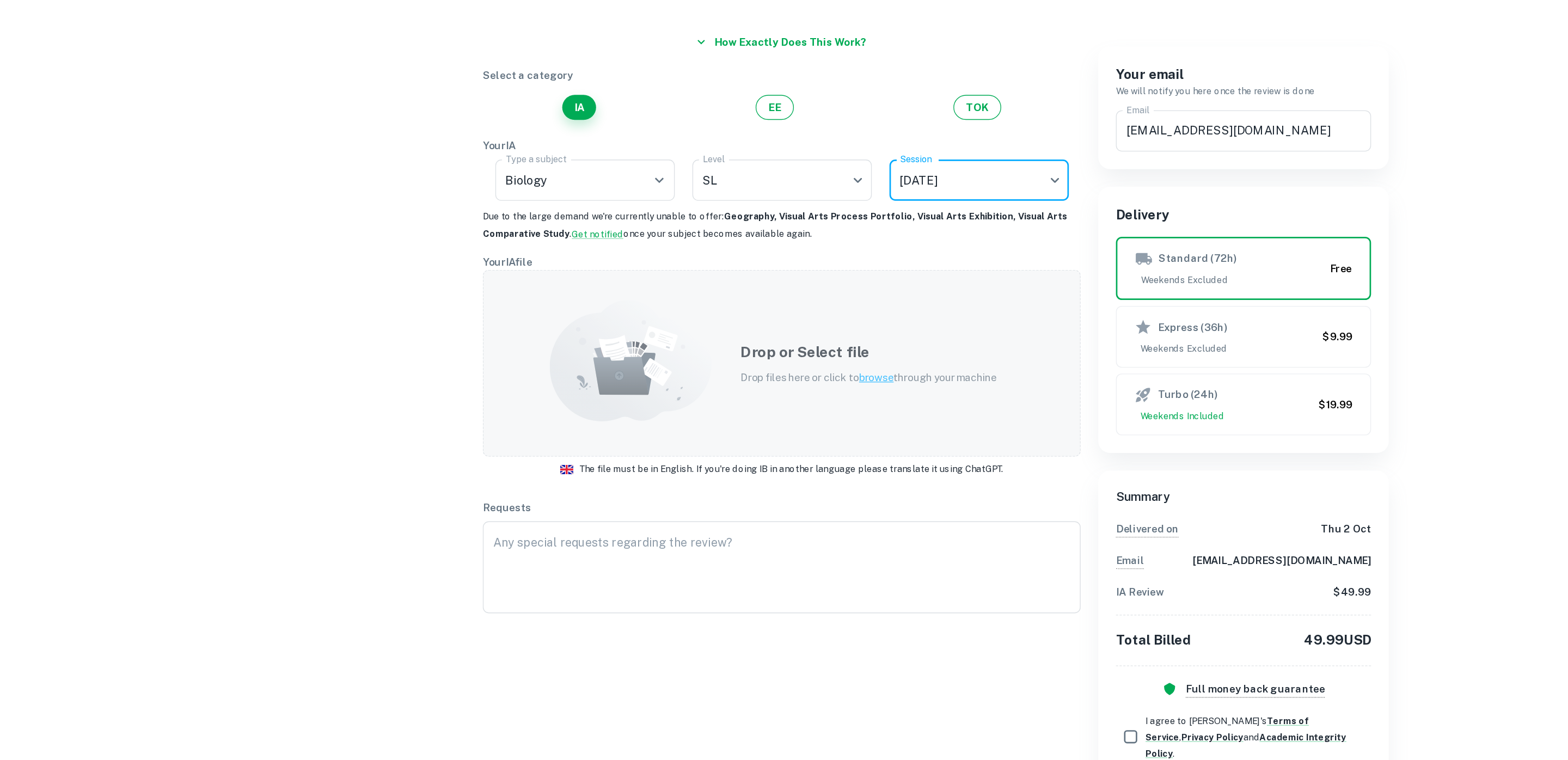
click at [731, 385] on span "browse" at bounding box center [741, 386] width 26 height 8
click at [653, 381] on p "Drop files here or click to browse through your machine" at bounding box center [734, 387] width 189 height 12
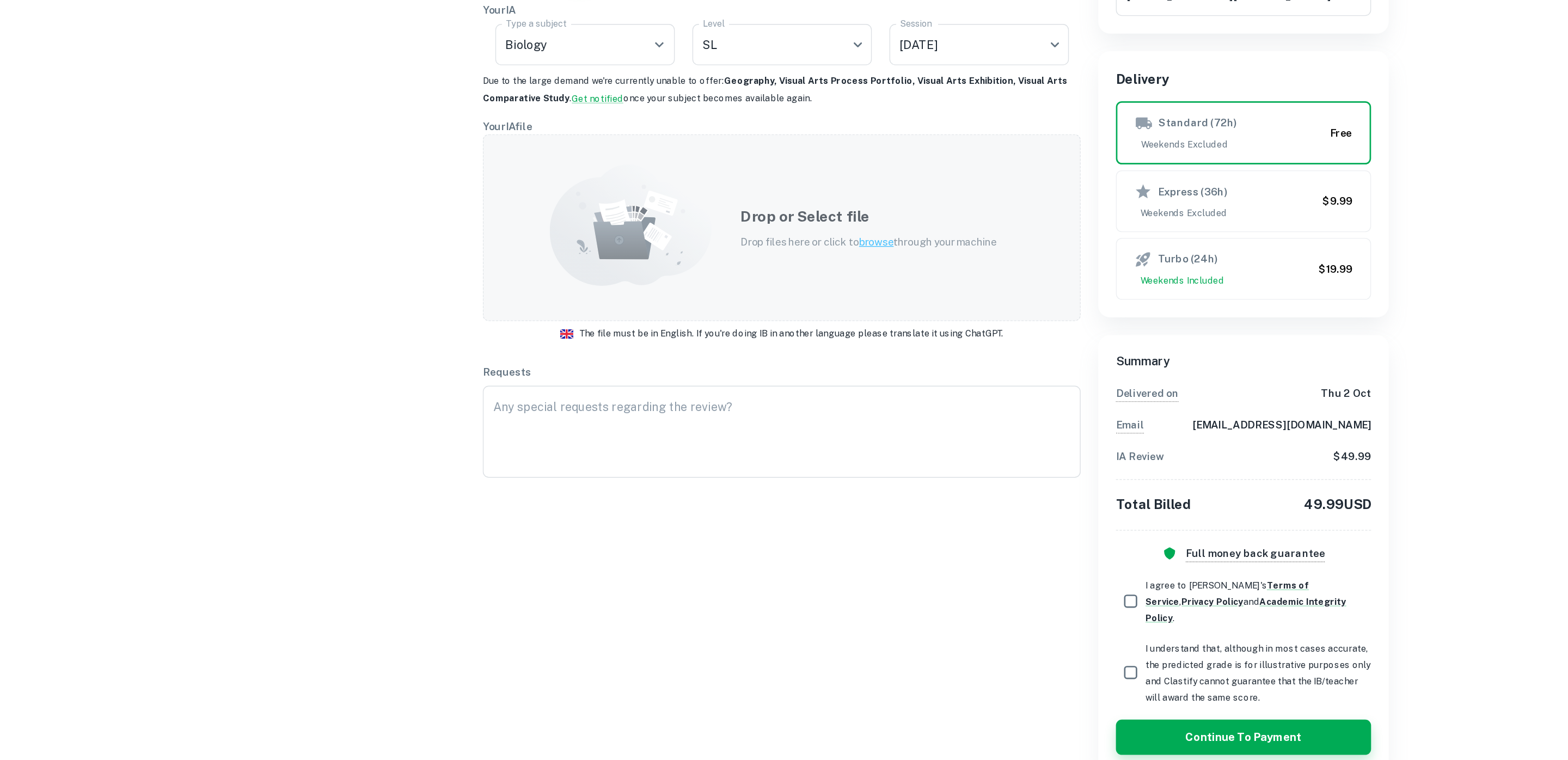
scroll to position [18, 0]
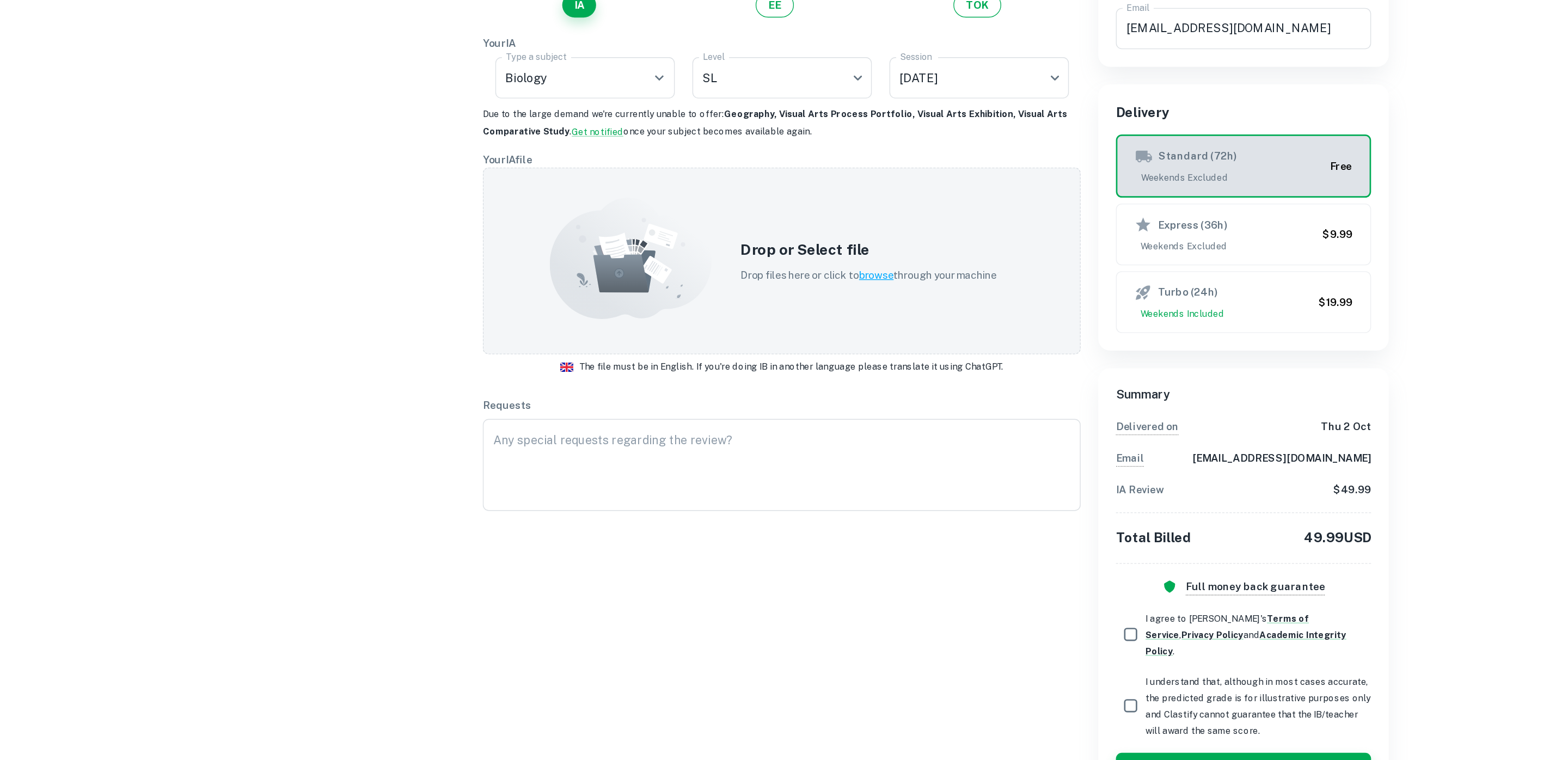
click at [1013, 288] on div "Standard (72h) Weekends Excluded" at bounding box center [1001, 288] width 140 height 27
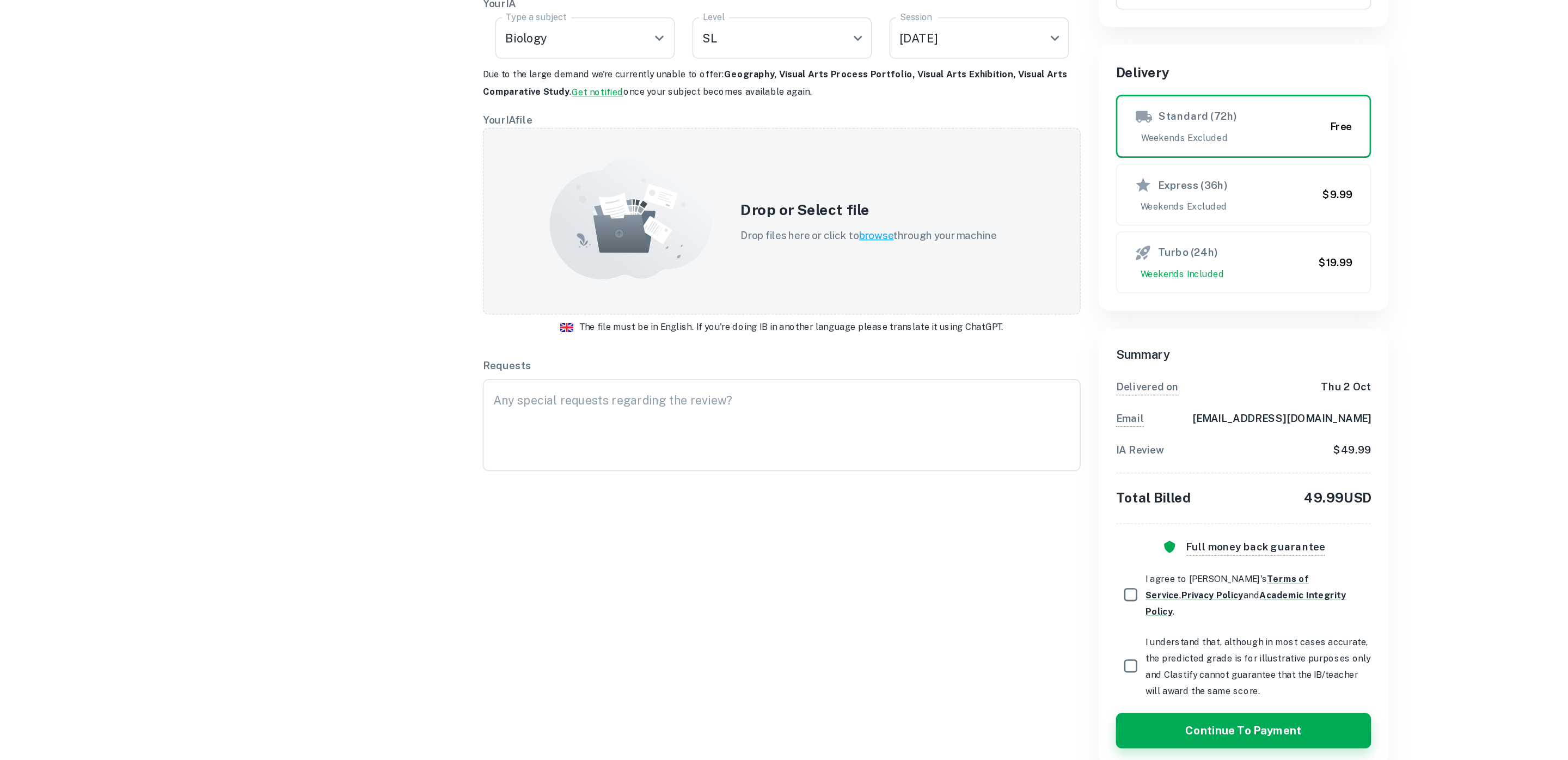
scroll to position [0, 0]
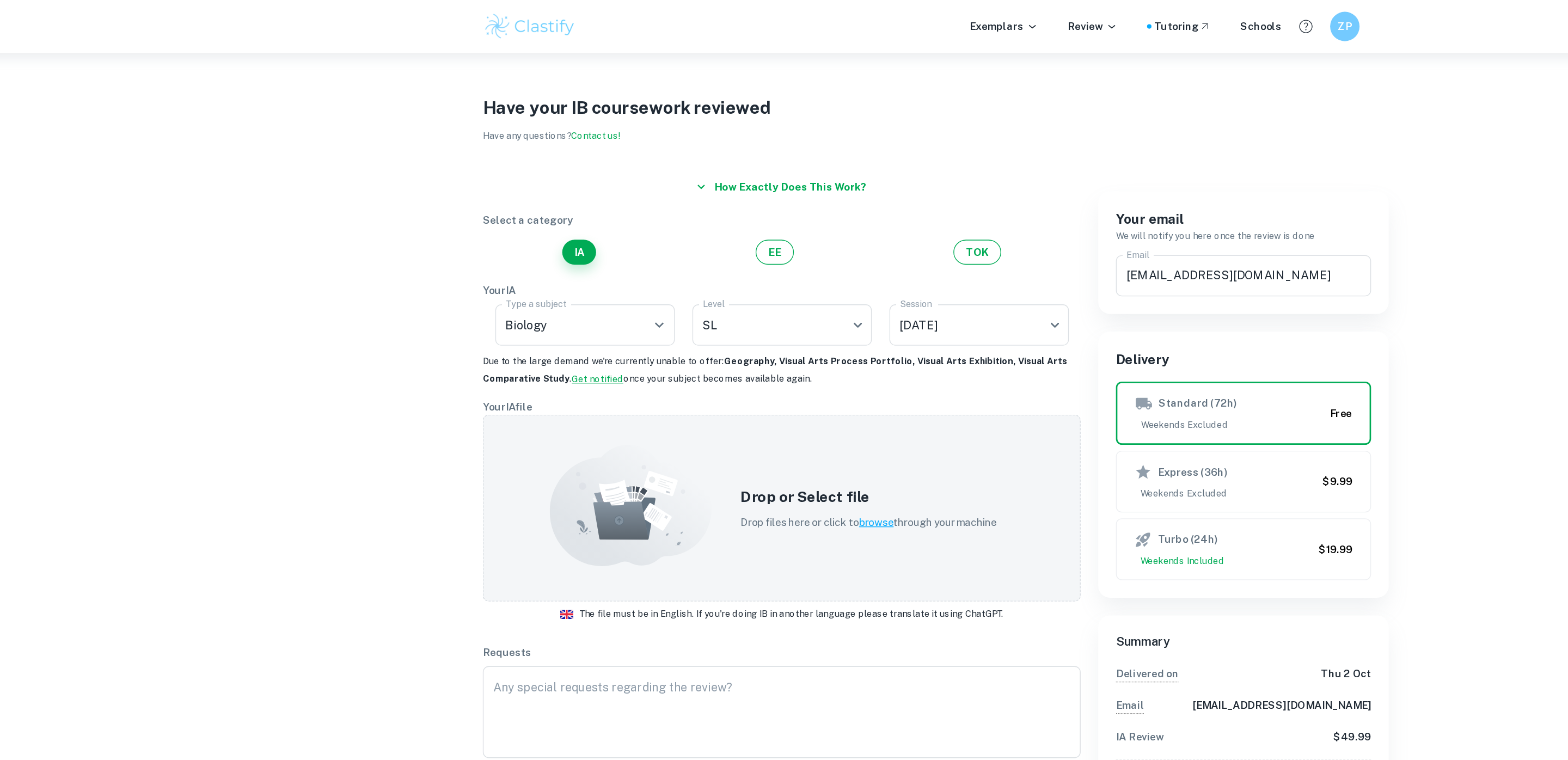
click at [853, 28] on div "Exemplars Review Tutoring Schools ZP" at bounding box center [784, 19] width 697 height 22
click at [841, 20] on p "Exemplars" at bounding box center [834, 20] width 50 height 12
click at [735, 74] on p "IAs" at bounding box center [741, 79] width 11 height 12
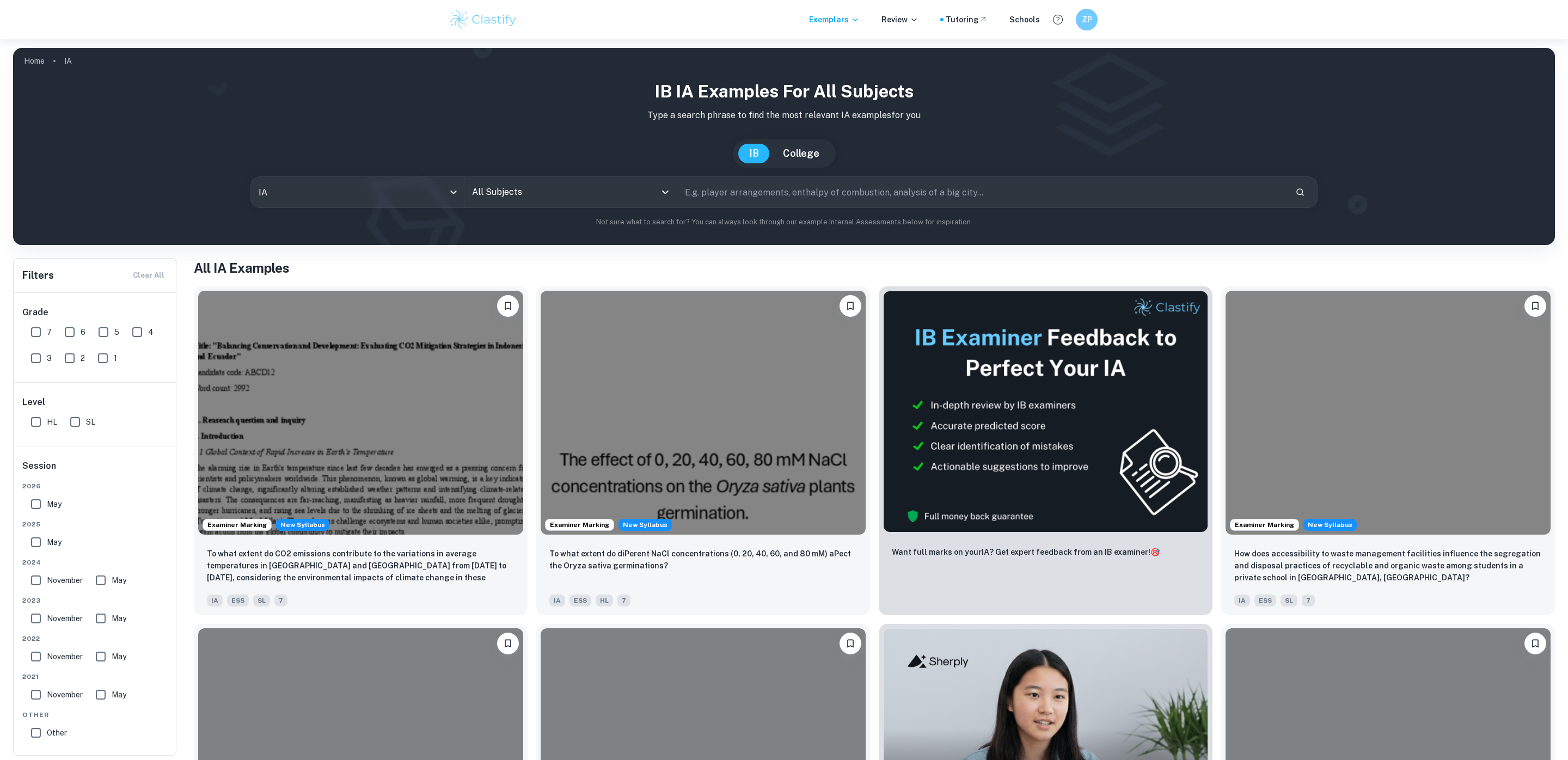
click at [522, 187] on input "All Subjects" at bounding box center [562, 192] width 187 height 21
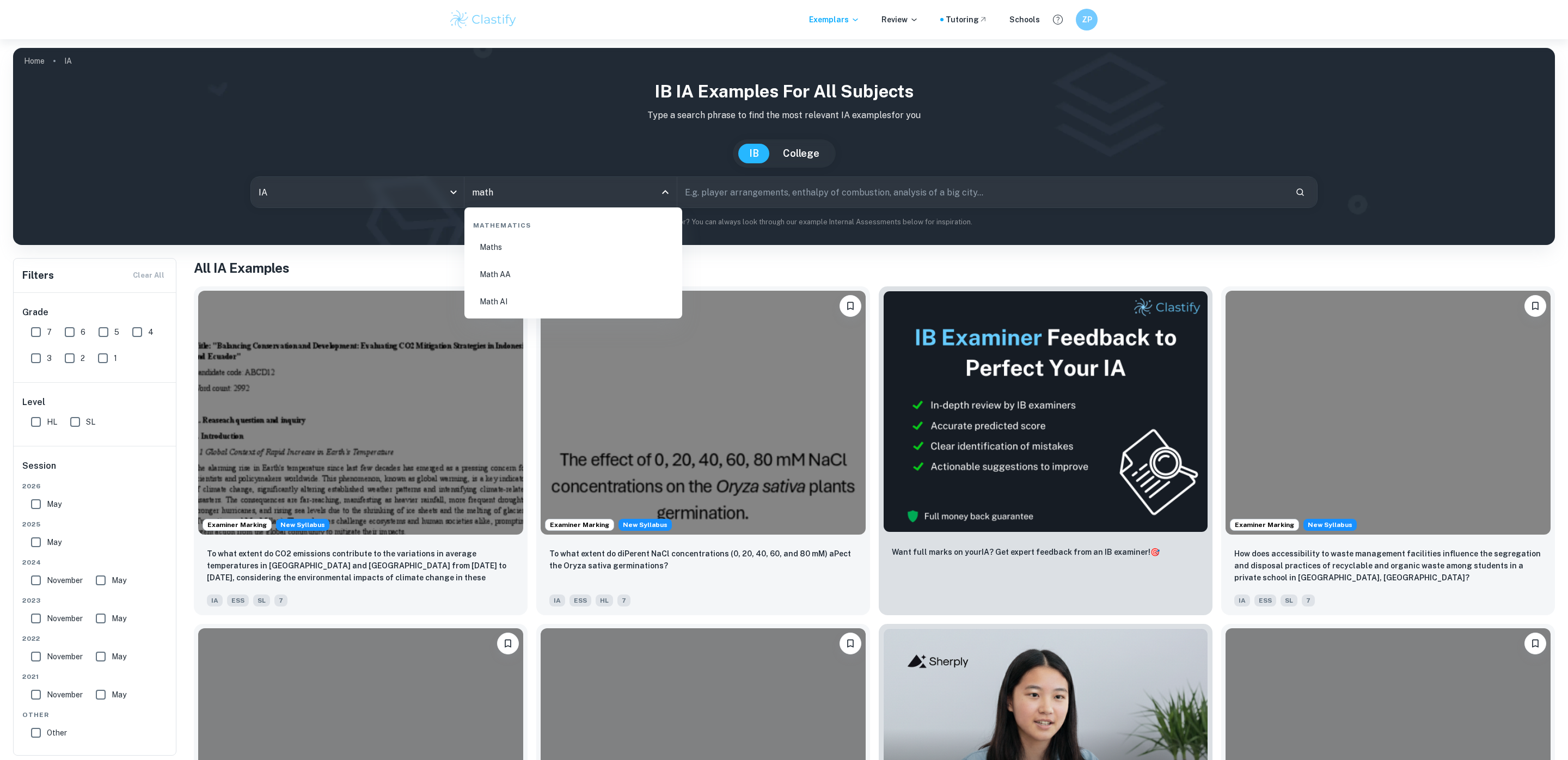
click at [535, 265] on li "Math AA" at bounding box center [574, 274] width 209 height 25
type input "Math AA"
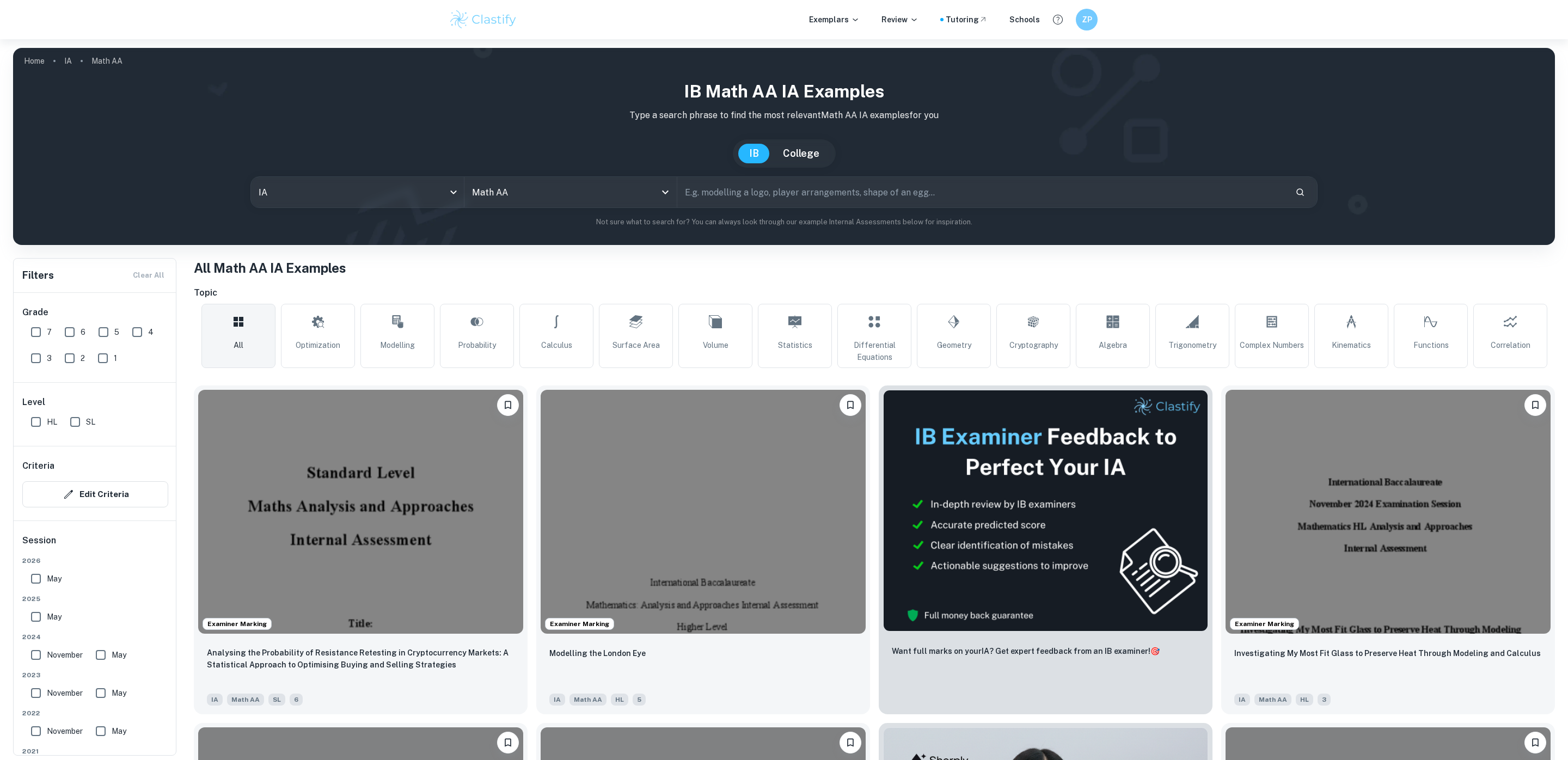
click at [37, 332] on input "7" at bounding box center [36, 332] width 22 height 22
checkbox input "true"
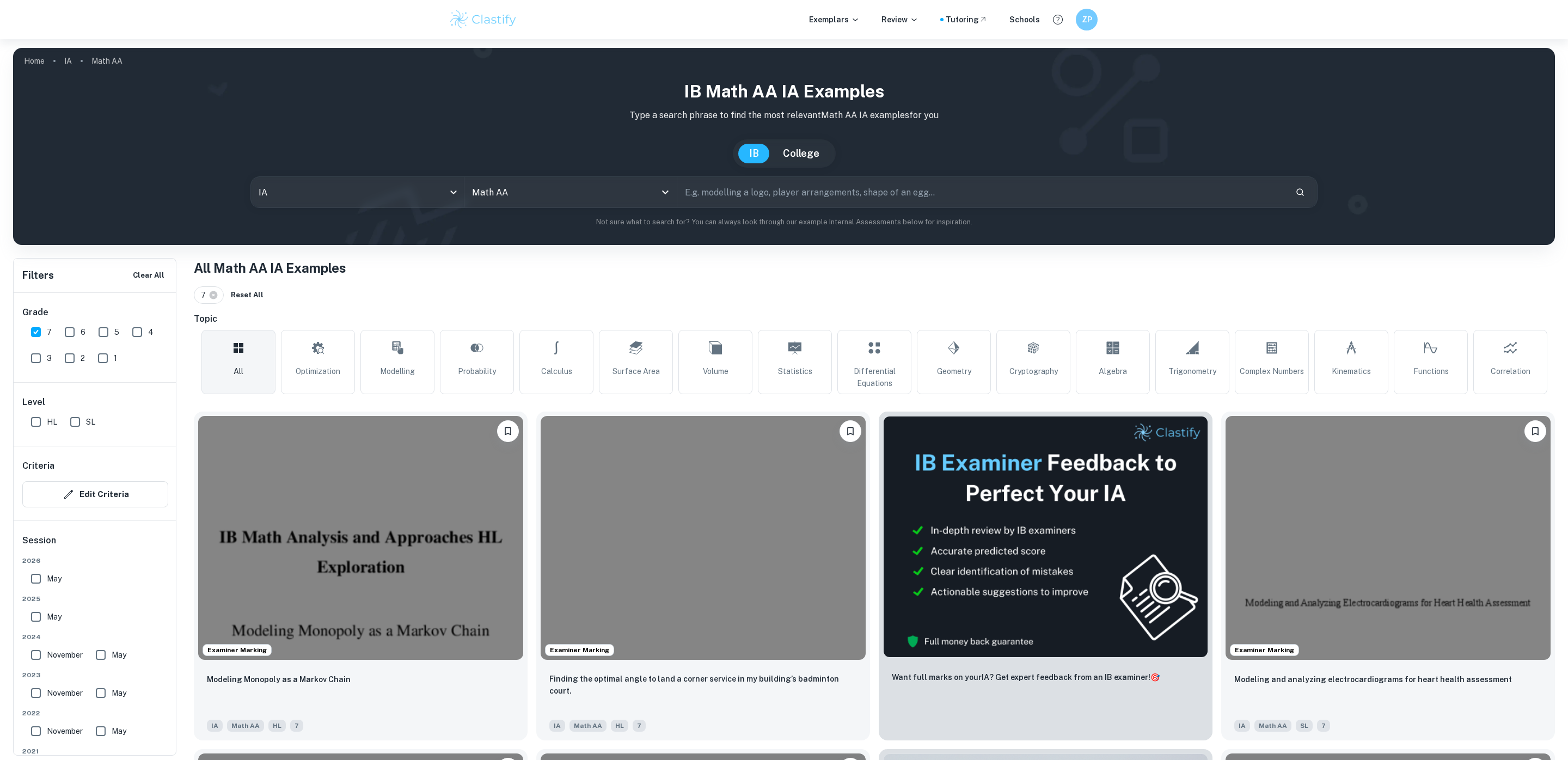
click at [72, 330] on input "6" at bounding box center [69, 332] width 22 height 22
checkbox input "true"
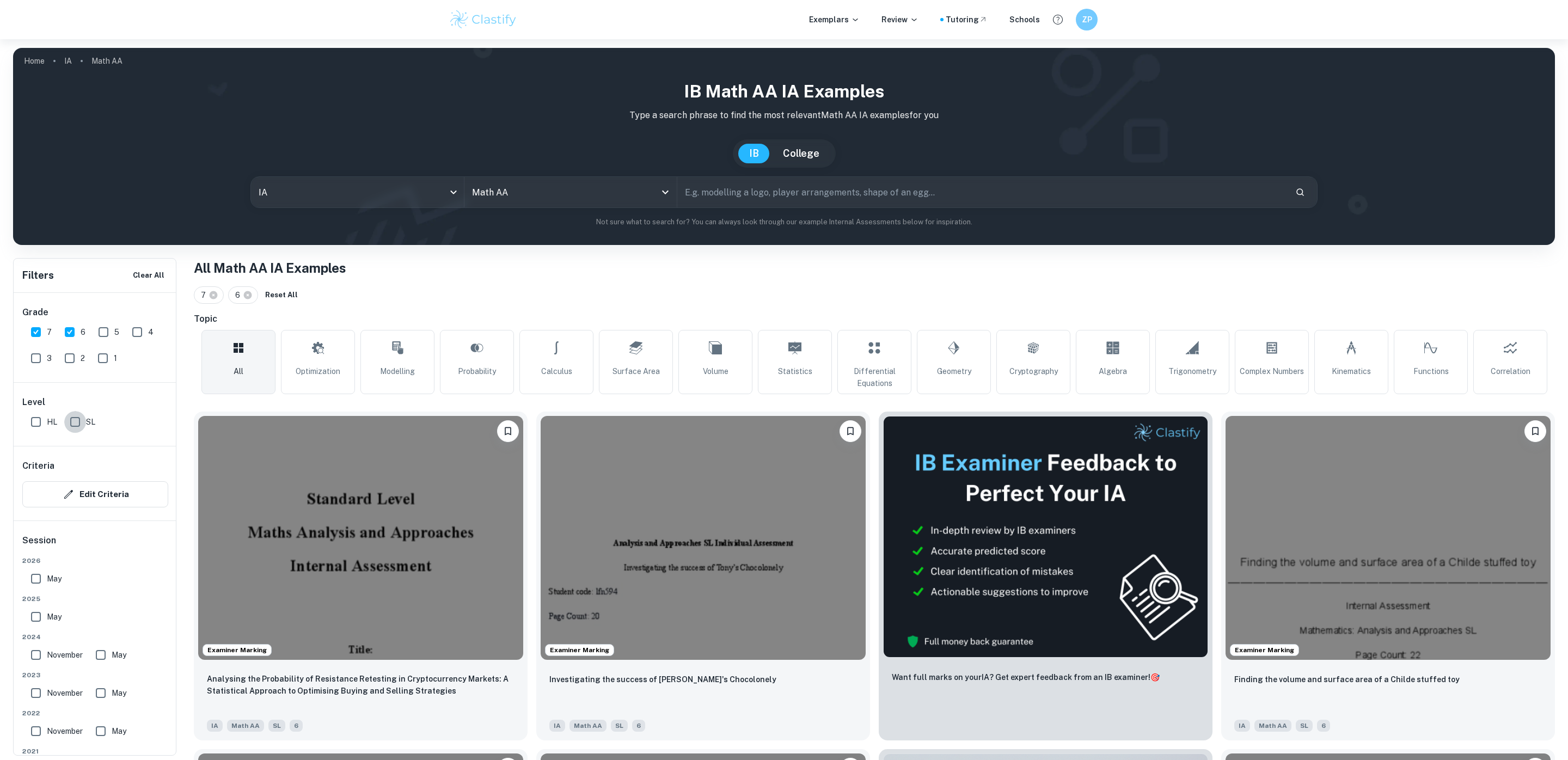
click at [80, 425] on input "SL" at bounding box center [75, 422] width 22 height 22
checkbox input "true"
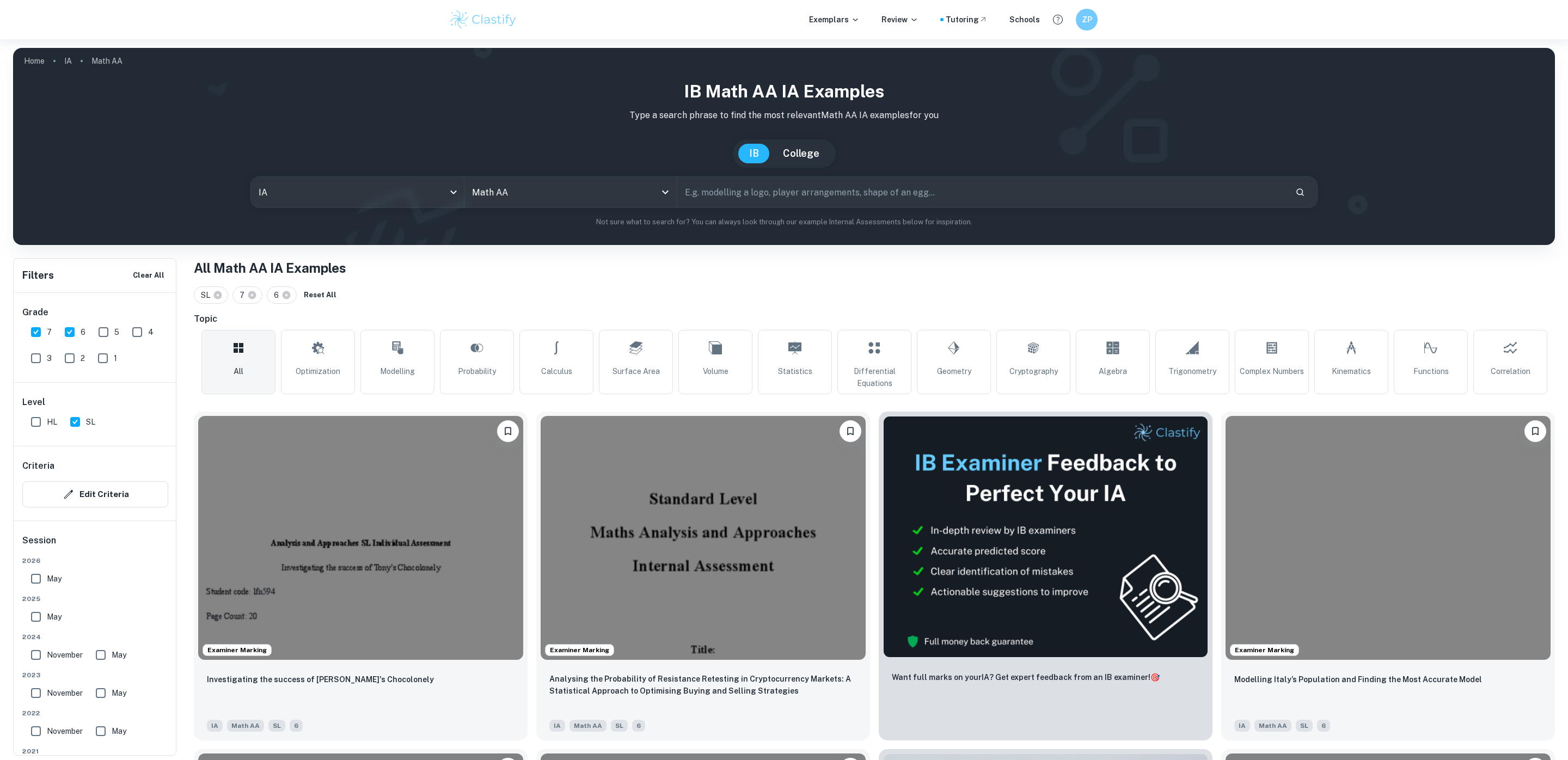
click at [37, 578] on input "May" at bounding box center [36, 578] width 22 height 22
checkbox input "true"
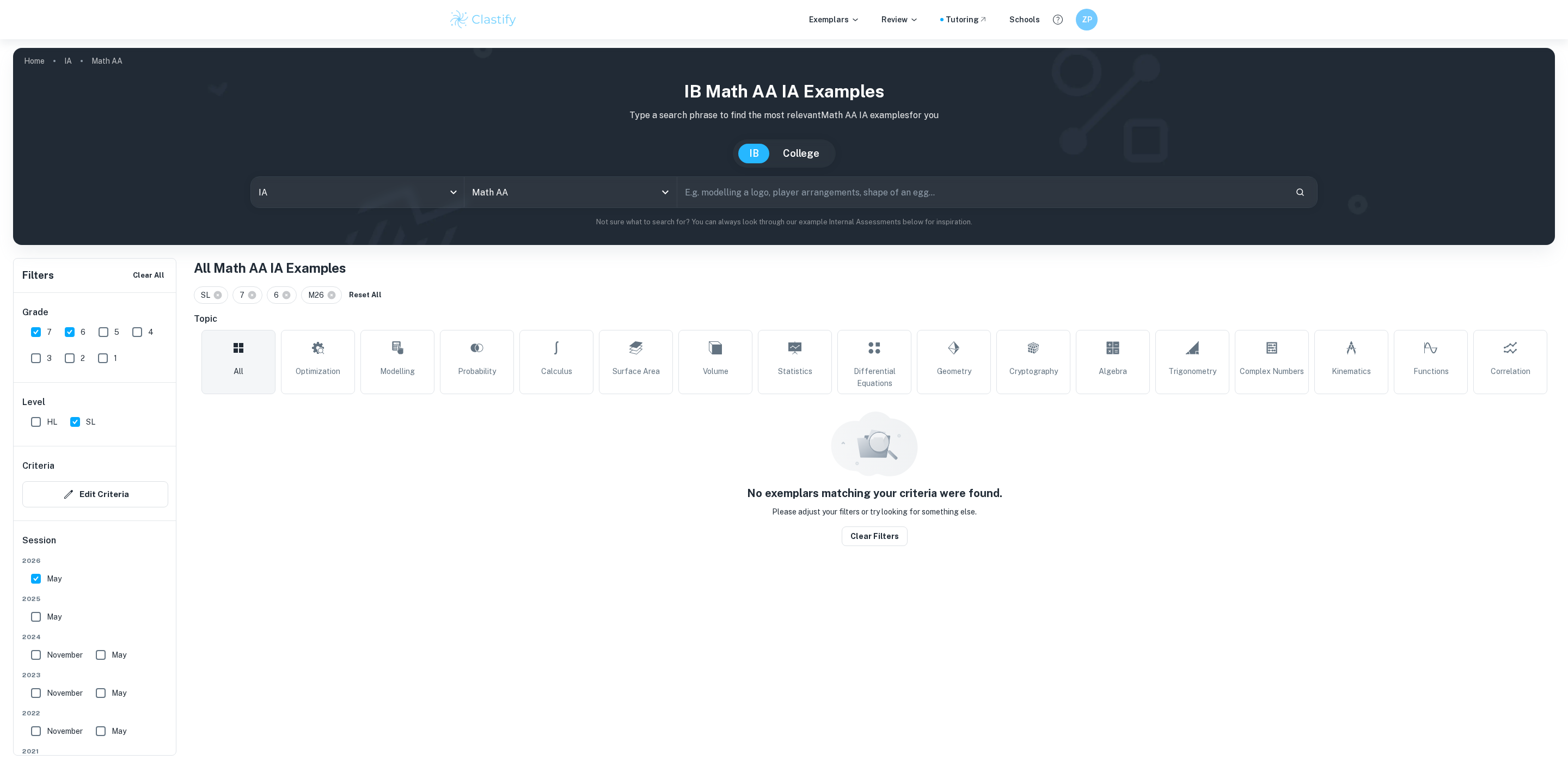
click at [37, 620] on input "May" at bounding box center [36, 617] width 22 height 22
checkbox input "true"
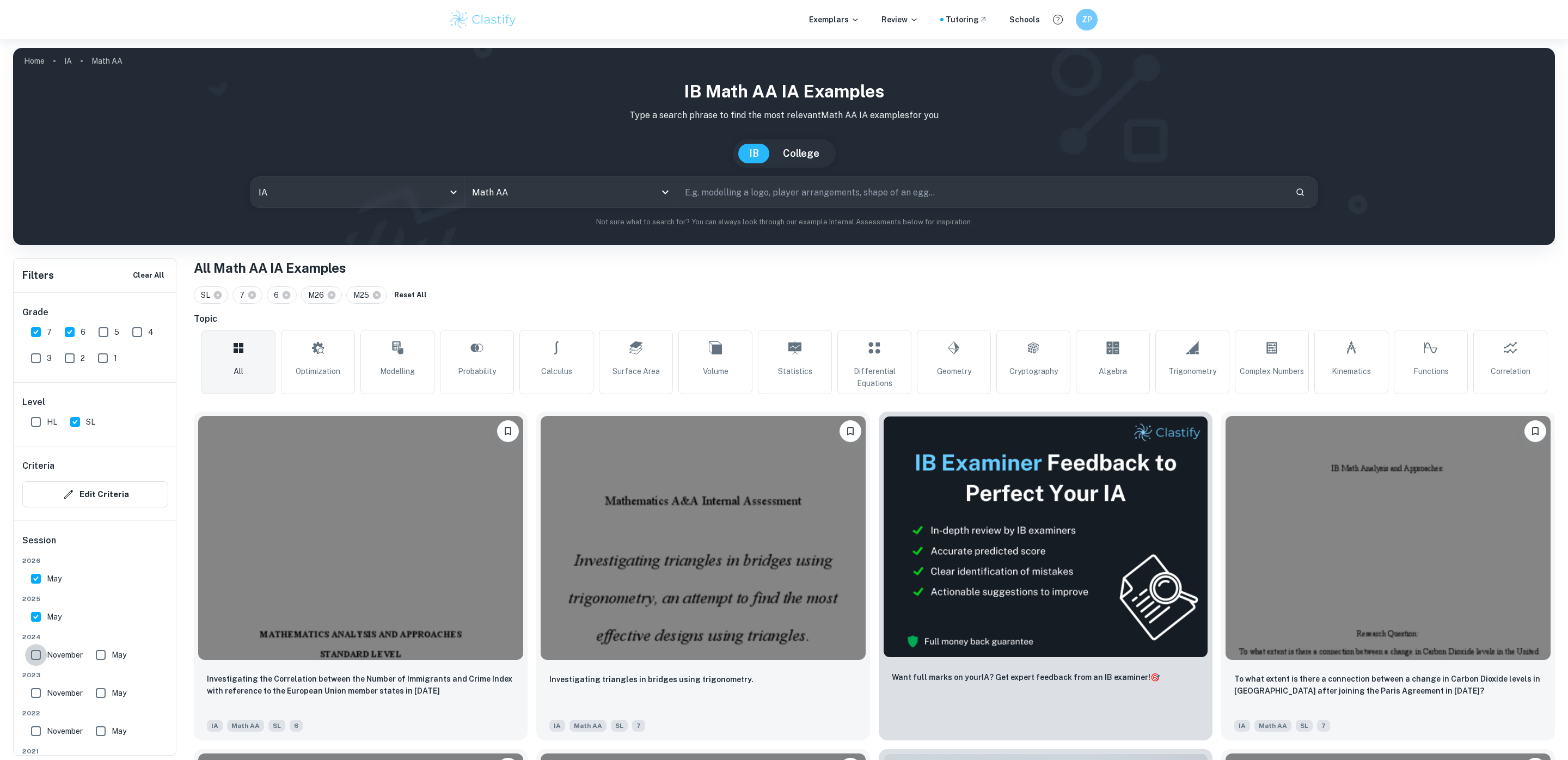
click at [37, 662] on input "November" at bounding box center [36, 655] width 22 height 22
checkbox input "true"
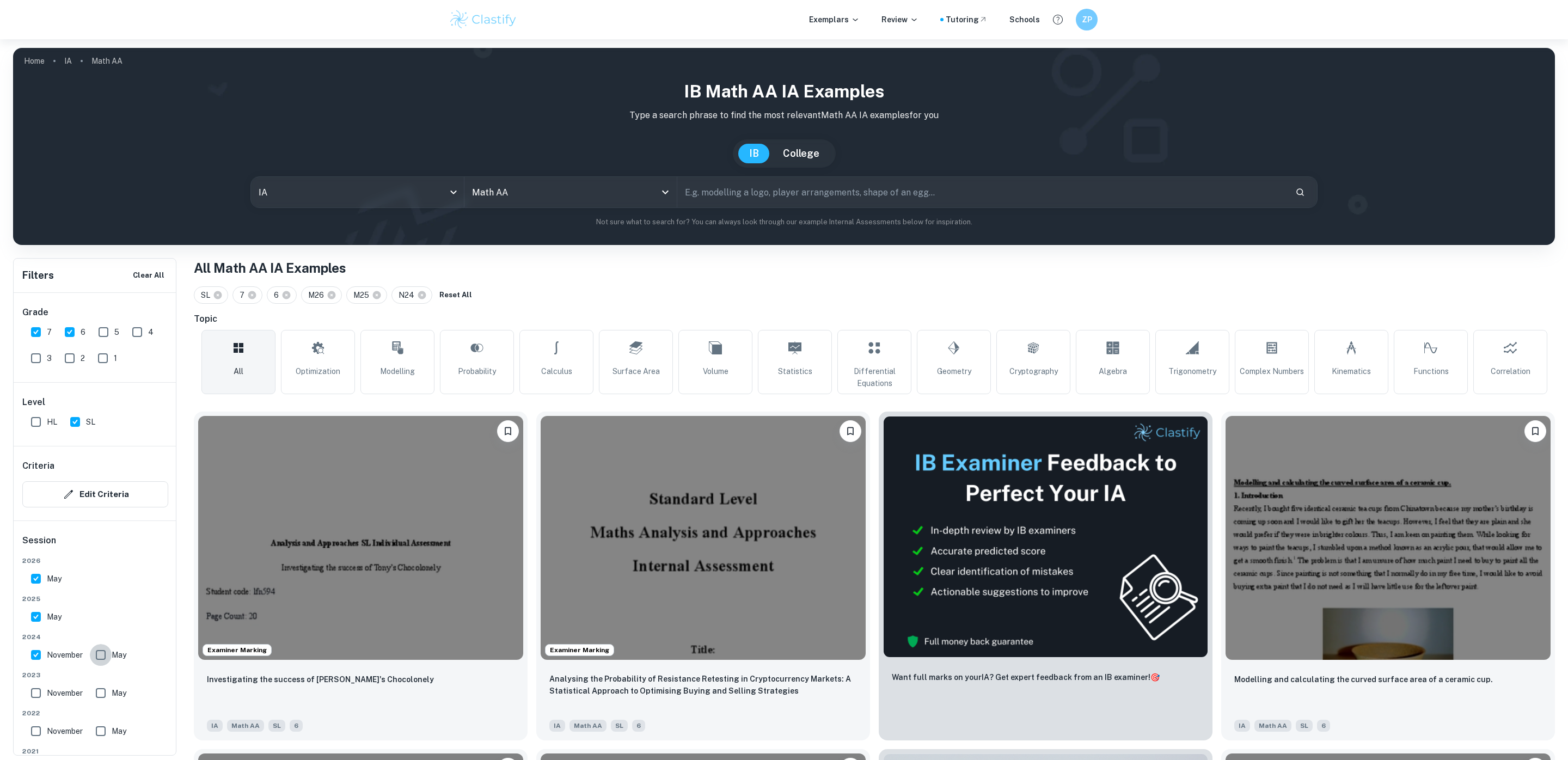
click at [99, 657] on input "May" at bounding box center [101, 655] width 22 height 22
checkbox input "true"
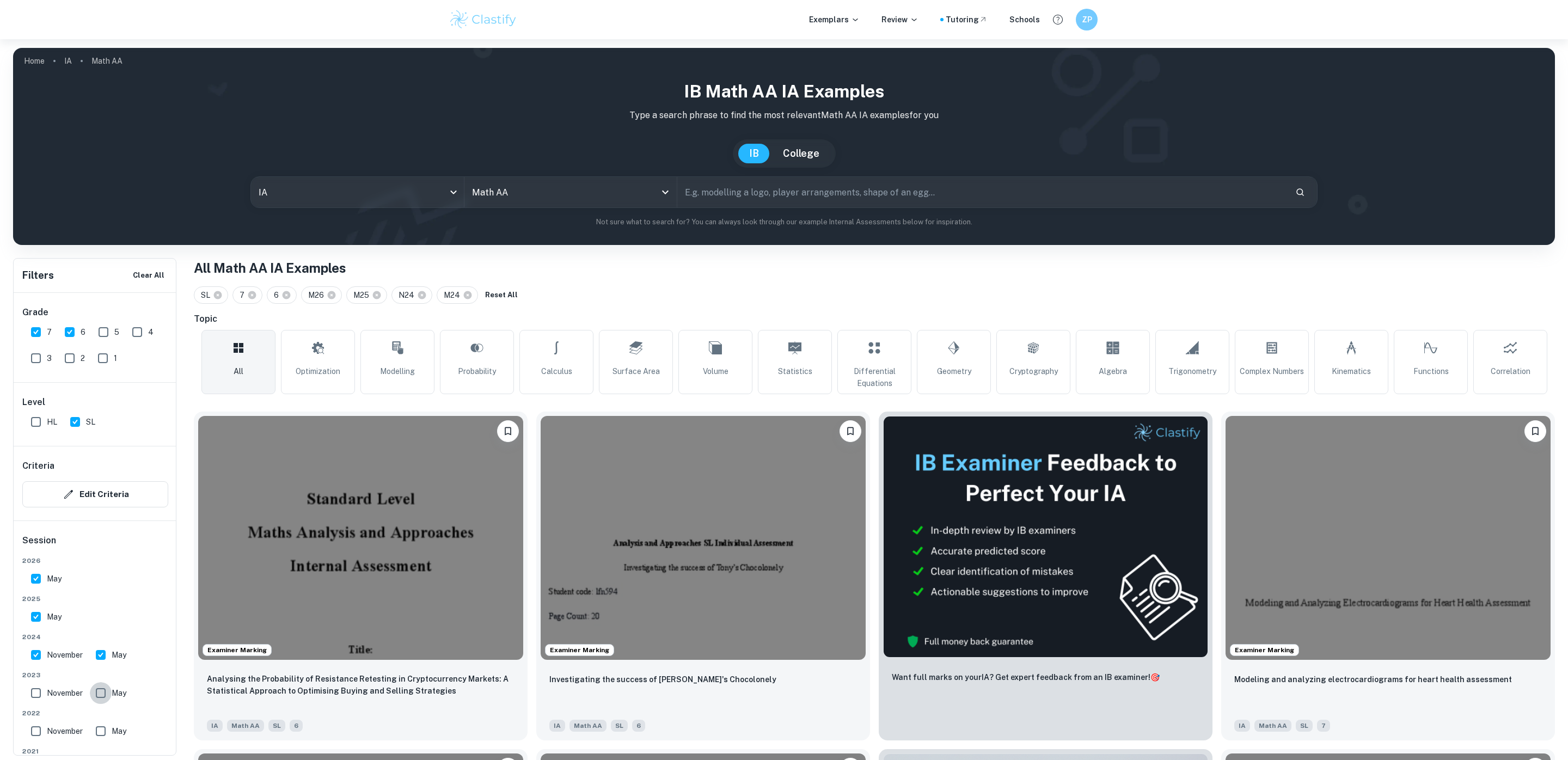
click at [99, 694] on input "May" at bounding box center [101, 693] width 22 height 22
checkbox input "true"
click at [34, 694] on input "November" at bounding box center [36, 693] width 22 height 22
checkbox input "true"
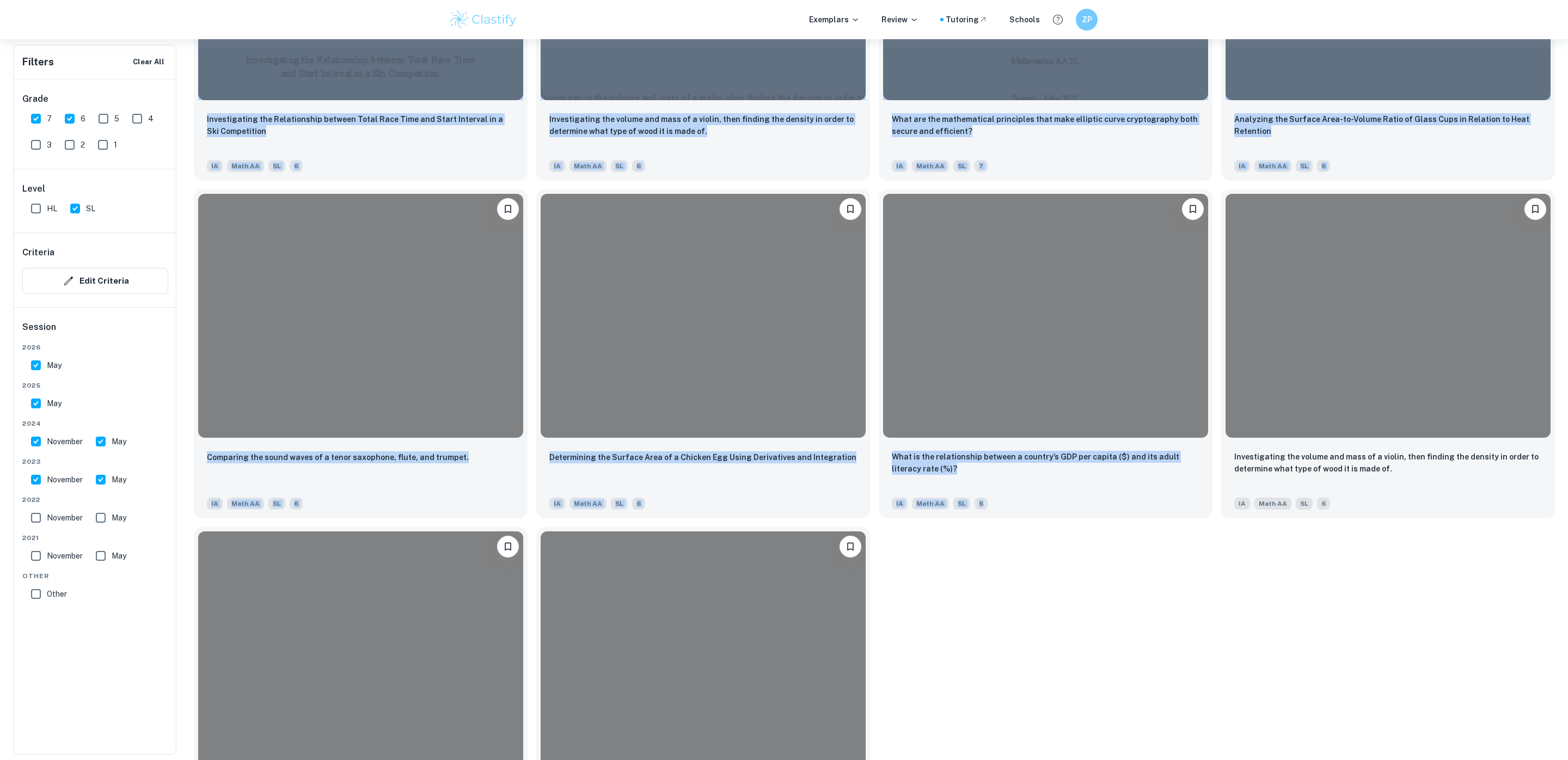
scroll to position [7406, 0]
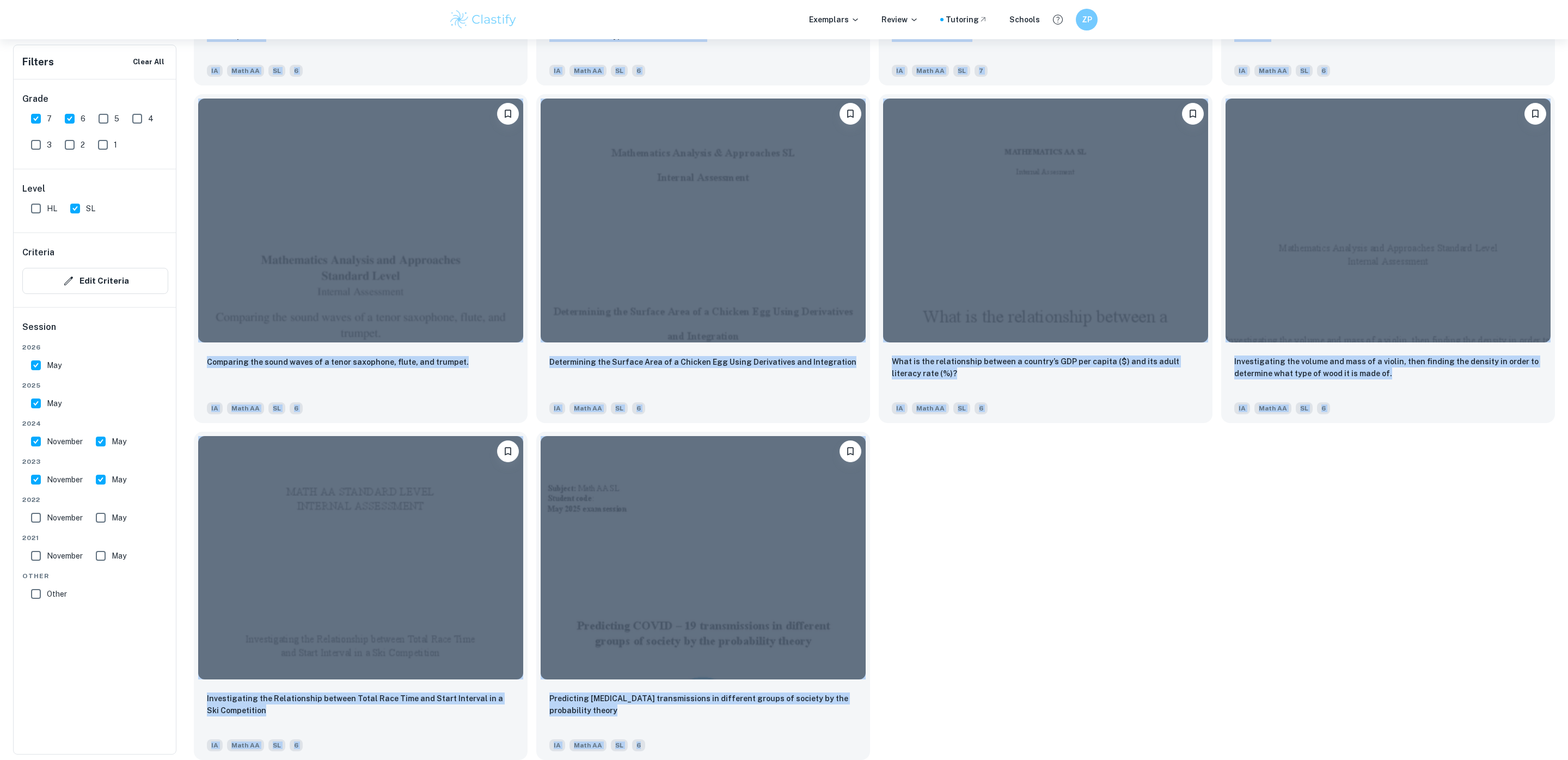
drag, startPoint x: 193, startPoint y: 134, endPoint x: 1180, endPoint y: 821, distance: 1202.6
copy div "Loremips Dolorsi Ametconse adi Elitseddoei te Incididunt Utlaboree do Magnaaliq…"
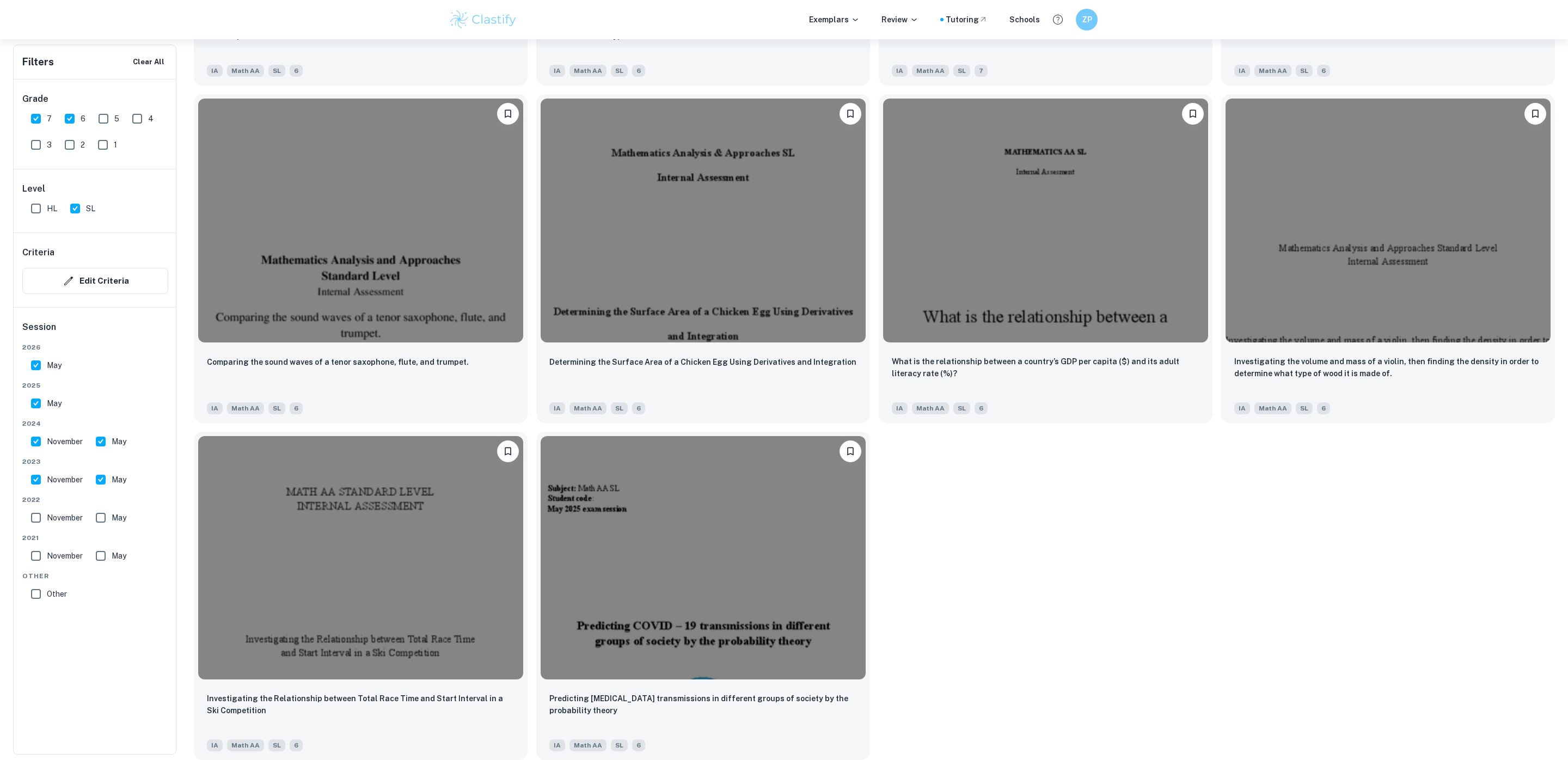
click at [35, 517] on input "November" at bounding box center [36, 518] width 22 height 22
checkbox input "true"
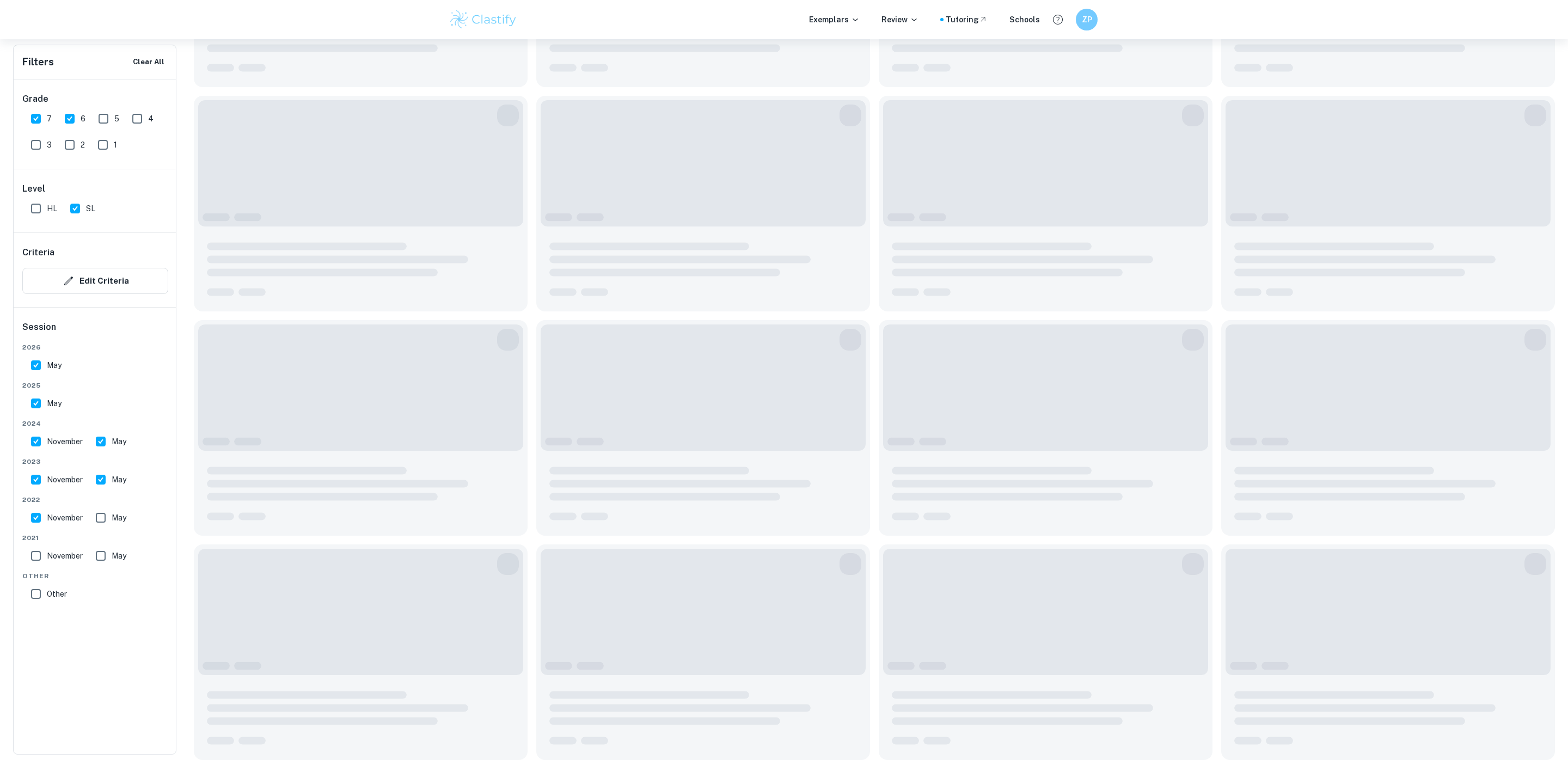
click at [104, 519] on input "May" at bounding box center [101, 518] width 22 height 22
checkbox input "true"
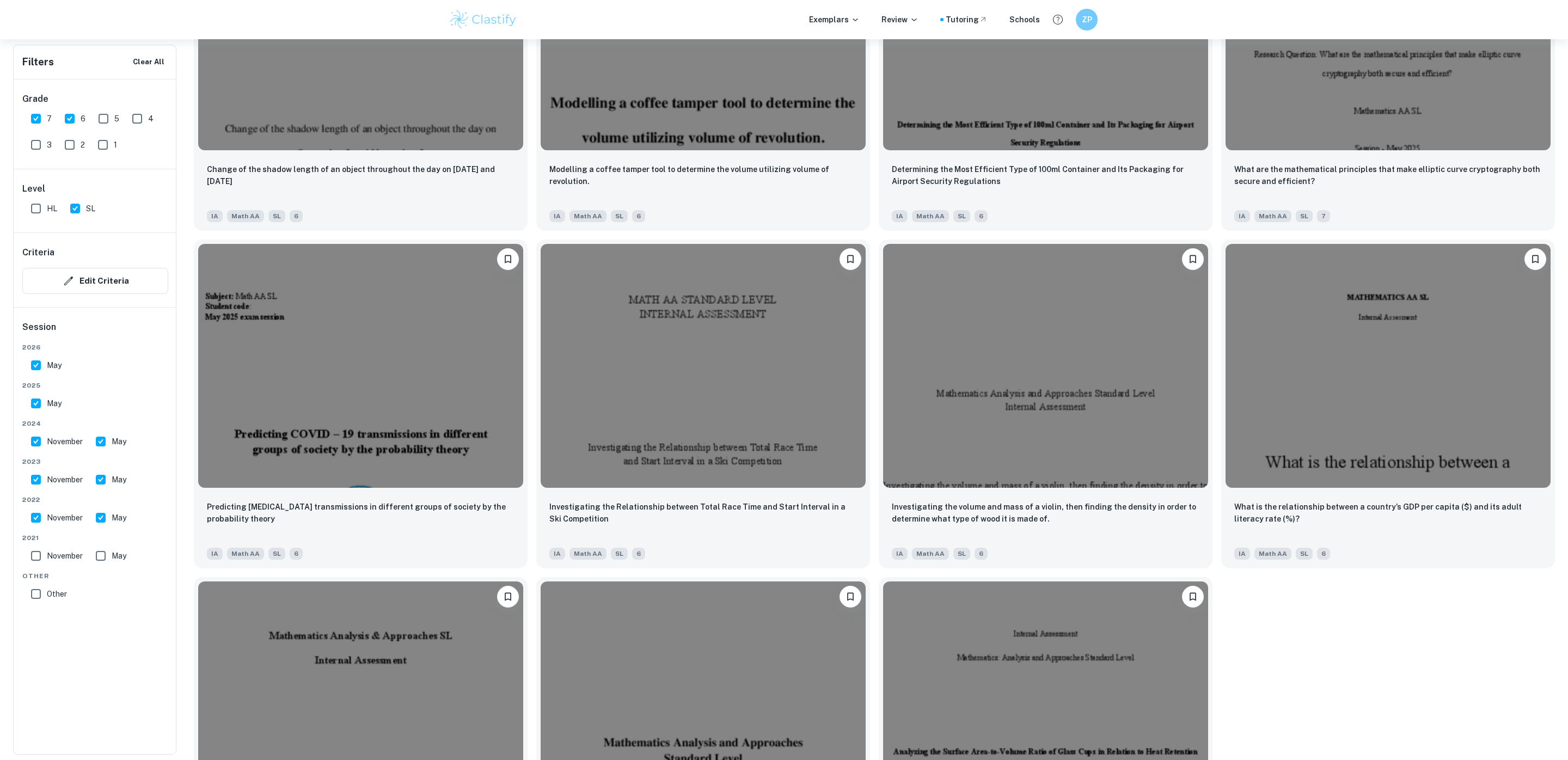
scroll to position [11456, 0]
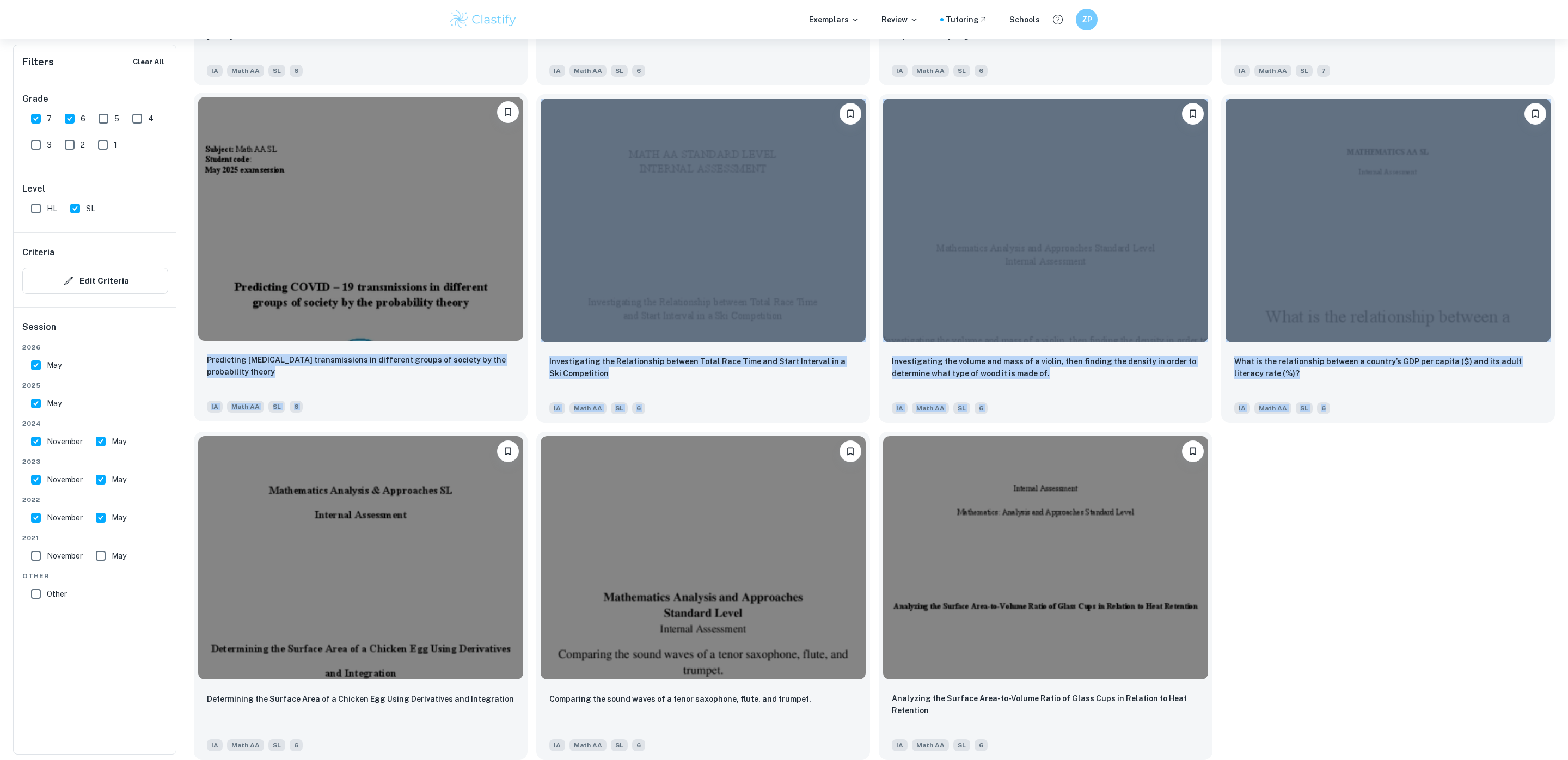
drag, startPoint x: 1492, startPoint y: 693, endPoint x: 423, endPoint y: 199, distance: 1177.6
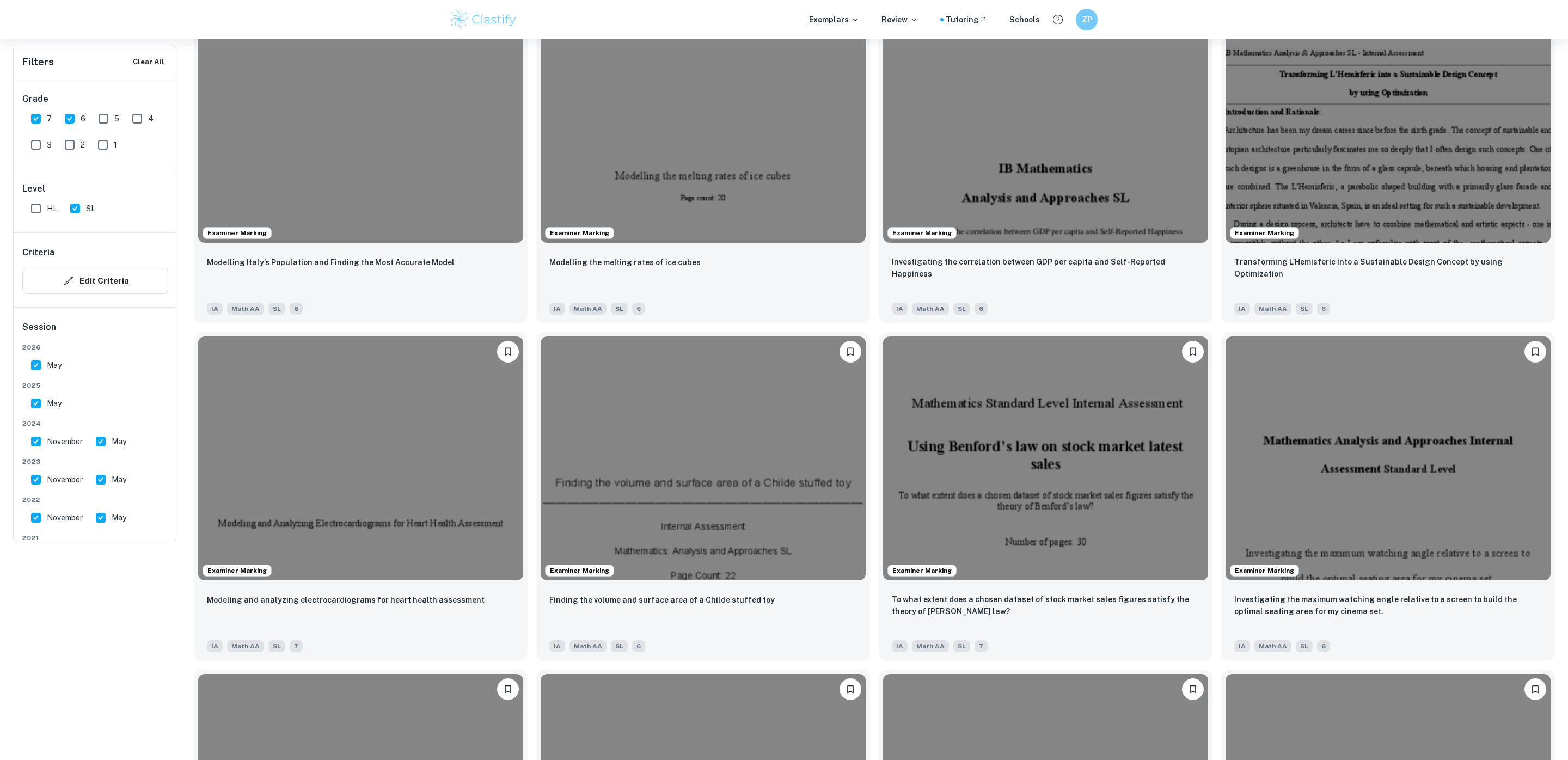
scroll to position [0, 0]
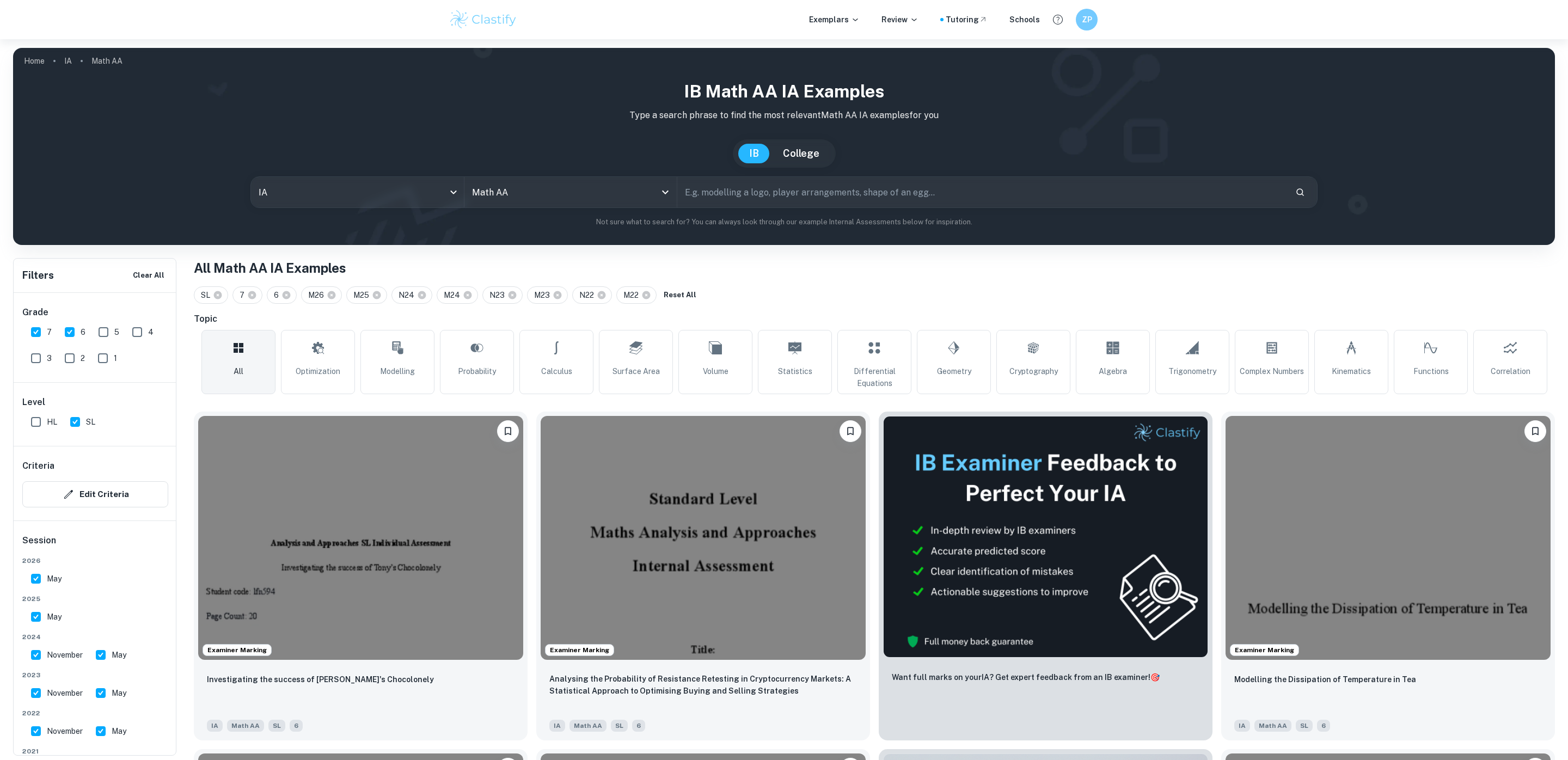
click at [771, 298] on div "SL 7 6 M26 M25 N24 M24 N23 M23 N22 M22 Reset All" at bounding box center [874, 295] width 1361 height 18
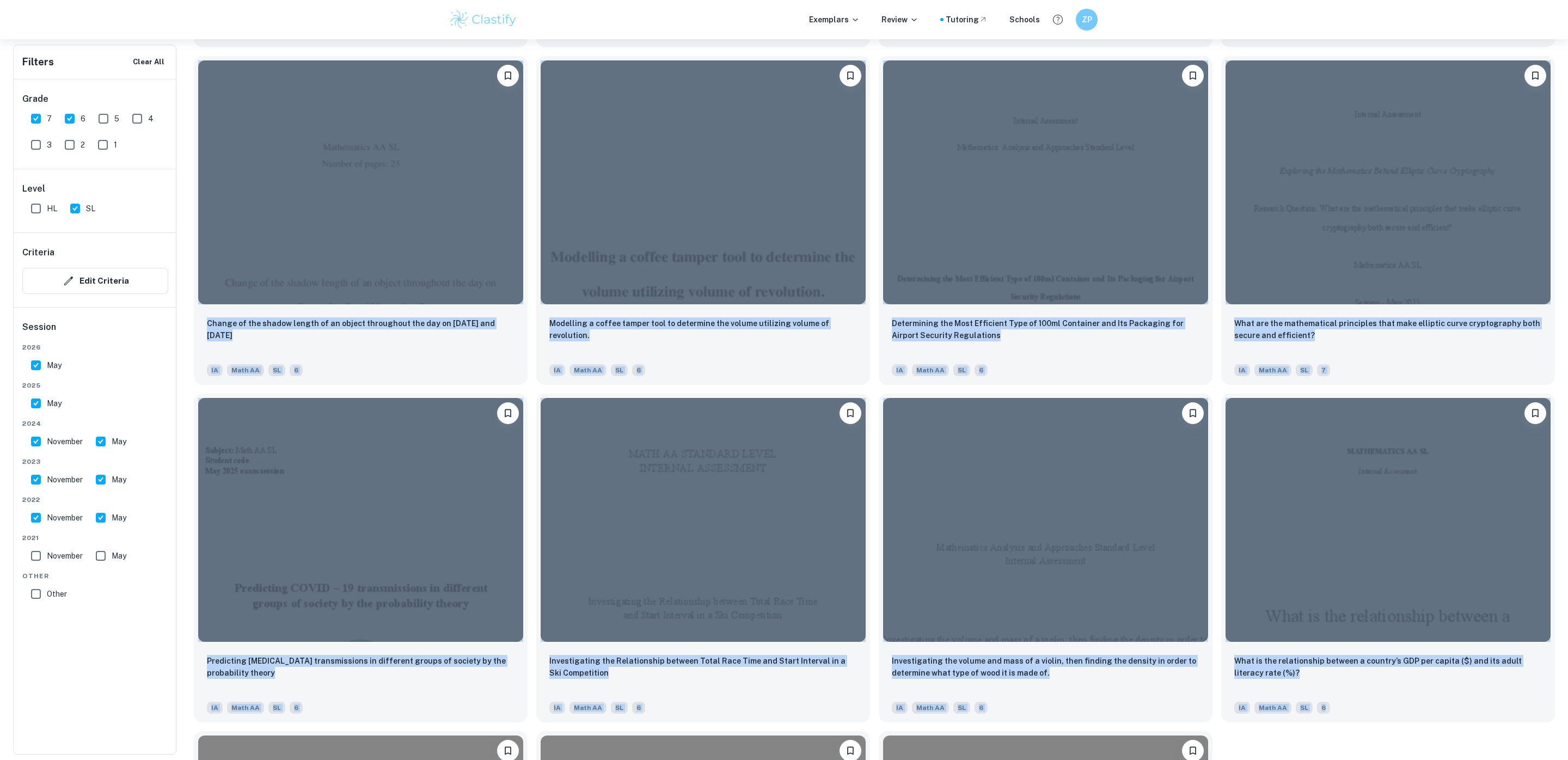
scroll to position [11456, 0]
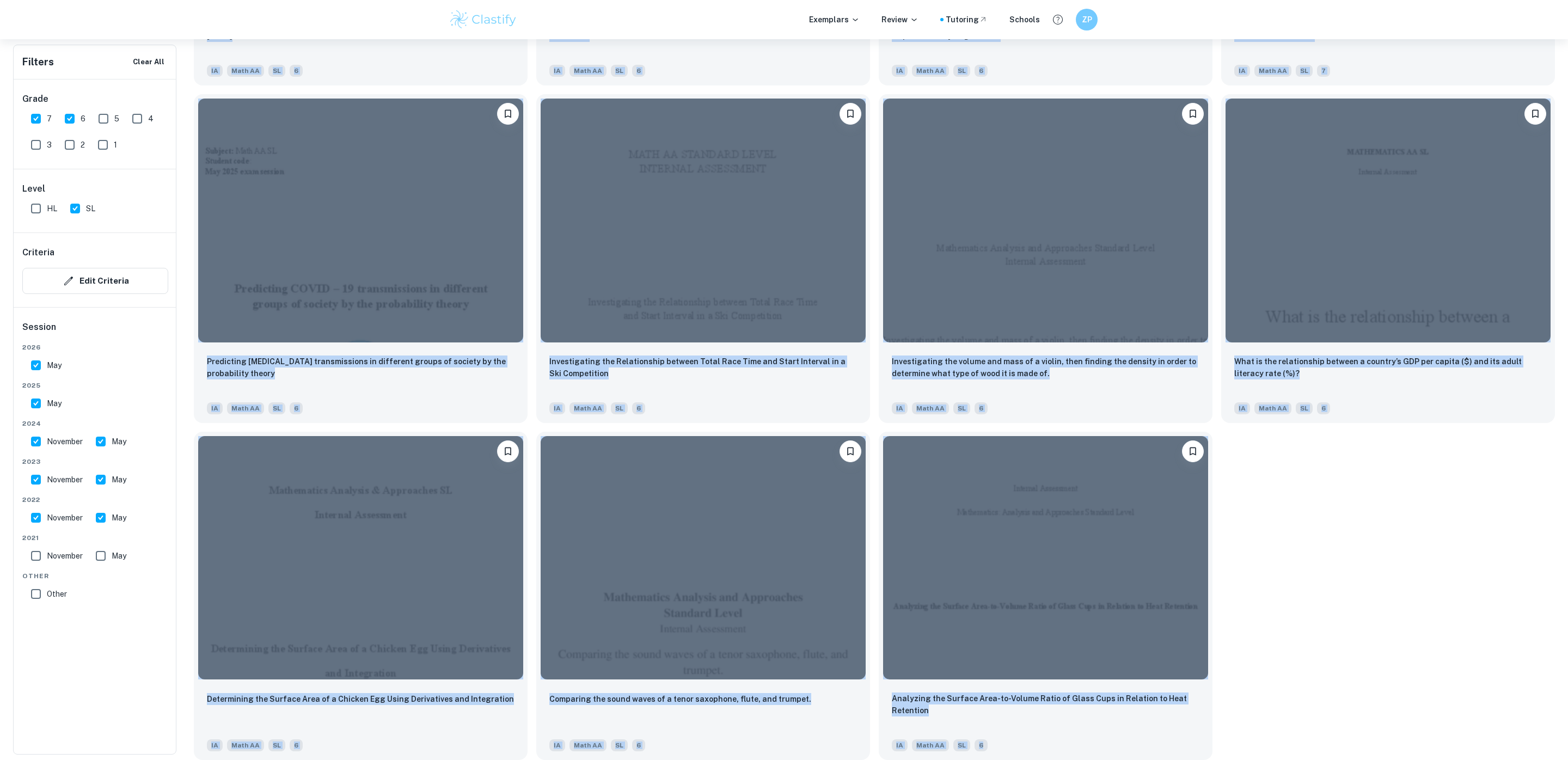
drag, startPoint x: 188, startPoint y: 411, endPoint x: 1554, endPoint y: 821, distance: 1426.2
copy div "Loremips Dolorsi Ametconsectet adi elitsed do Eius't Incididuntu LA Etdo MA AL …"
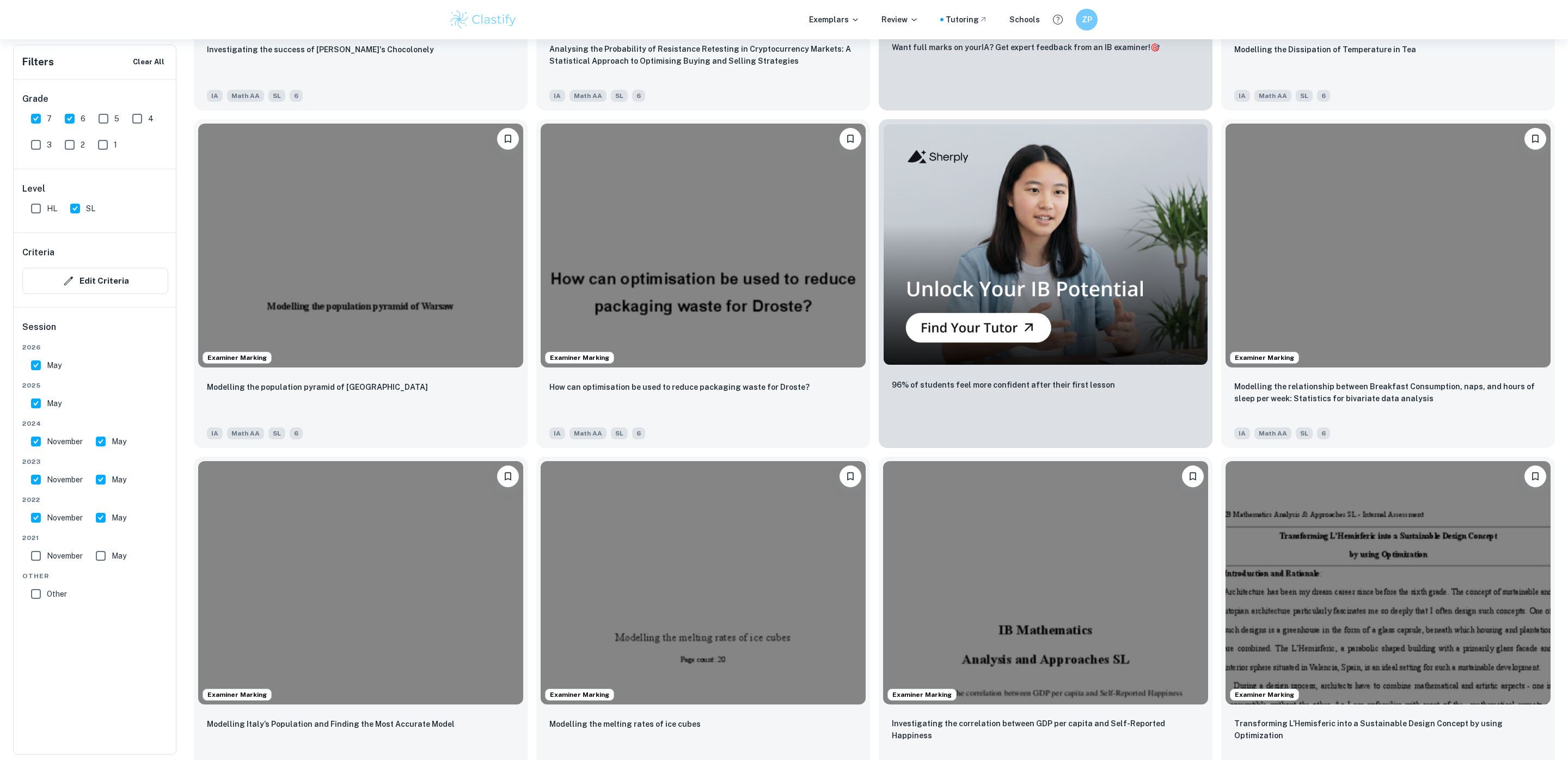
scroll to position [0, 0]
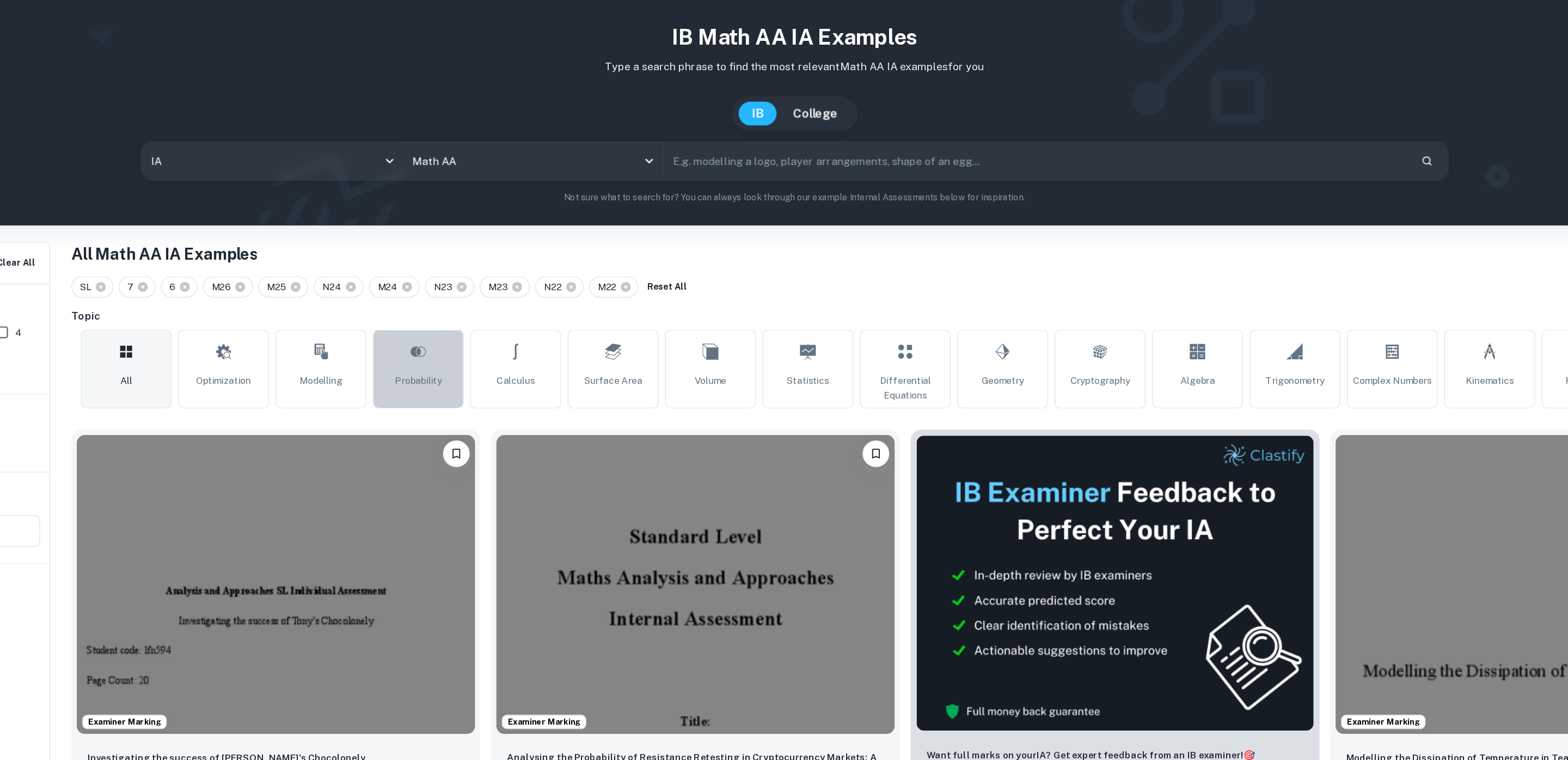
click at [472, 361] on icon at bounding box center [477, 348] width 13 height 26
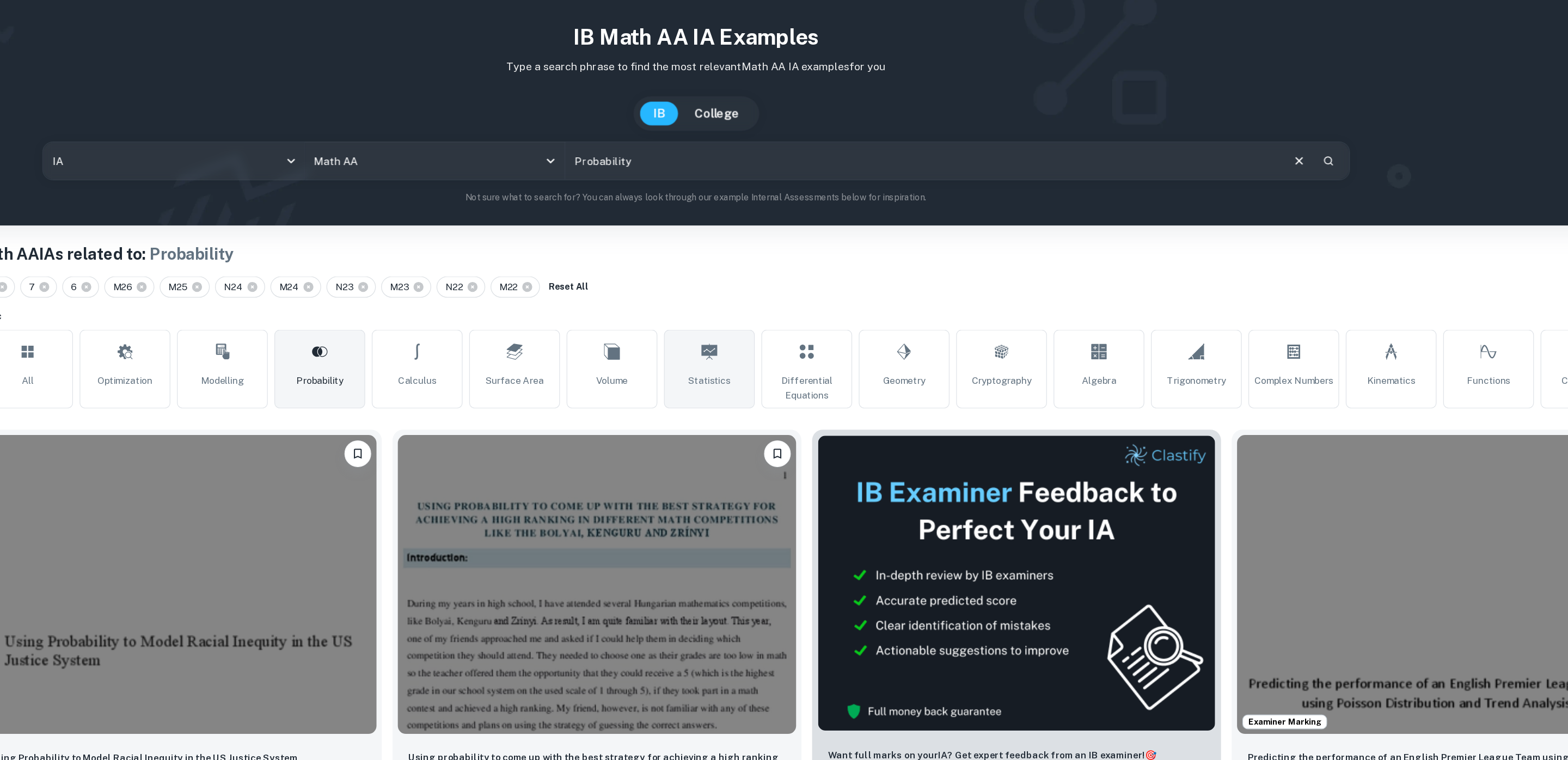
click at [785, 363] on link "Statistics" at bounding box center [795, 362] width 74 height 64
type input "Statistics"
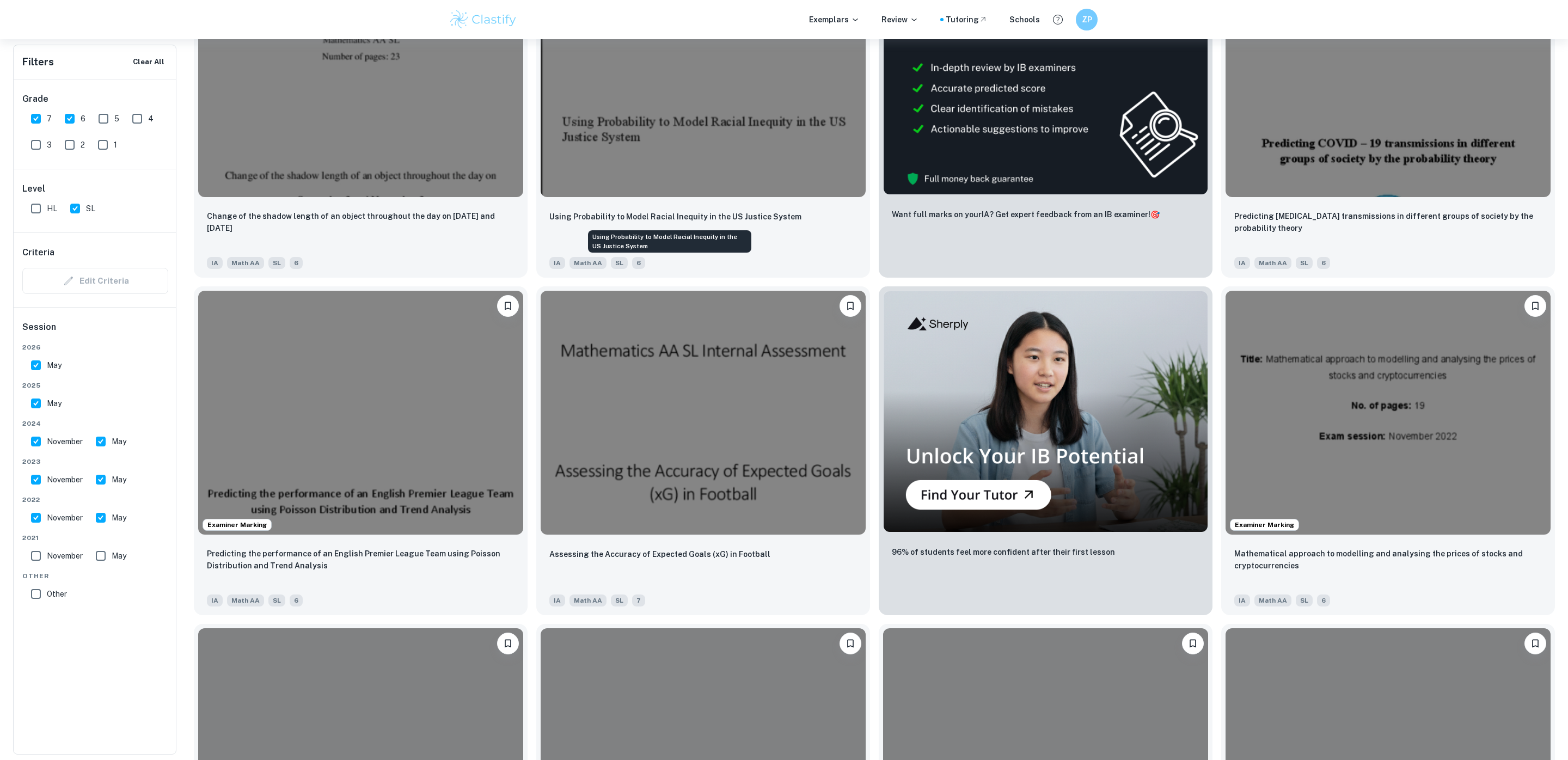
scroll to position [461, 0]
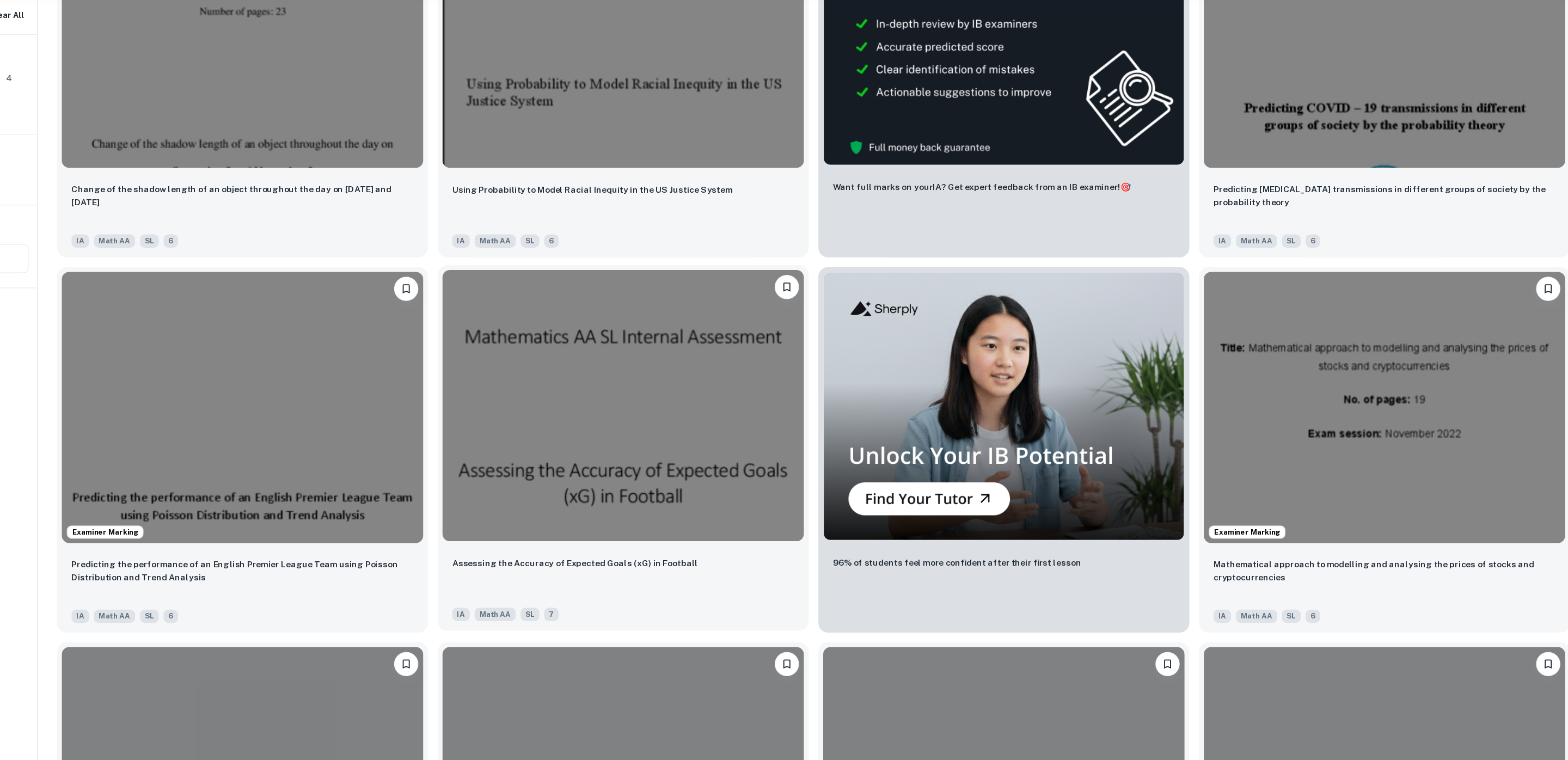
click at [708, 420] on img at bounding box center [703, 414] width 325 height 244
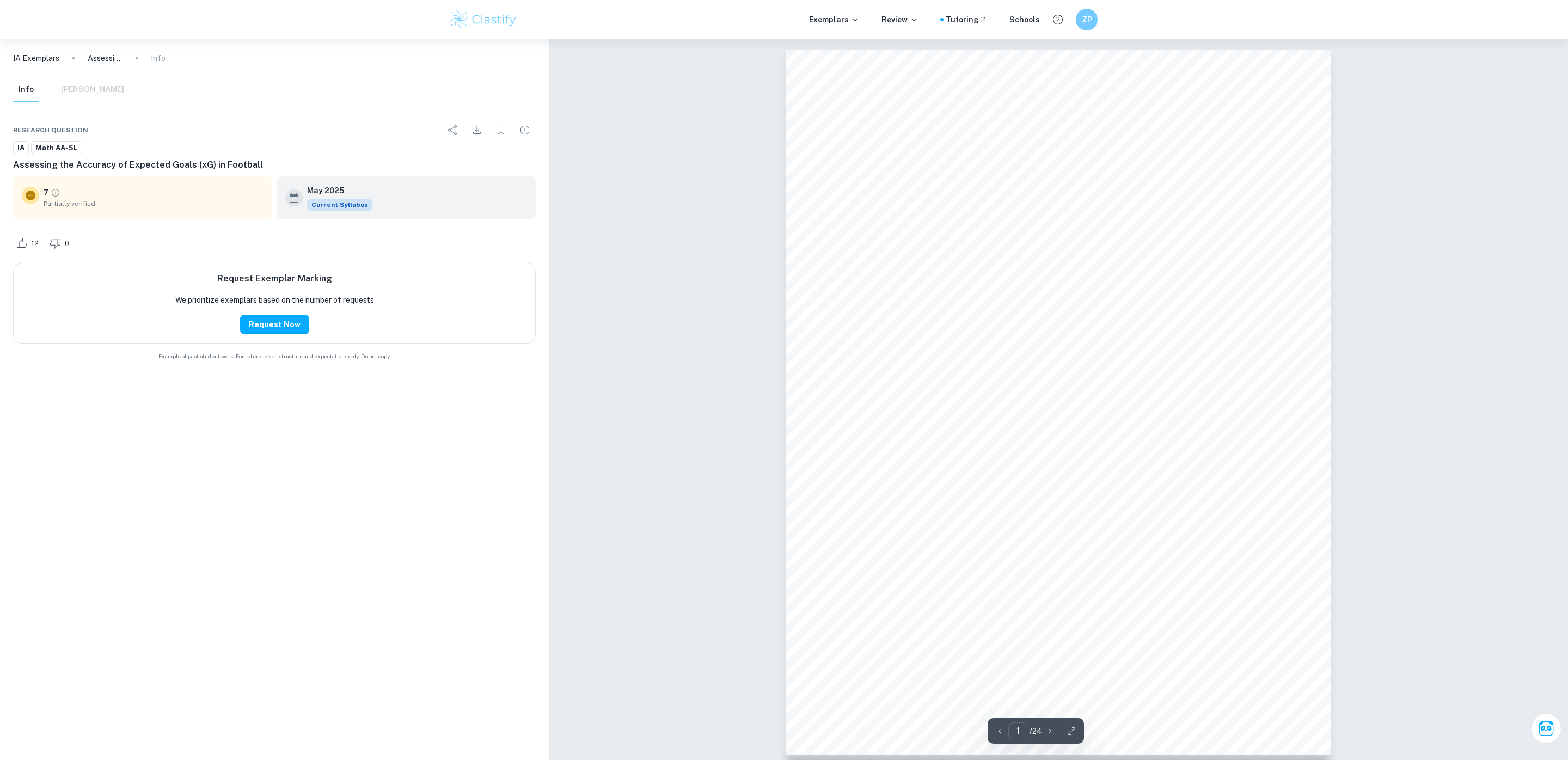
click at [478, 130] on icon "Download" at bounding box center [477, 130] width 13 height 13
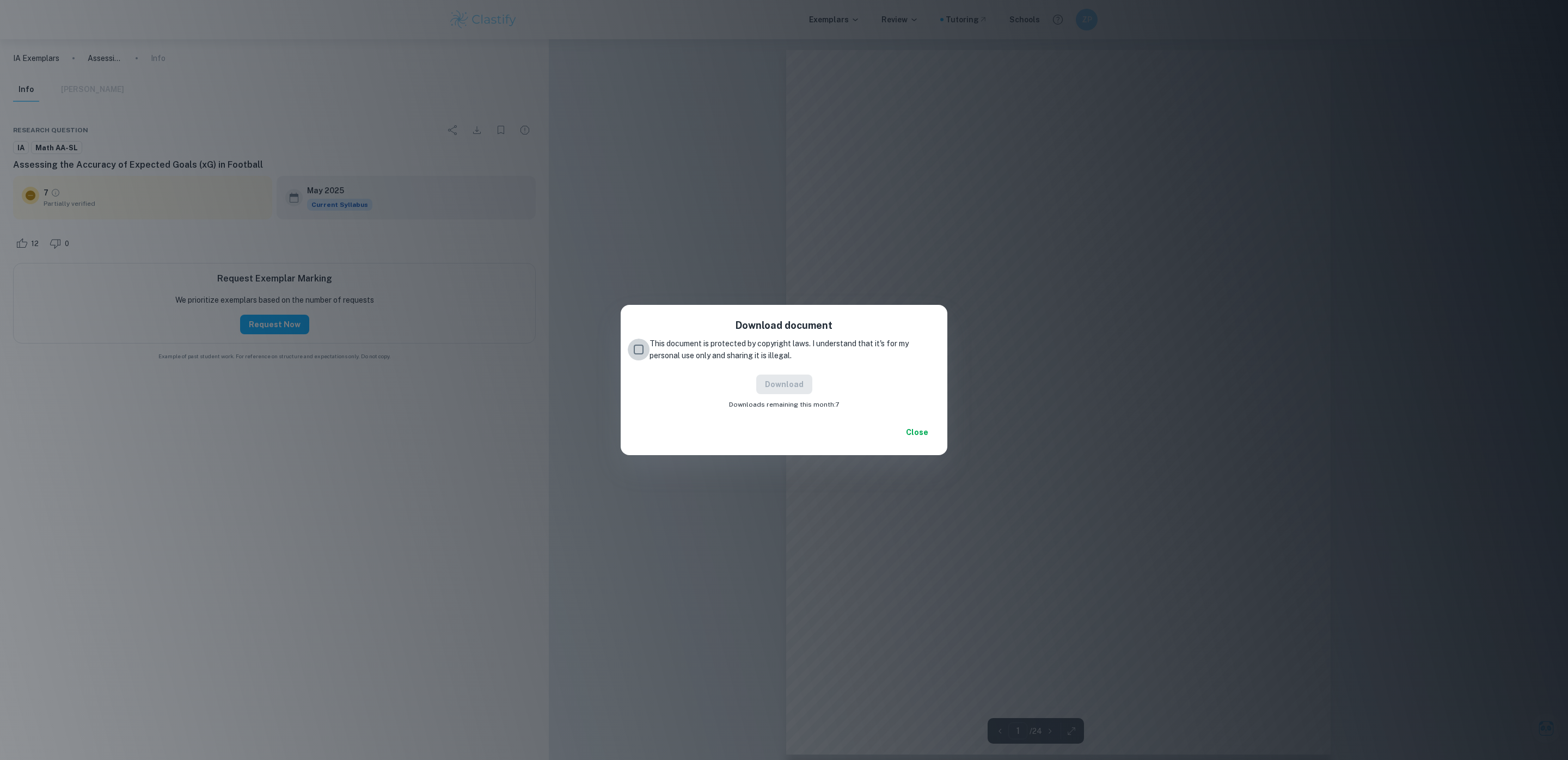
click at [636, 351] on input "This document is protected by copyright laws. I understand that it's for my per…" at bounding box center [638, 349] width 22 height 22
checkbox input "true"
click at [771, 378] on button "Download" at bounding box center [784, 385] width 56 height 20
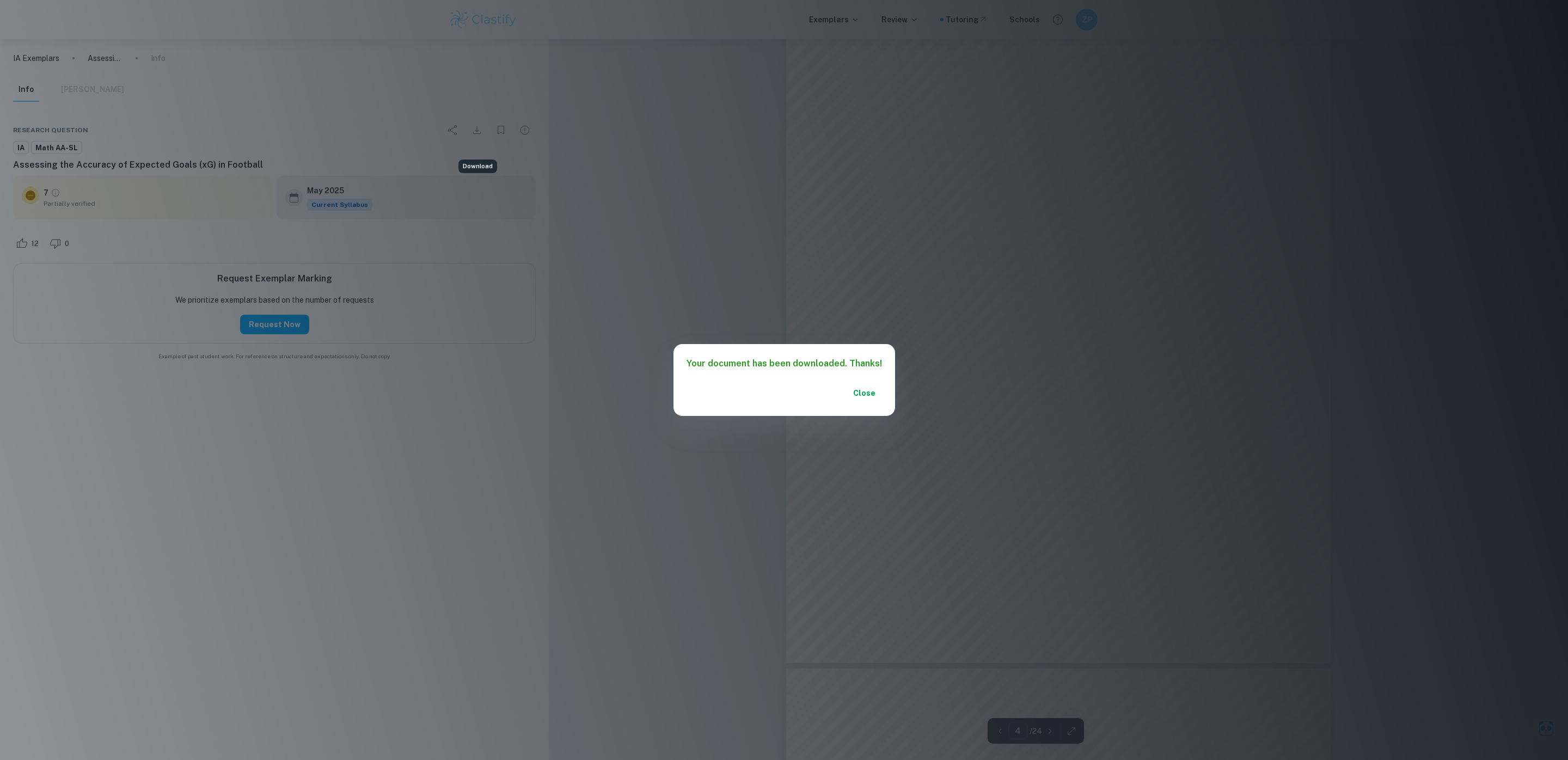
scroll to position [2332, 0]
click at [1053, 378] on div "Your document has been downloaded. Thanks! Close" at bounding box center [784, 380] width 1568 height 760
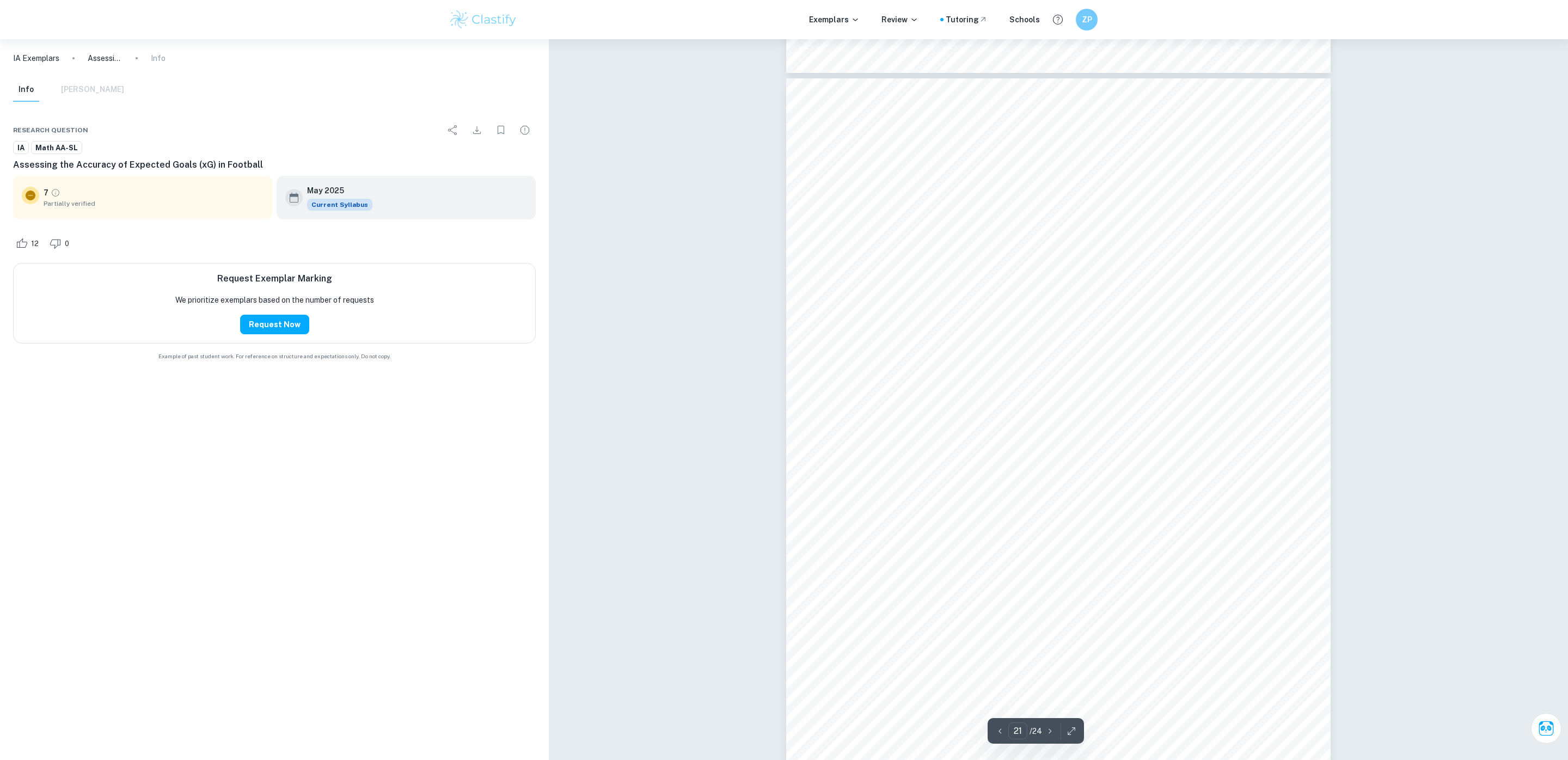
type input "22"
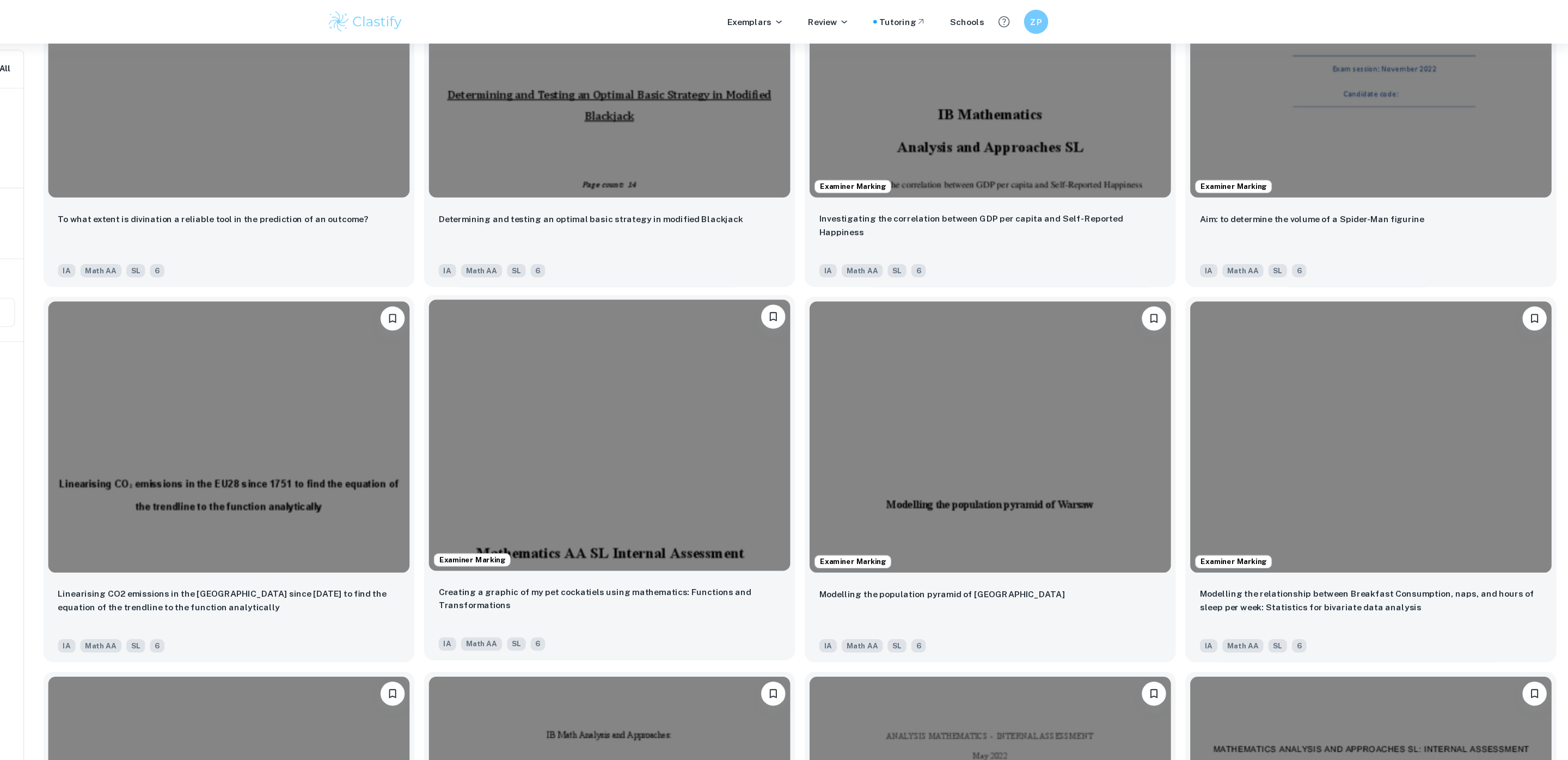
scroll to position [1490, 0]
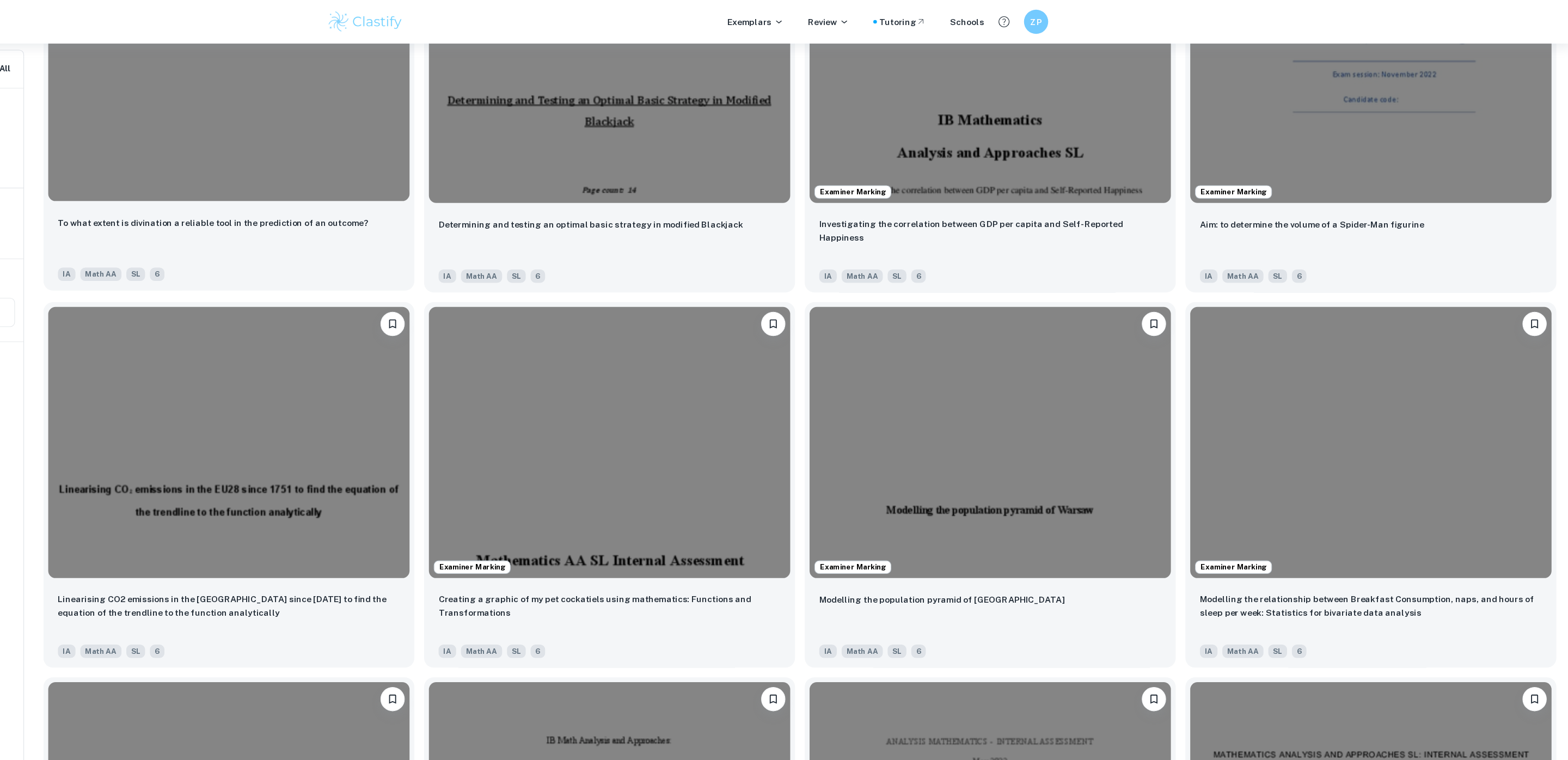
click at [381, 151] on img at bounding box center [361, 59] width 325 height 244
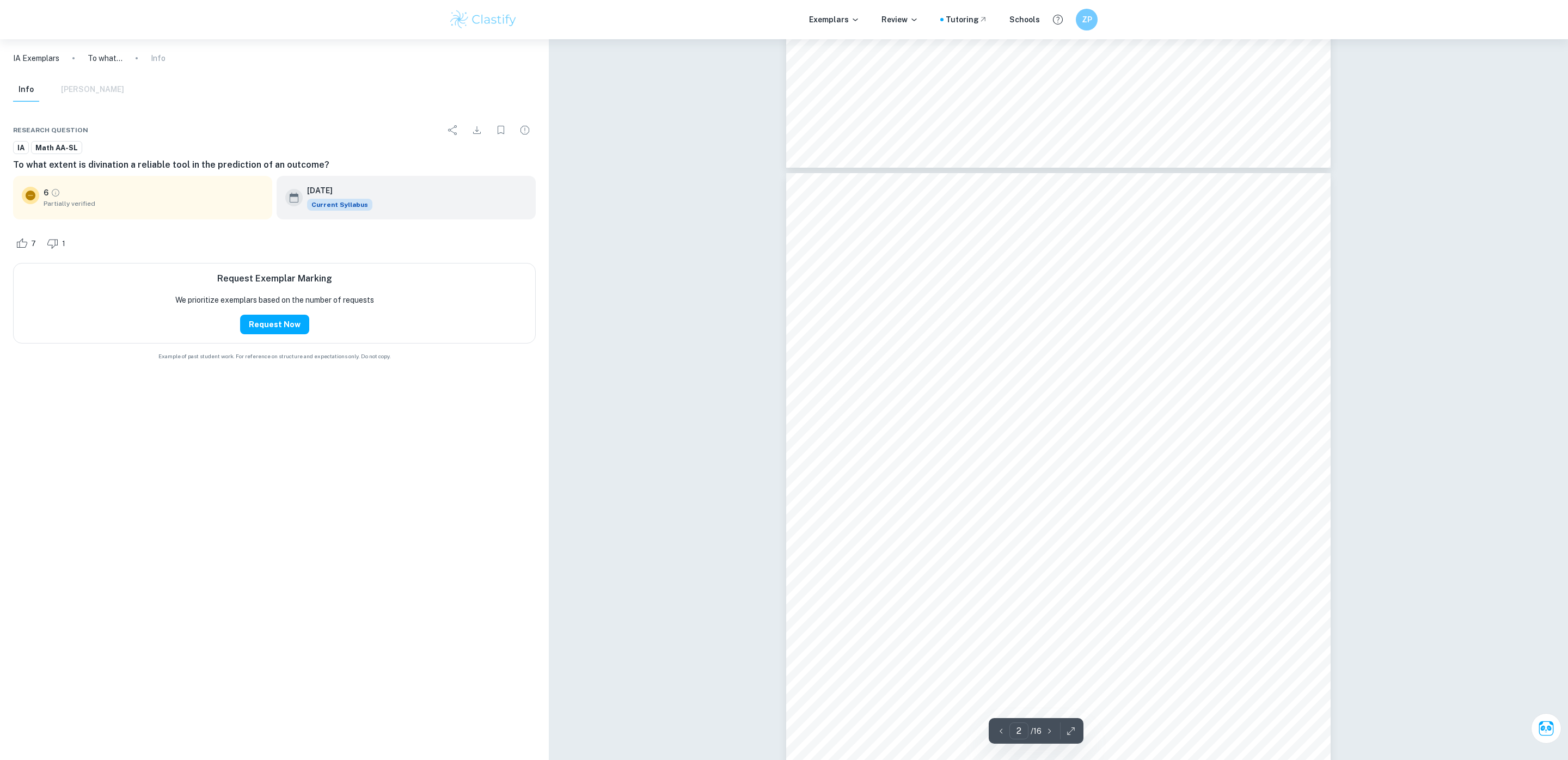
scroll to position [13, 0]
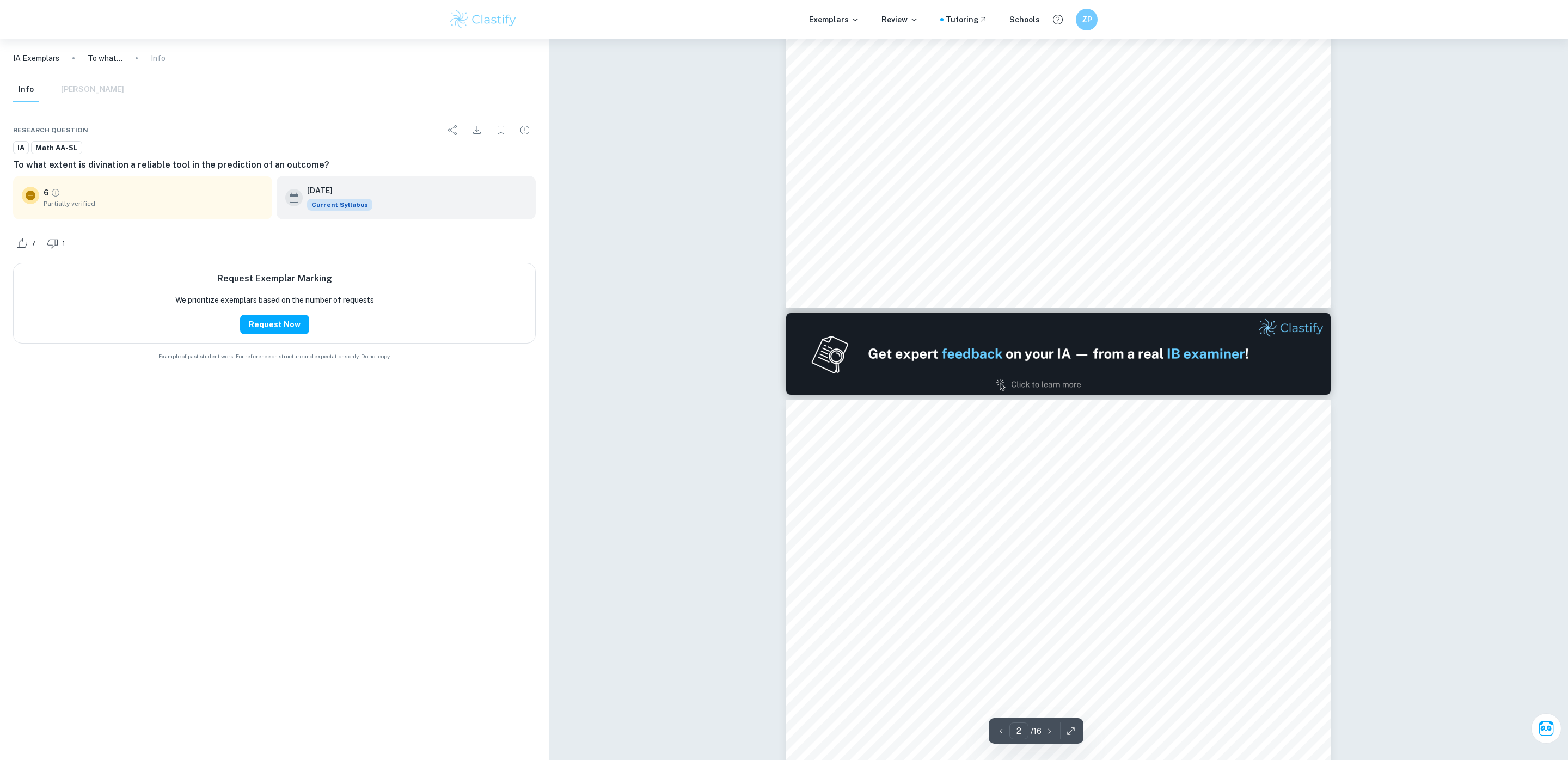
type input "1"
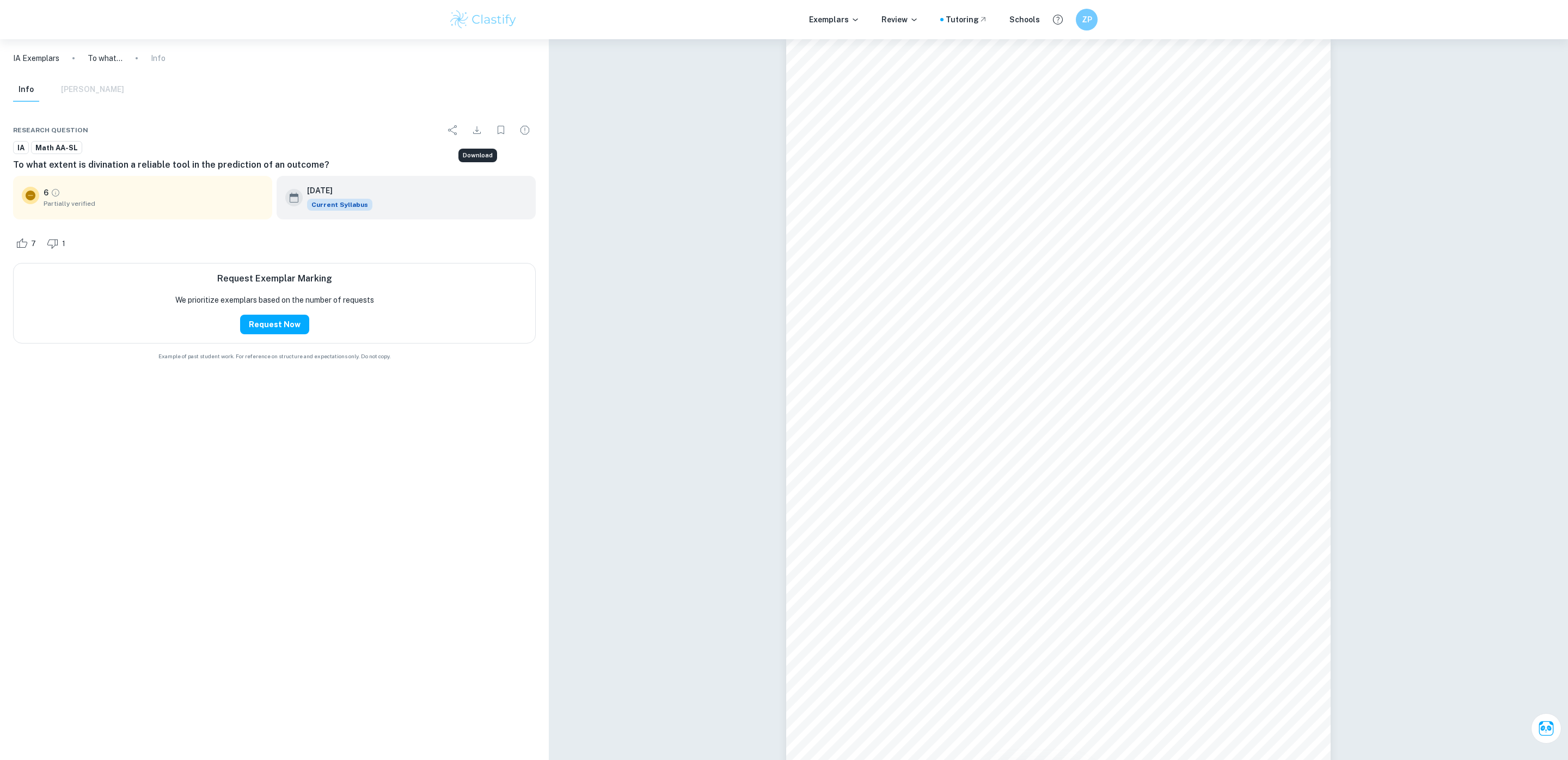
click at [471, 132] on icon "Download" at bounding box center [477, 130] width 13 height 13
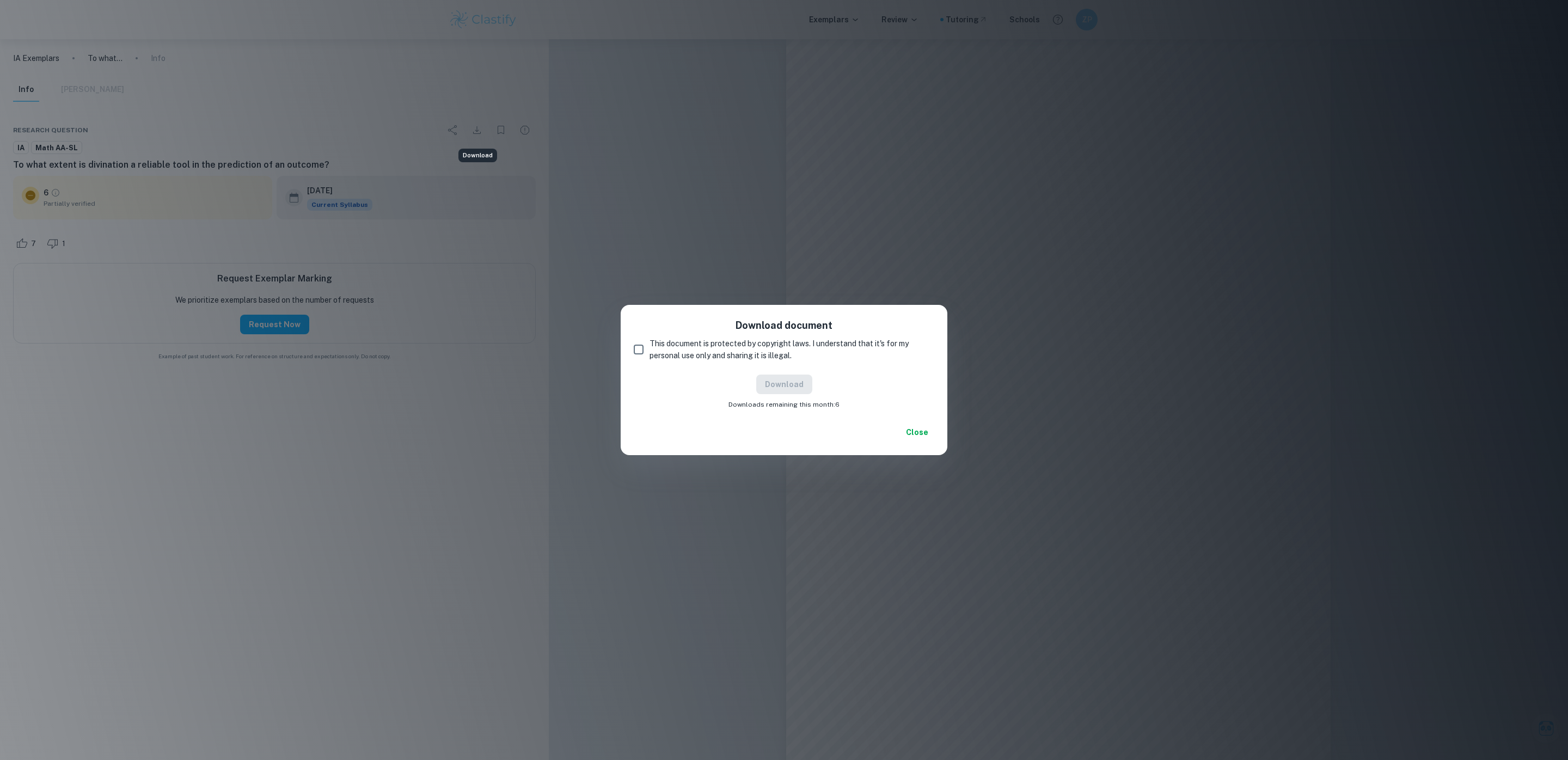
click at [660, 340] on span "This document is protected by copyright laws. I understand that it's for my per…" at bounding box center [788, 349] width 276 height 24
click at [650, 340] on input "This document is protected by copyright laws. I understand that it's for my per…" at bounding box center [638, 349] width 22 height 22
checkbox input "true"
click at [792, 384] on button "Download" at bounding box center [784, 385] width 56 height 20
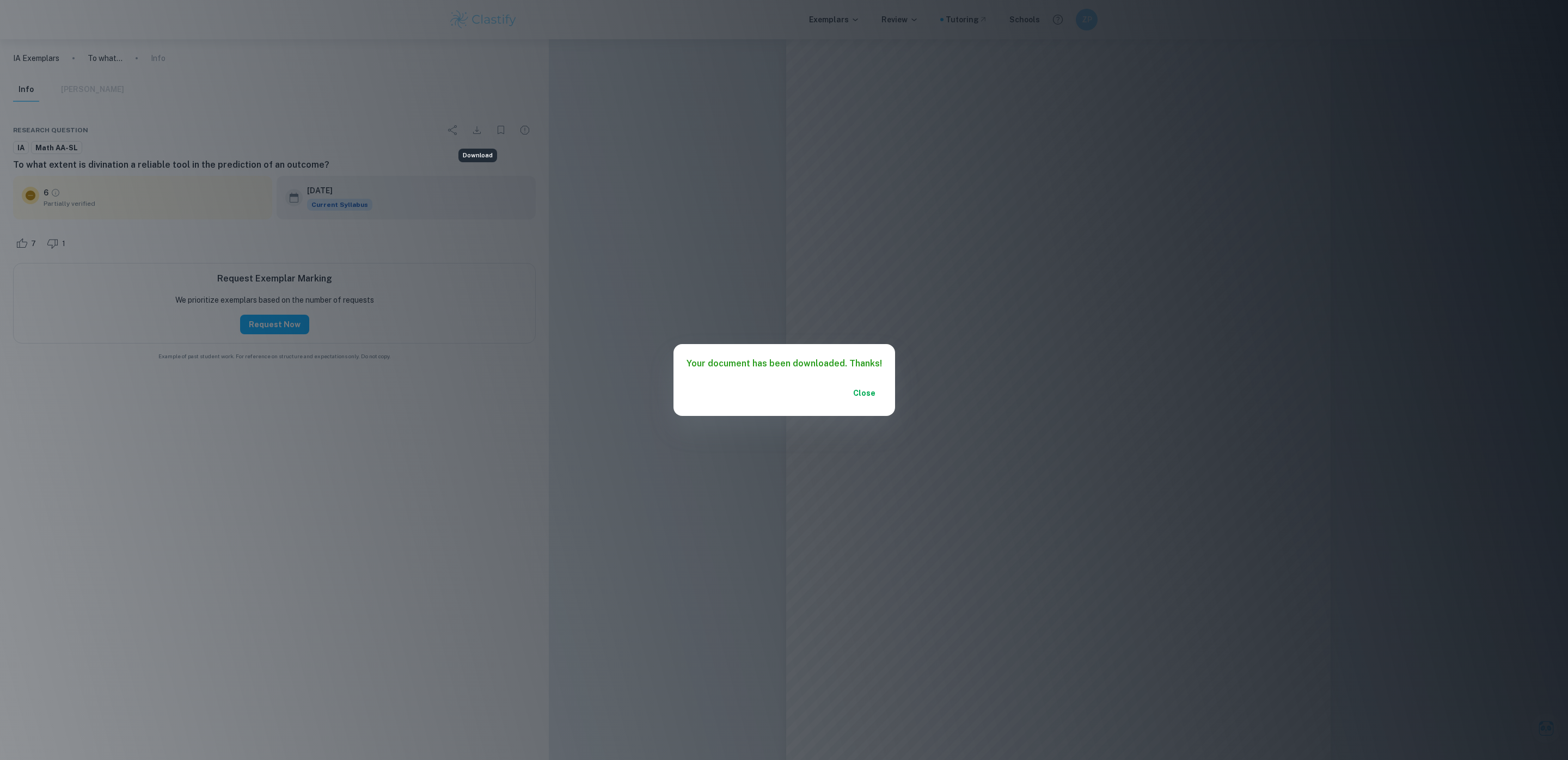
click at [290, 127] on div "Your document has been downloaded. Thanks! Close" at bounding box center [784, 380] width 1568 height 760
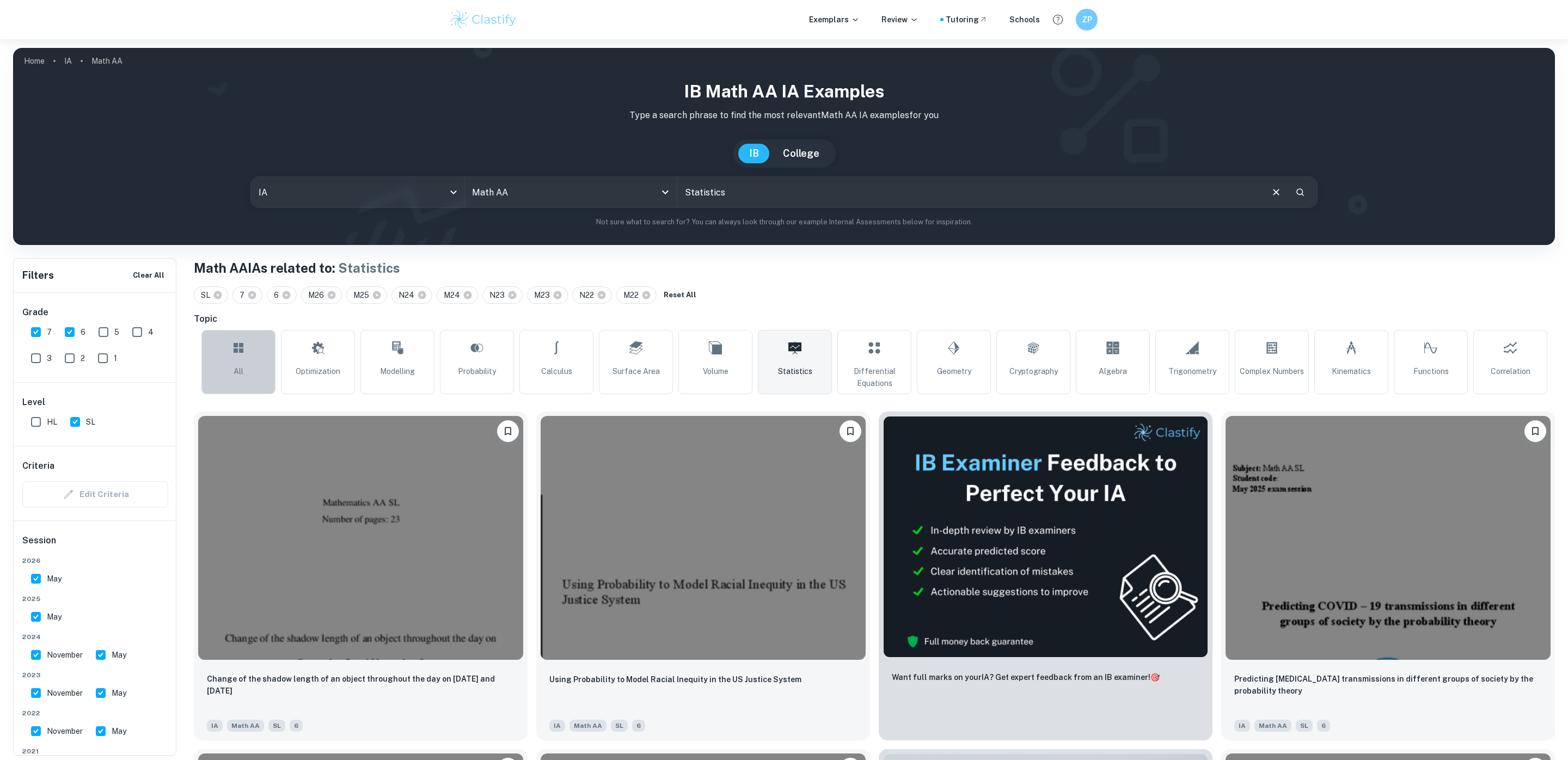
click at [225, 361] on link "All" at bounding box center [238, 362] width 74 height 64
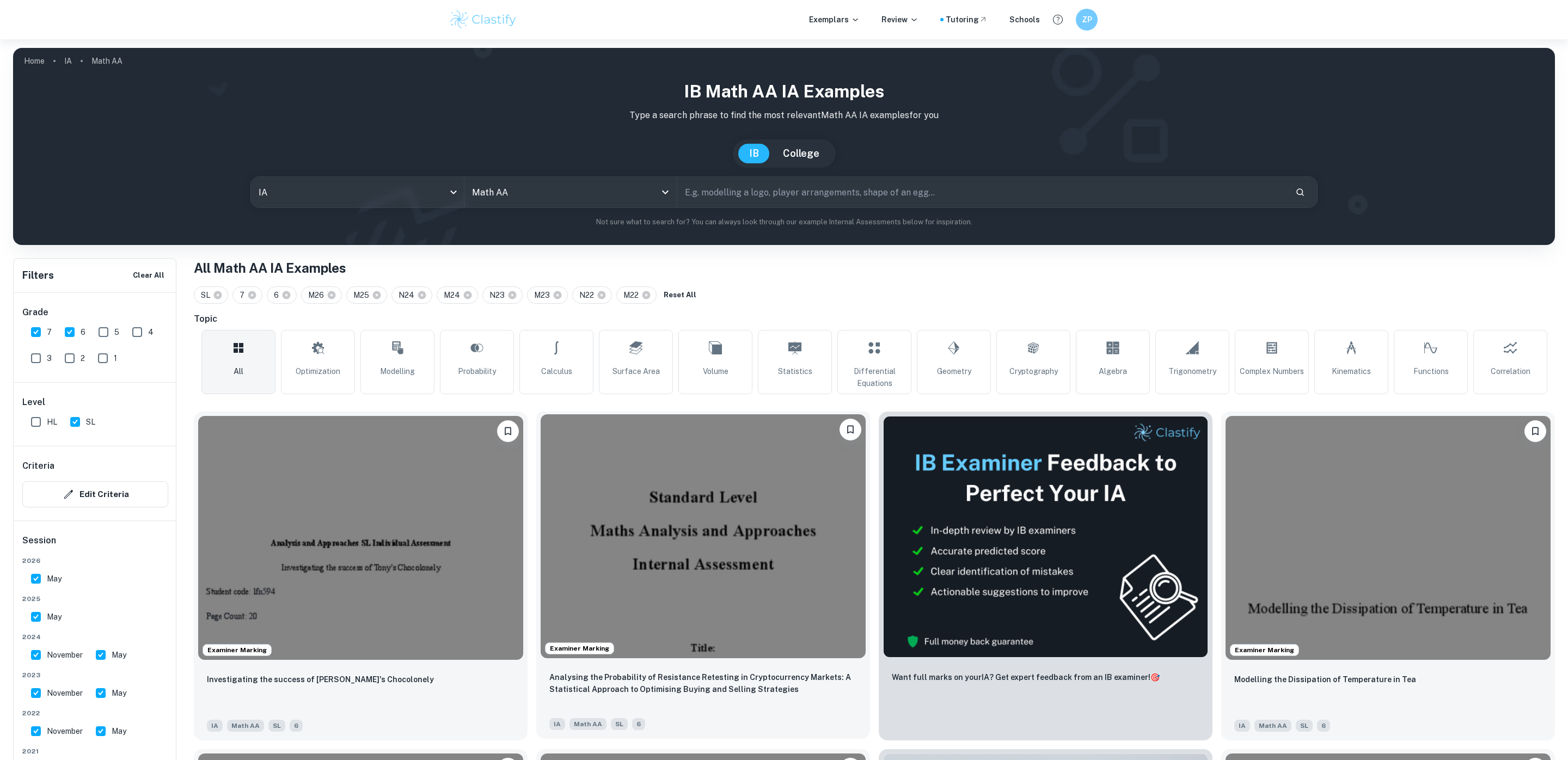
scroll to position [1658, 0]
